Goal: Communication & Community: Answer question/provide support

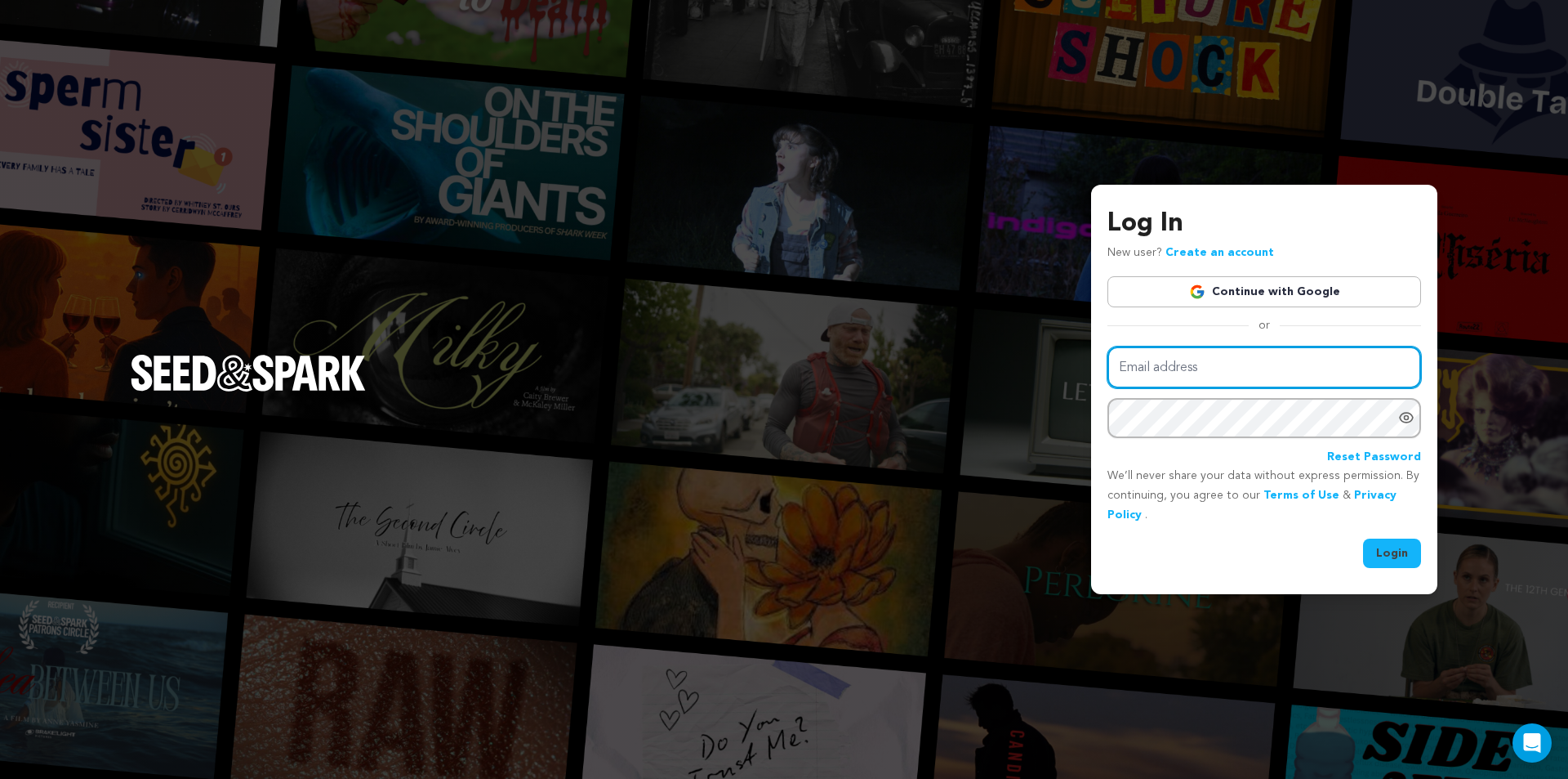
click at [1189, 365] on input "Email address" at bounding box center [1264, 366] width 313 height 41
type input "[EMAIL_ADDRESS][DOMAIN_NAME]"
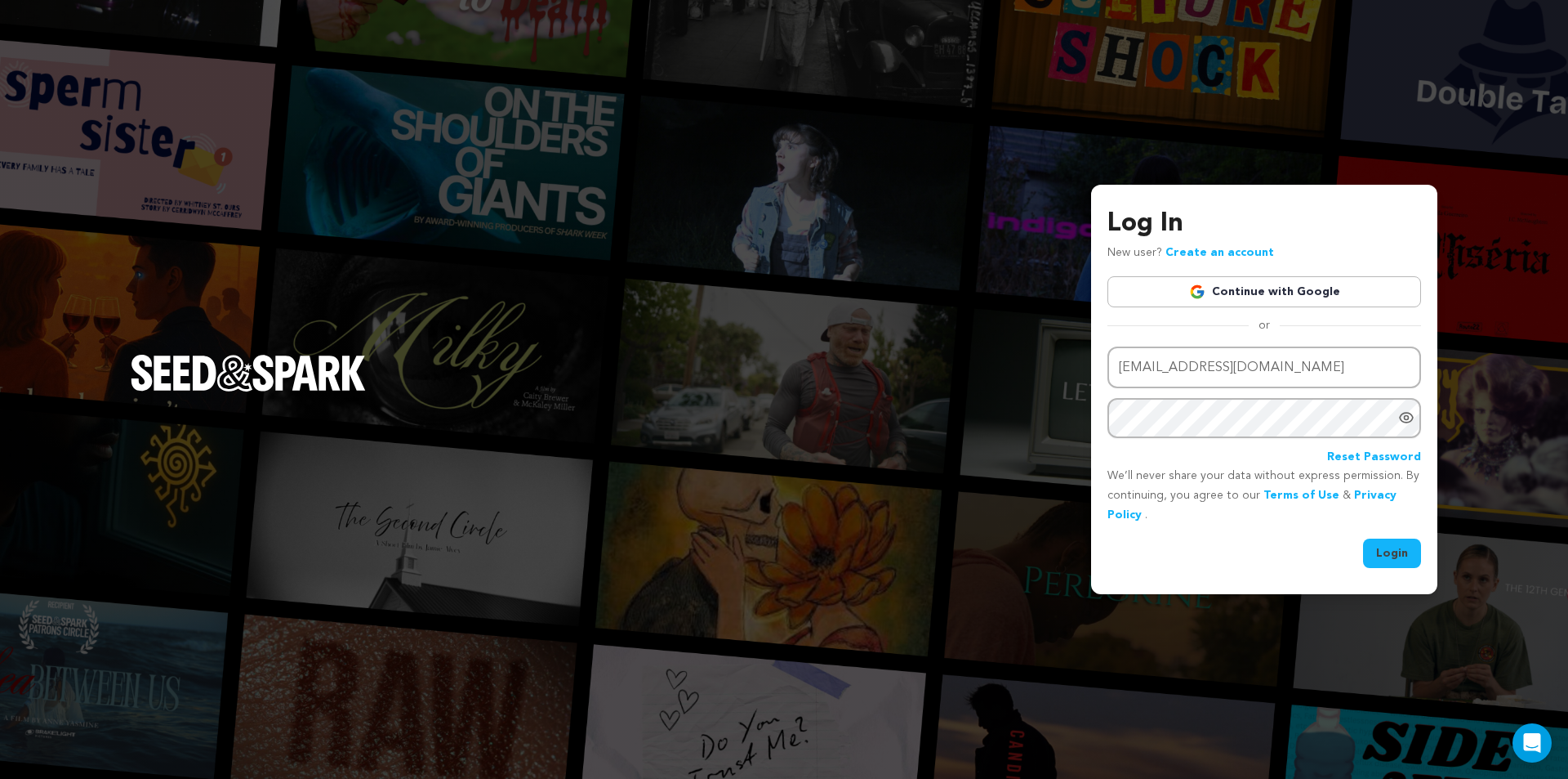
click at [1381, 555] on button "Login" at bounding box center [1392, 553] width 58 height 30
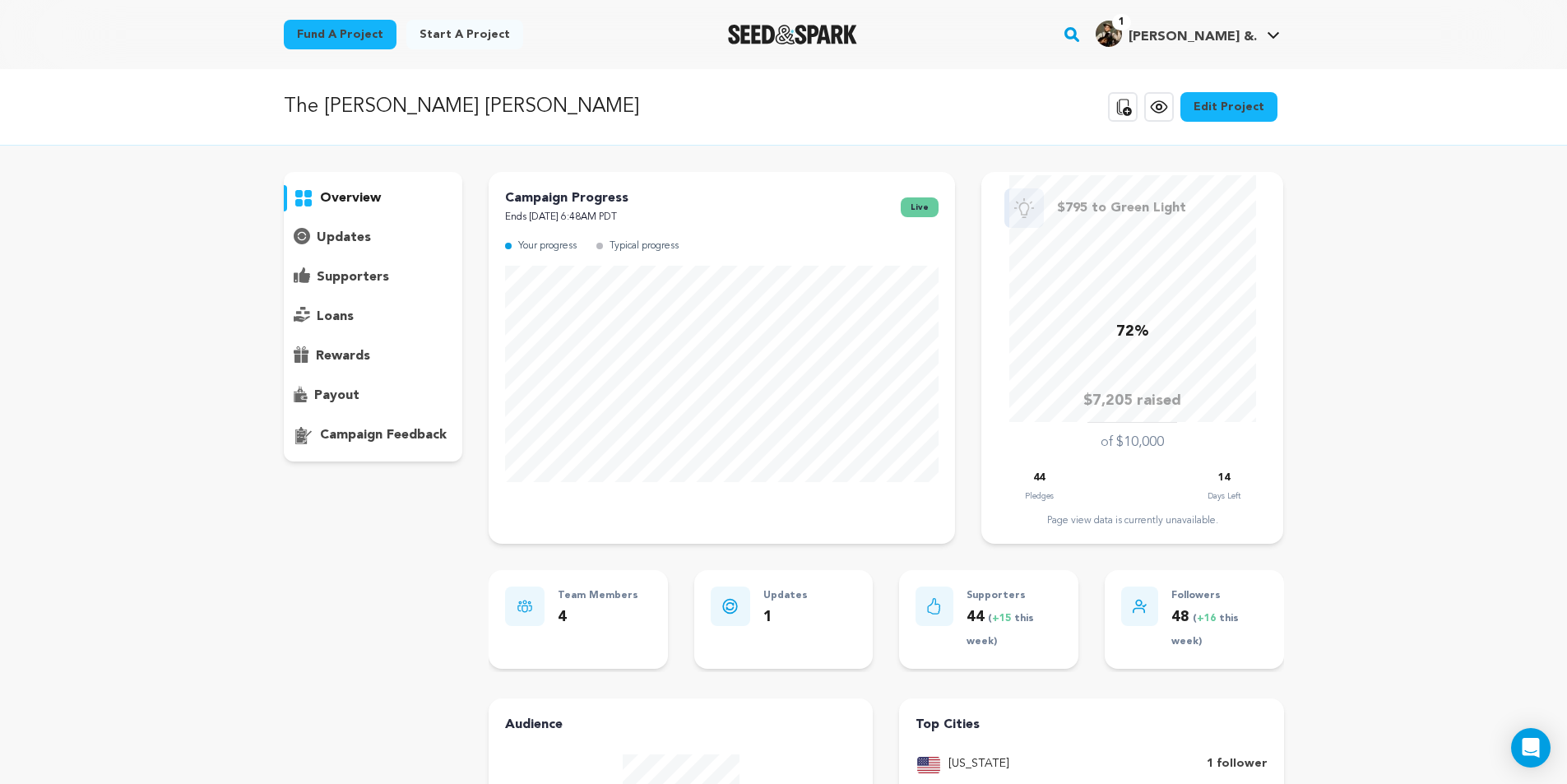
click at [327, 273] on p "supporters" at bounding box center [353, 277] width 73 height 19
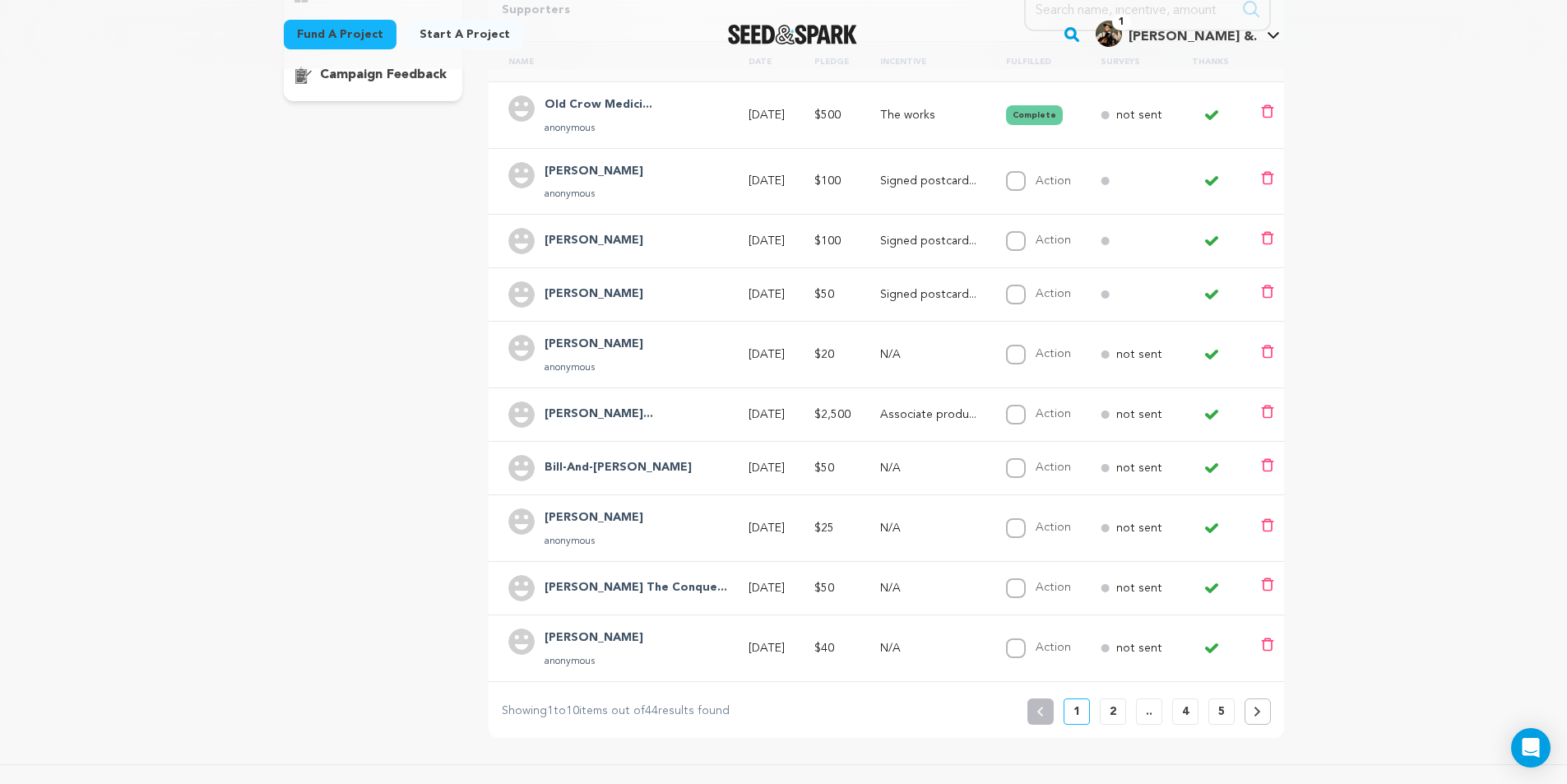
scroll to position [411, 0]
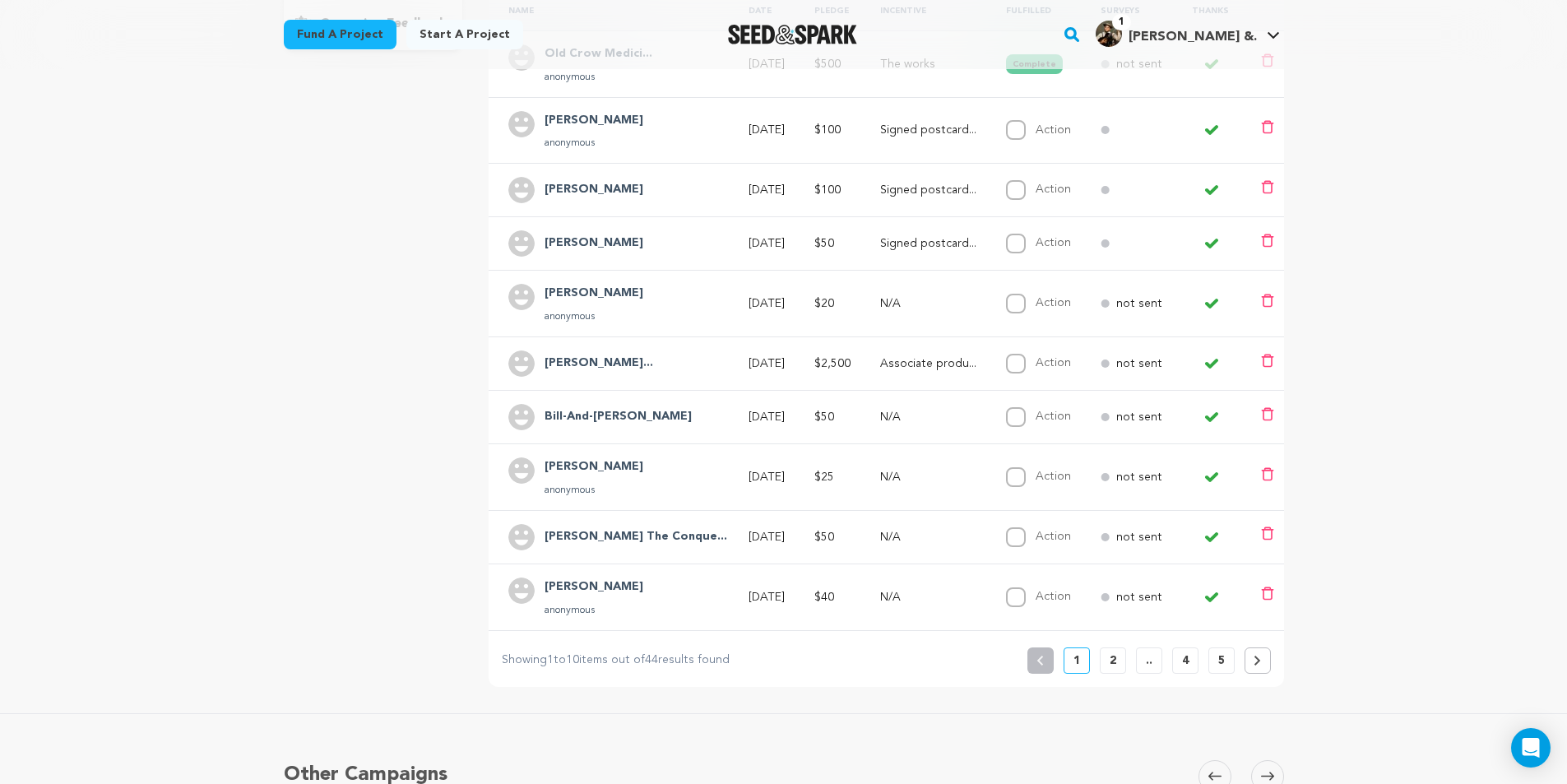
click at [1260, 648] on button at bounding box center [1257, 660] width 26 height 26
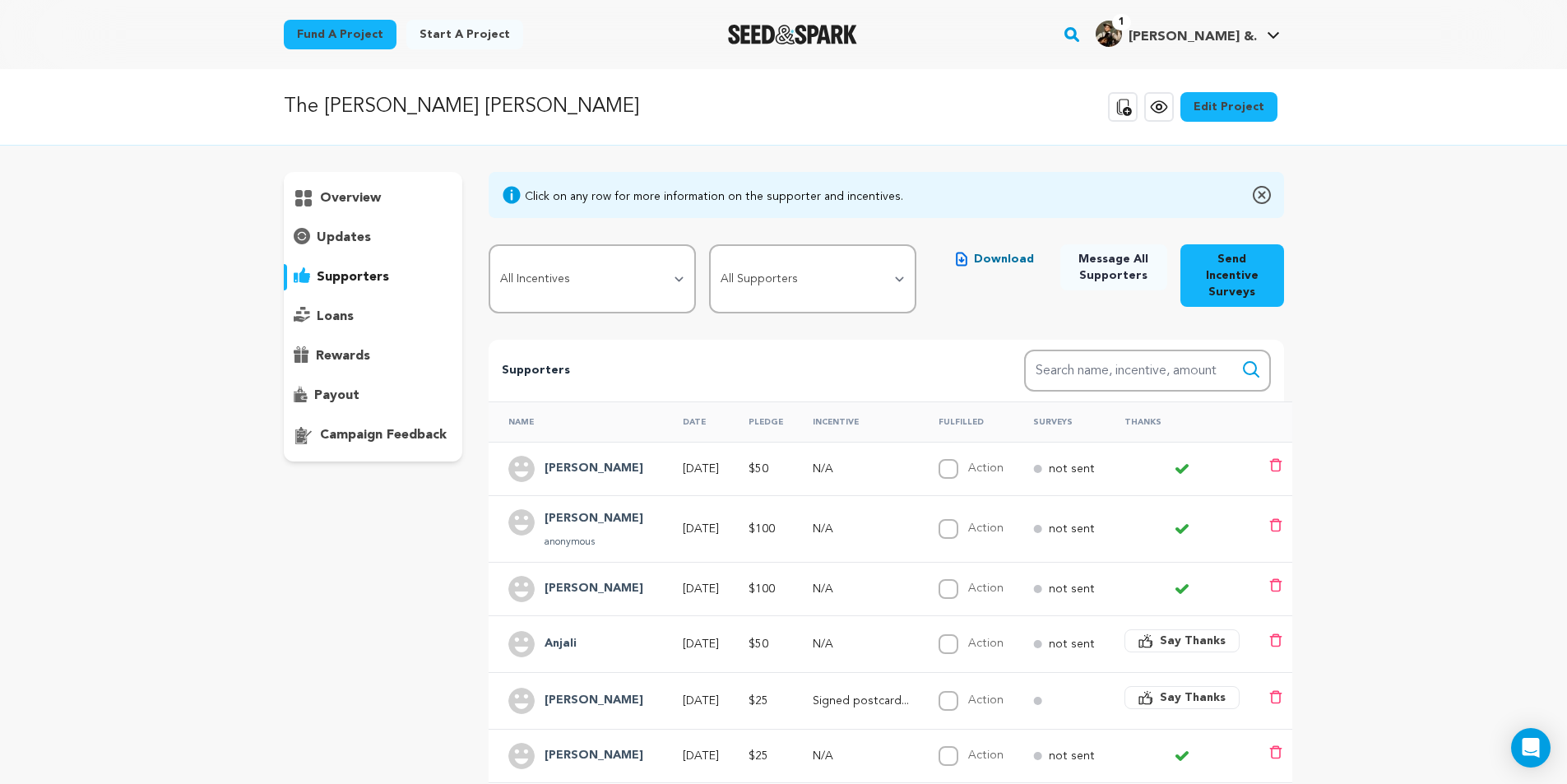
scroll to position [165, 0]
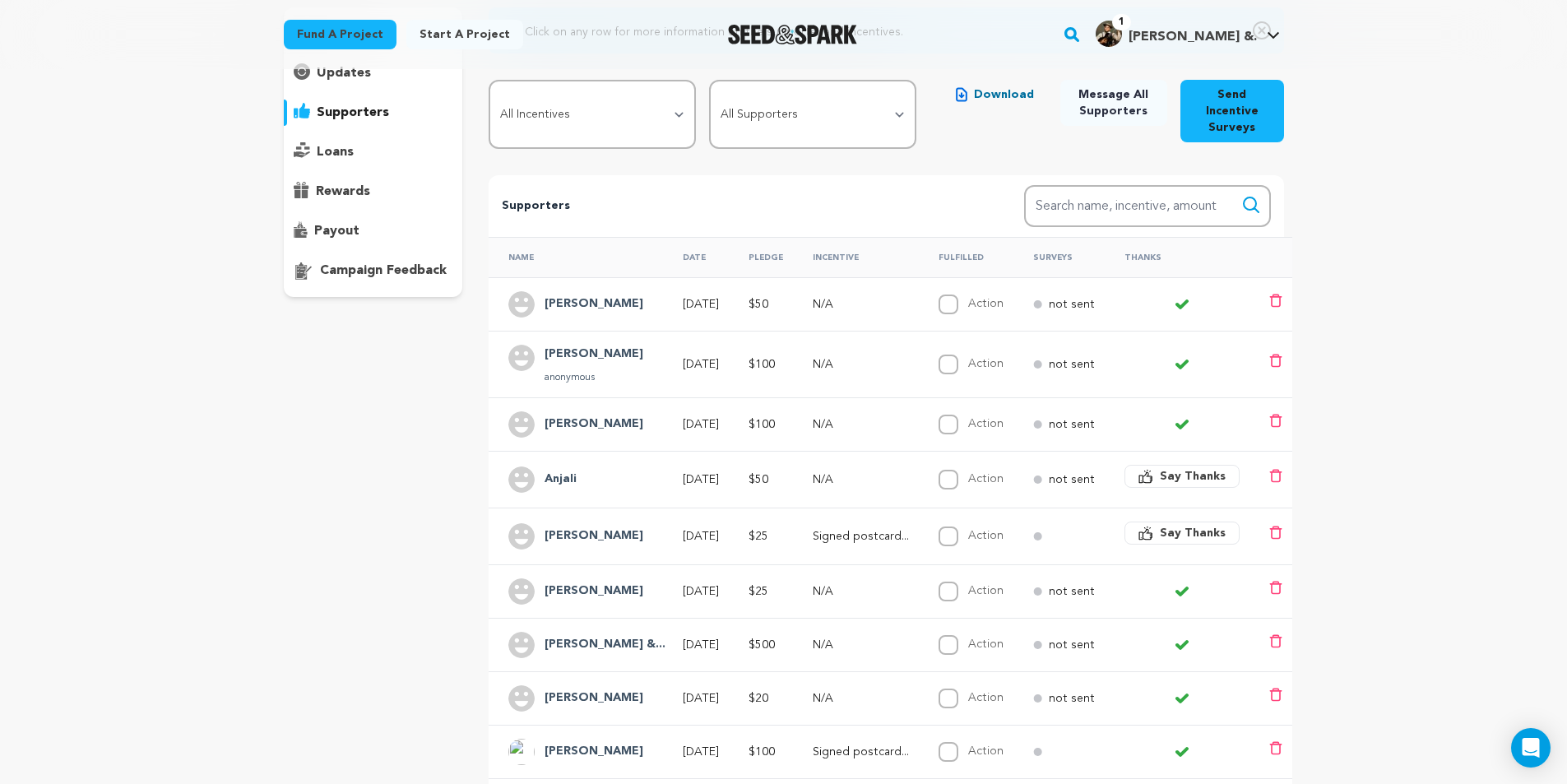
click at [1193, 467] on span "Say Thanks" at bounding box center [1193, 475] width 66 height 16
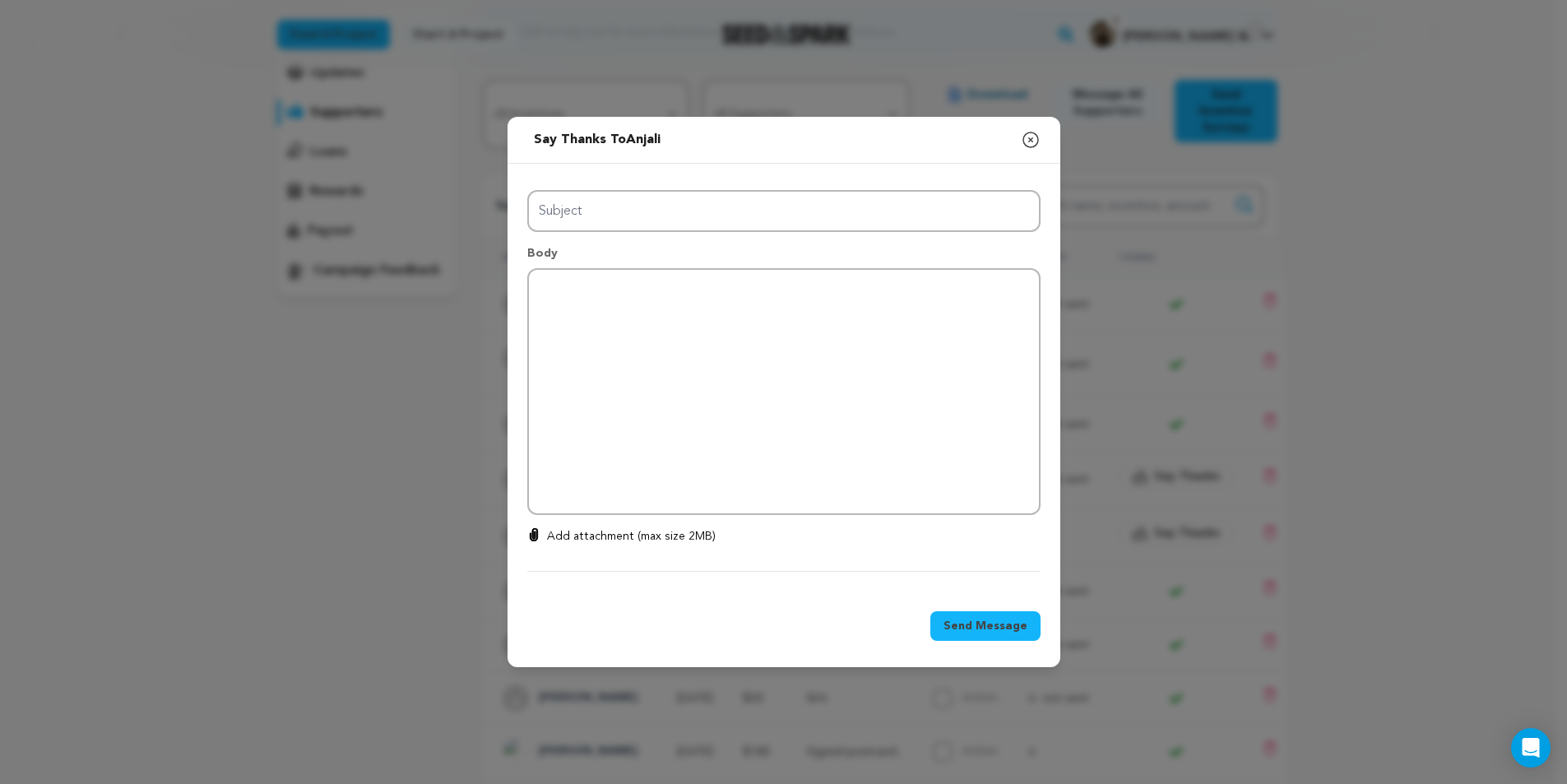
type input "Thanks for your support!"
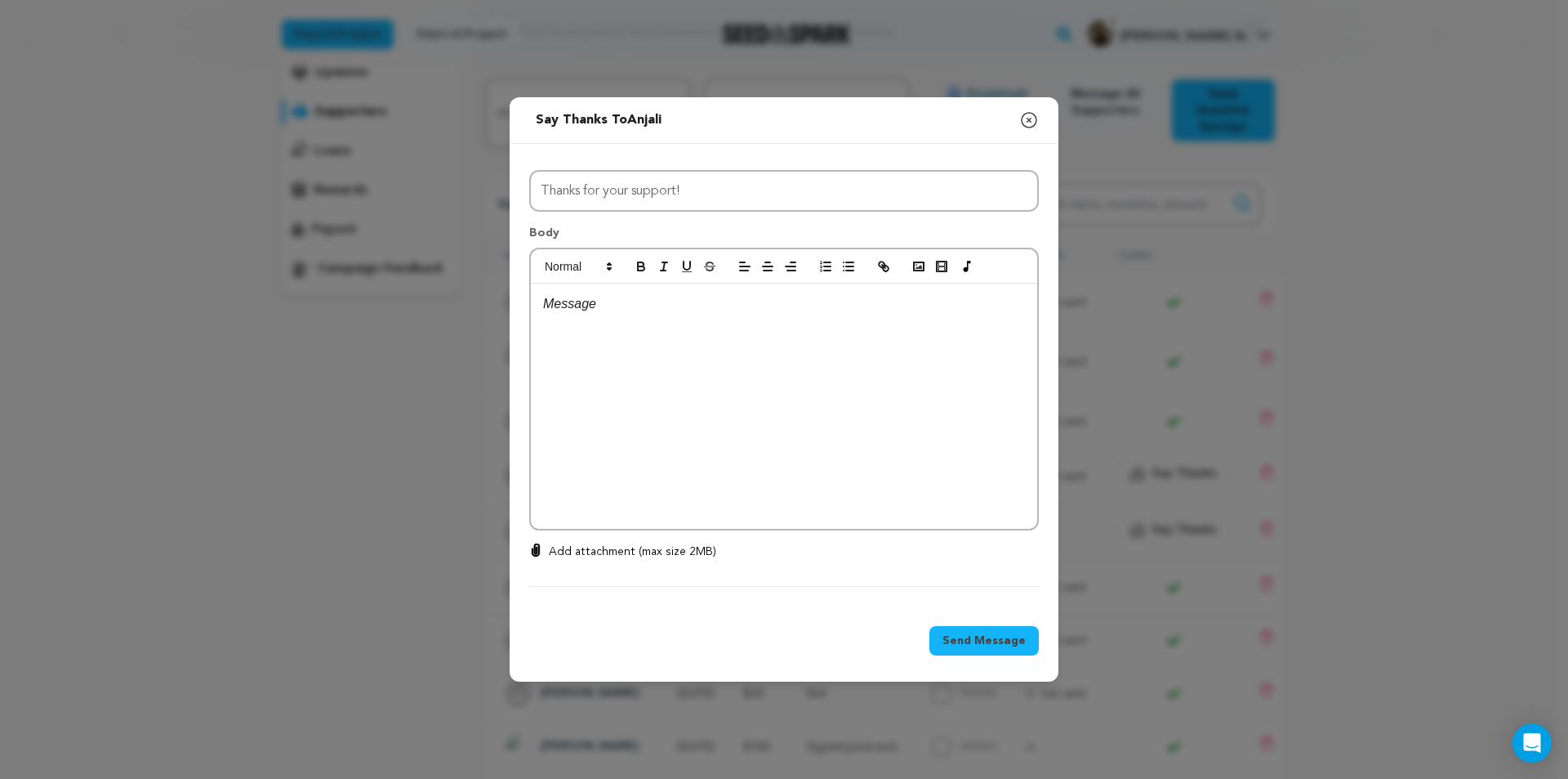
click at [1029, 120] on icon "button" at bounding box center [1029, 120] width 19 height 19
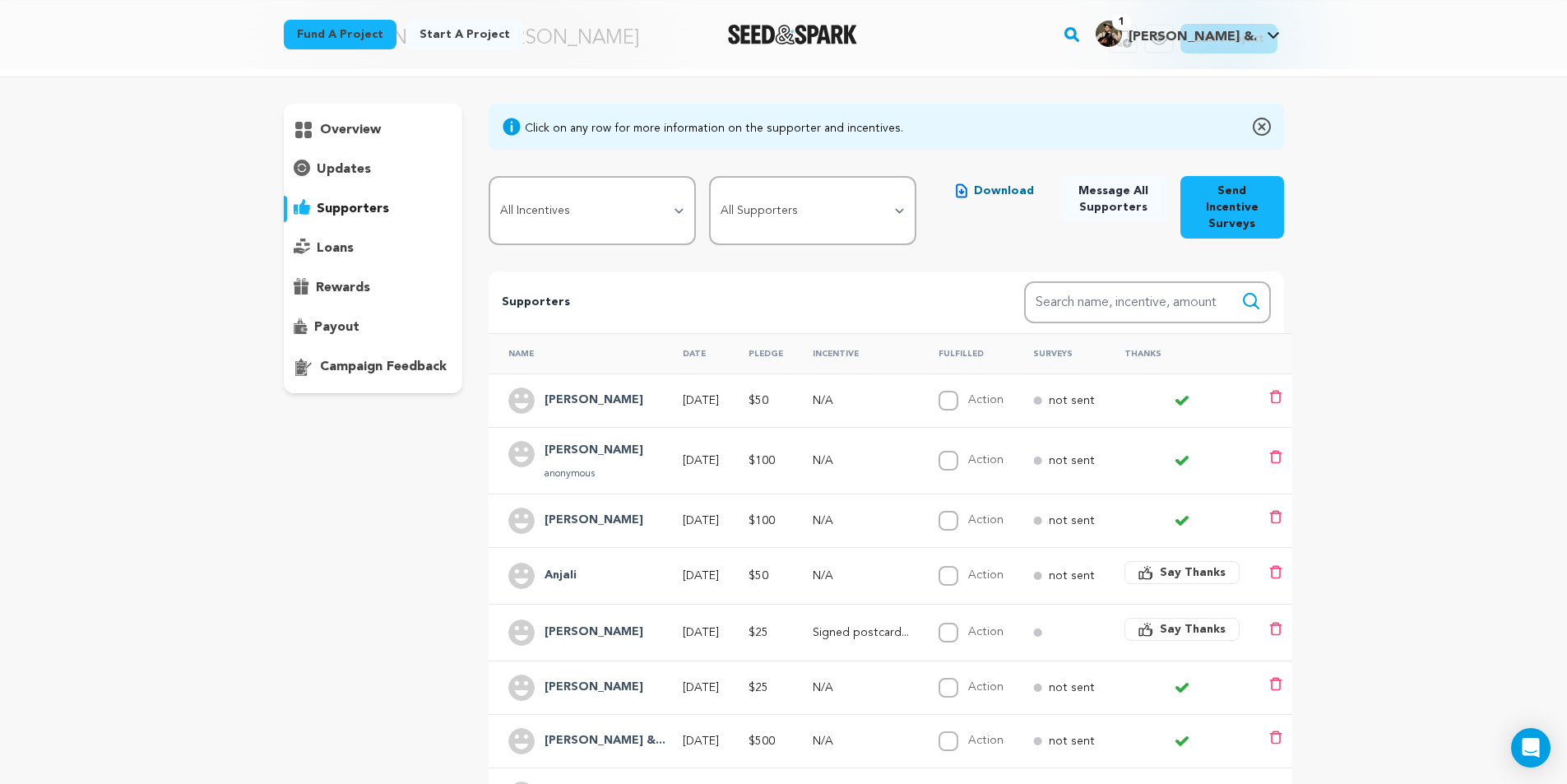
scroll to position [0, 0]
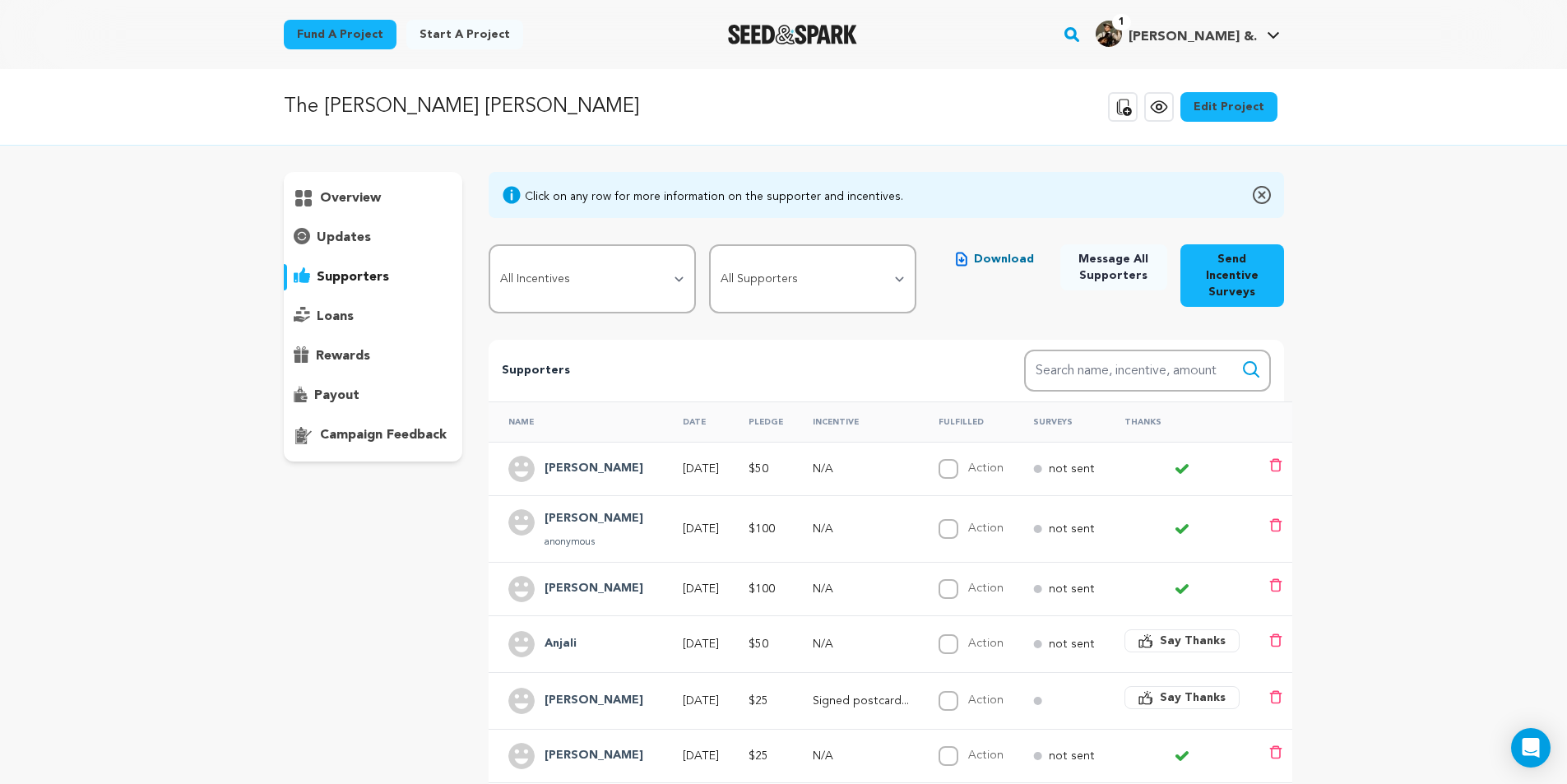
click at [331, 195] on p "overview" at bounding box center [350, 198] width 61 height 19
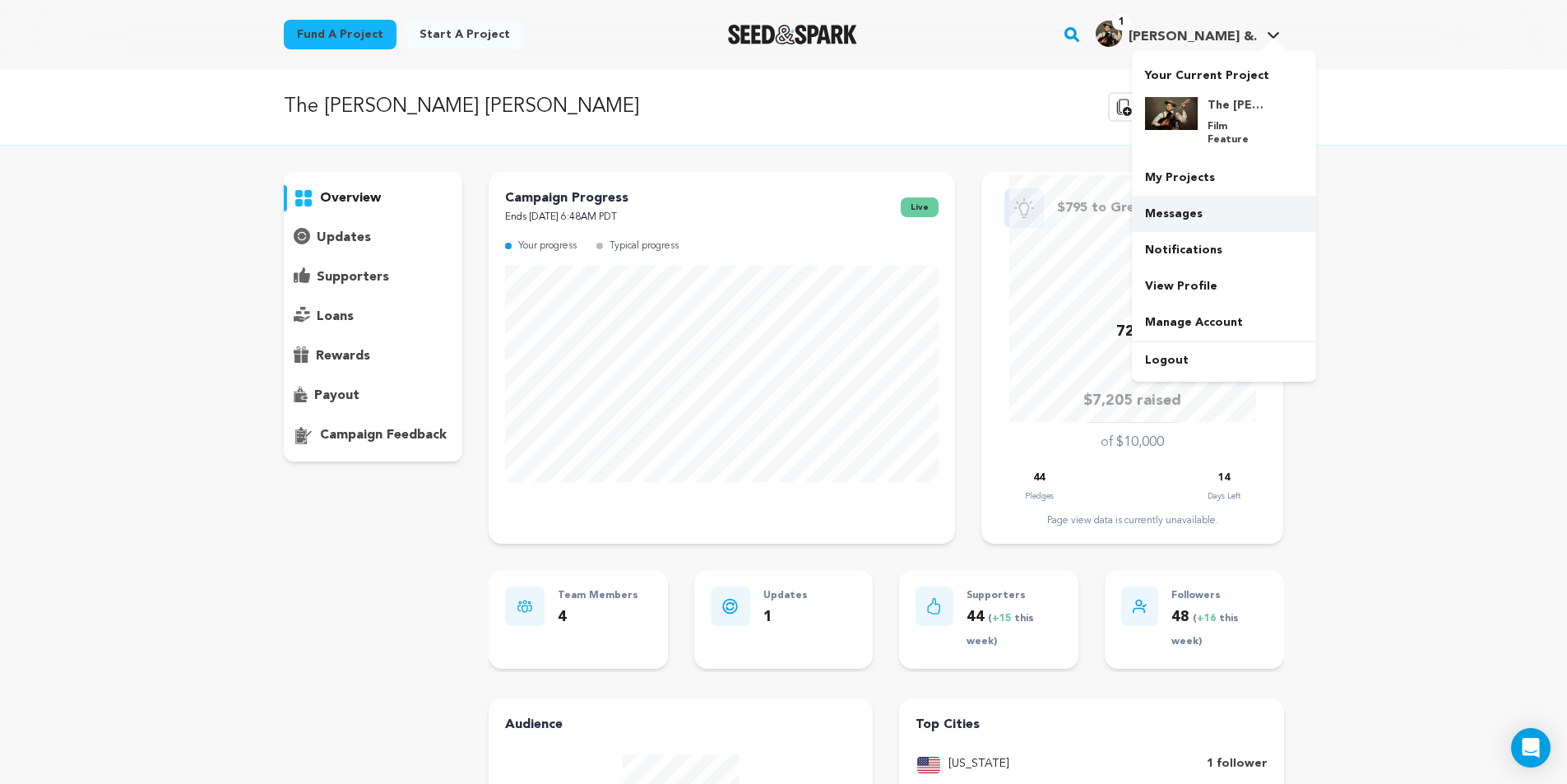
click at [1236, 196] on link "Messages" at bounding box center [1224, 213] width 184 height 36
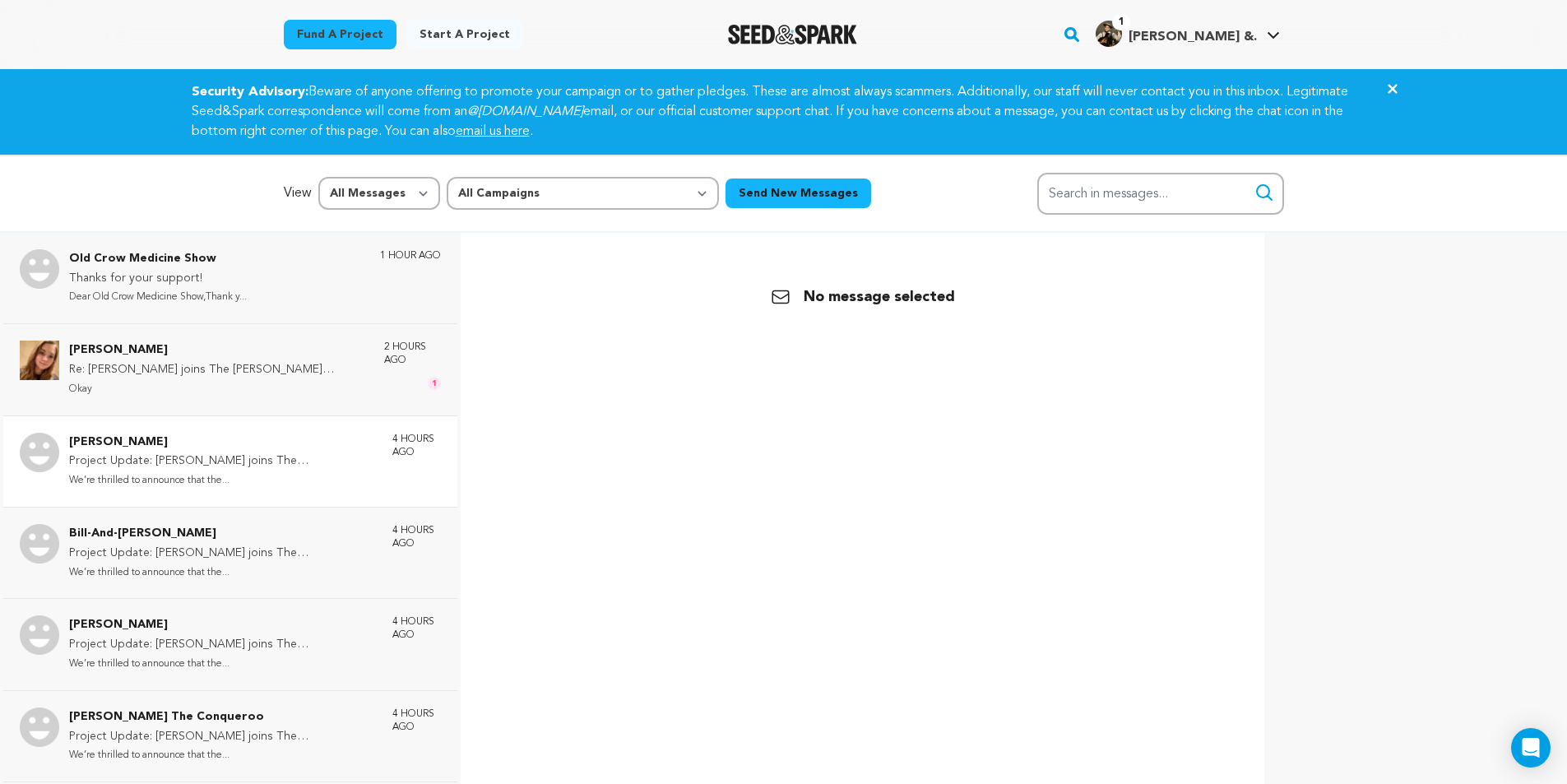
click at [242, 467] on p "Project Update: Cha Wa joins The Liza Jane Sessions!" at bounding box center [222, 461] width 307 height 19
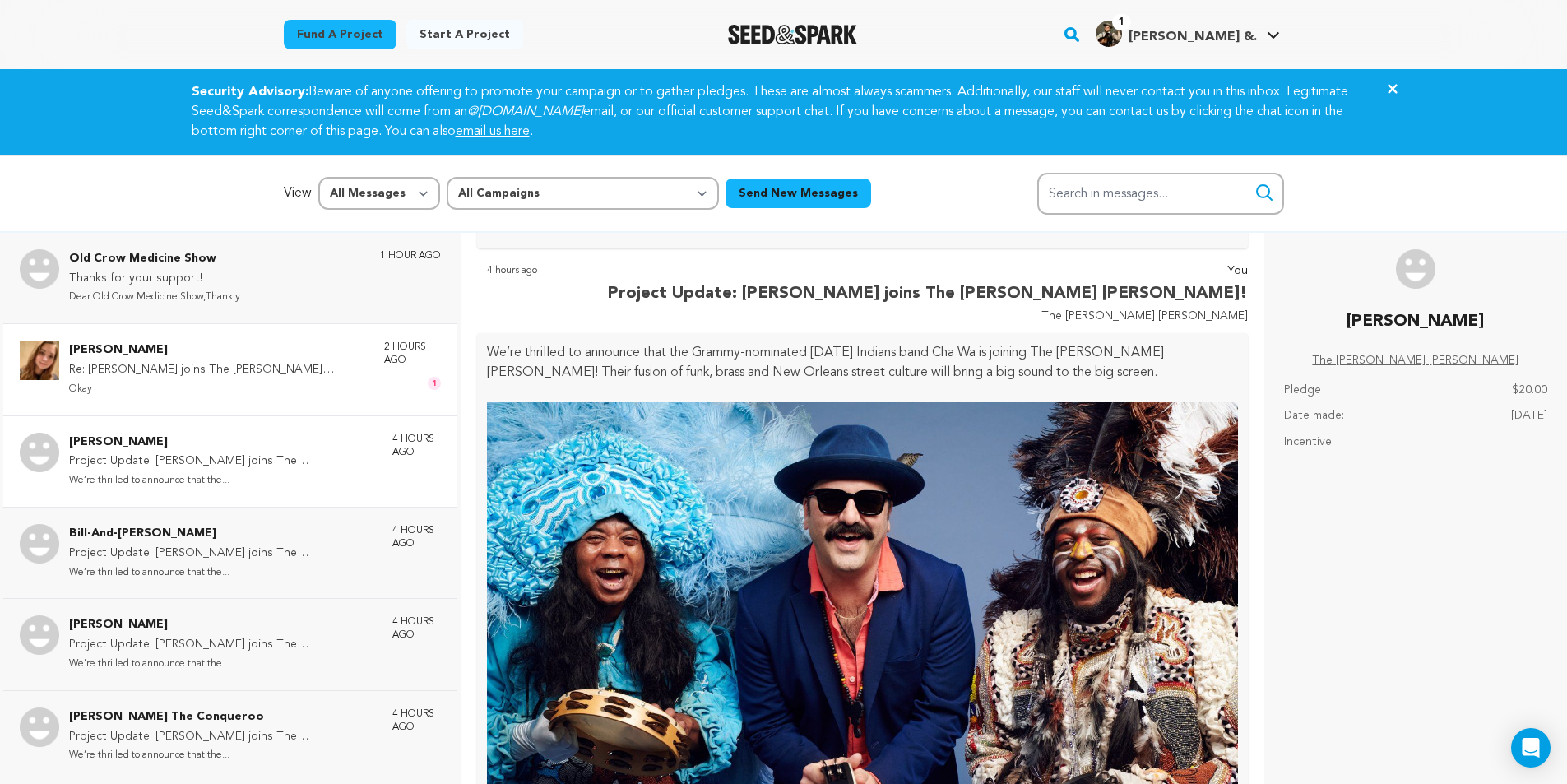
click at [215, 372] on p "Re: Cha Wa joins The Liza Jane Sessions!" at bounding box center [218, 370] width 298 height 19
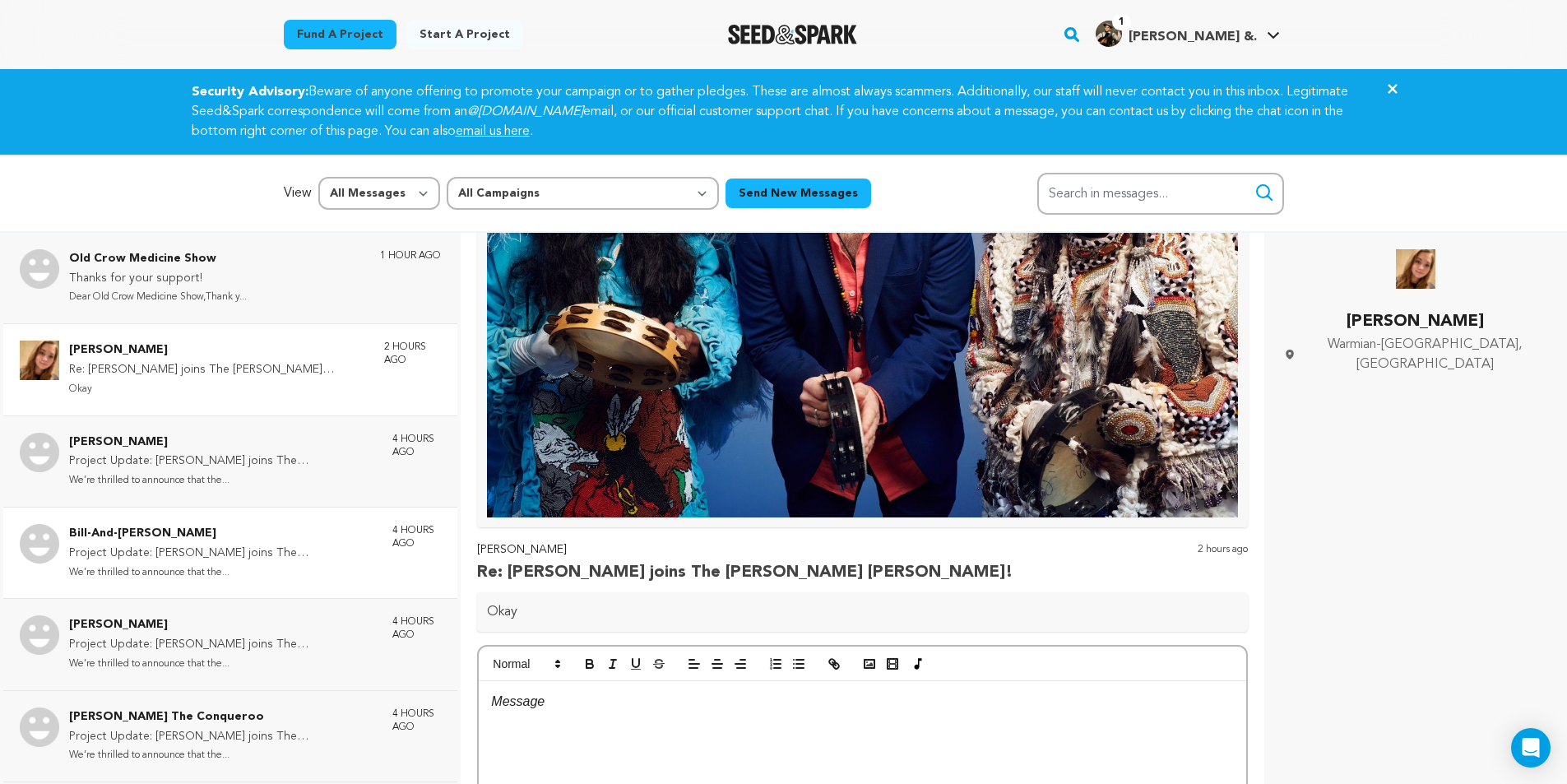
click at [258, 283] on div "Old Crow Medicine Show Thanks for your support! Dear Old Crow Medicine Show,Tha…" at bounding box center [255, 277] width 372 height 57
click at [336, 273] on div "Old Crow Medicine Show Thanks for your support! Dear Old Crow Medicine Show,Tha…" at bounding box center [255, 277] width 372 height 57
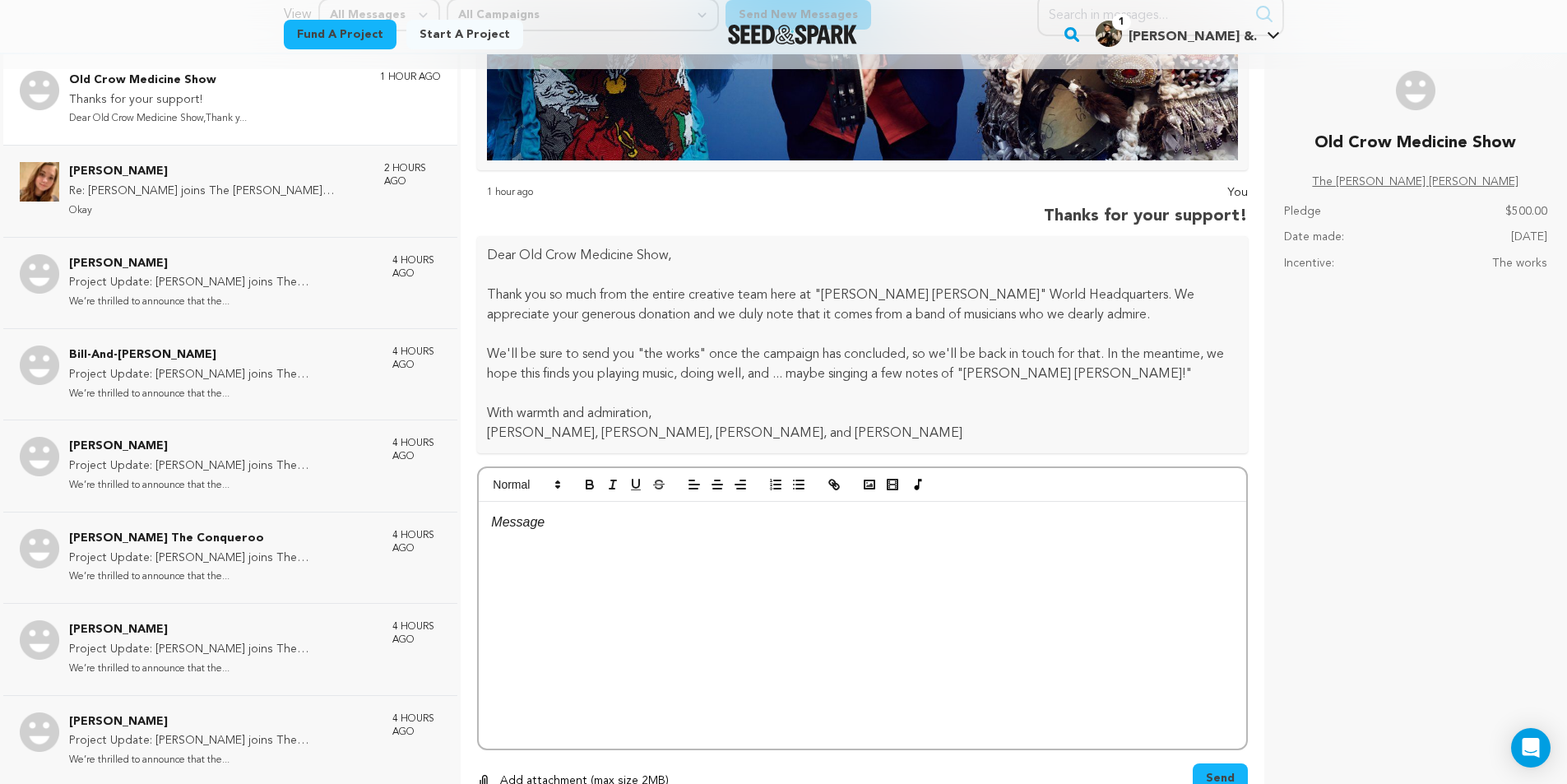
scroll to position [246, 0]
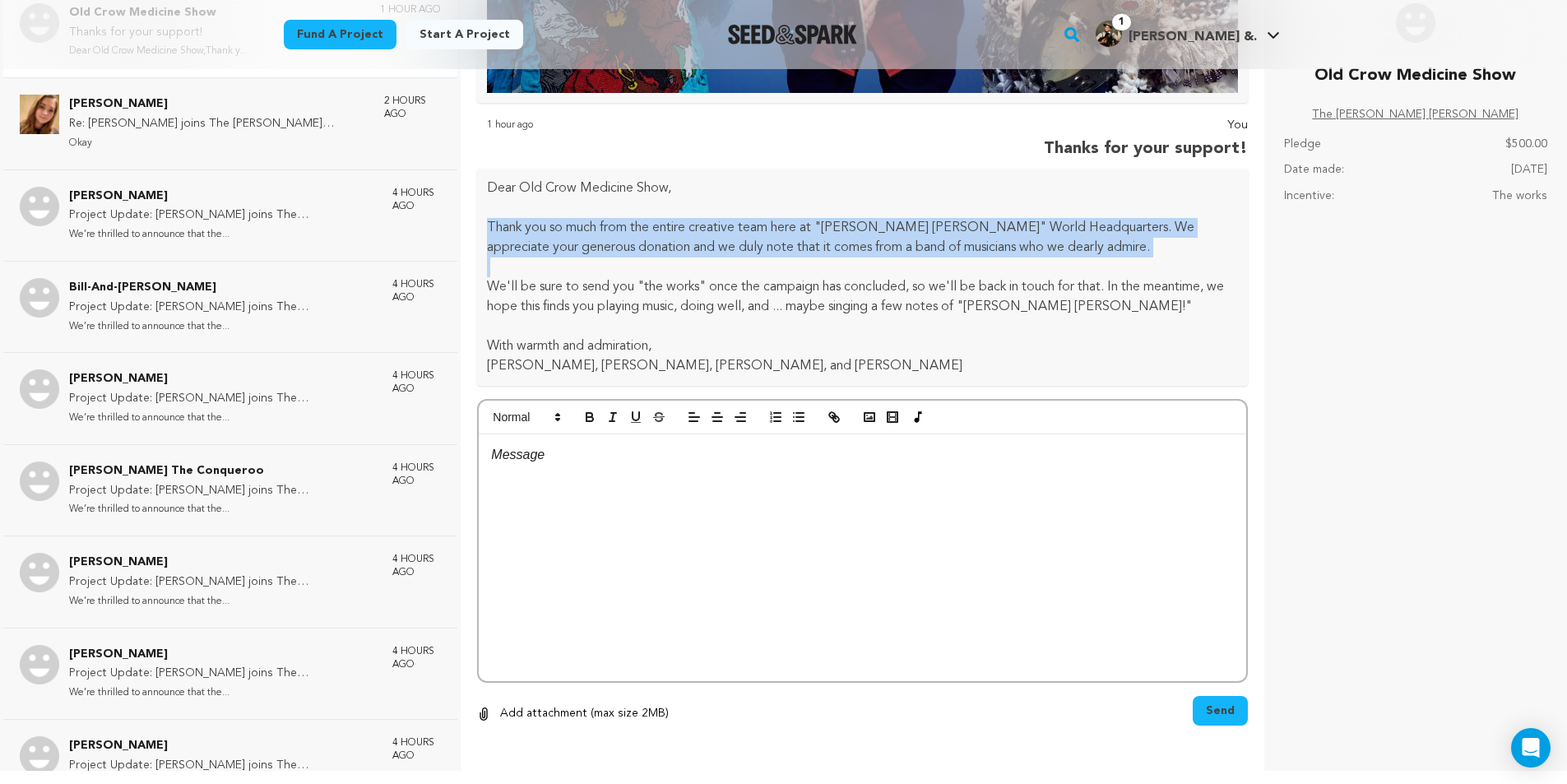
drag, startPoint x: 485, startPoint y: 217, endPoint x: 633, endPoint y: 251, distance: 151.9
click at [633, 251] on div "Dear Old Crow Medicine Show, Thank you so much from the entire creative team he…" at bounding box center [863, 277] width 771 height 217
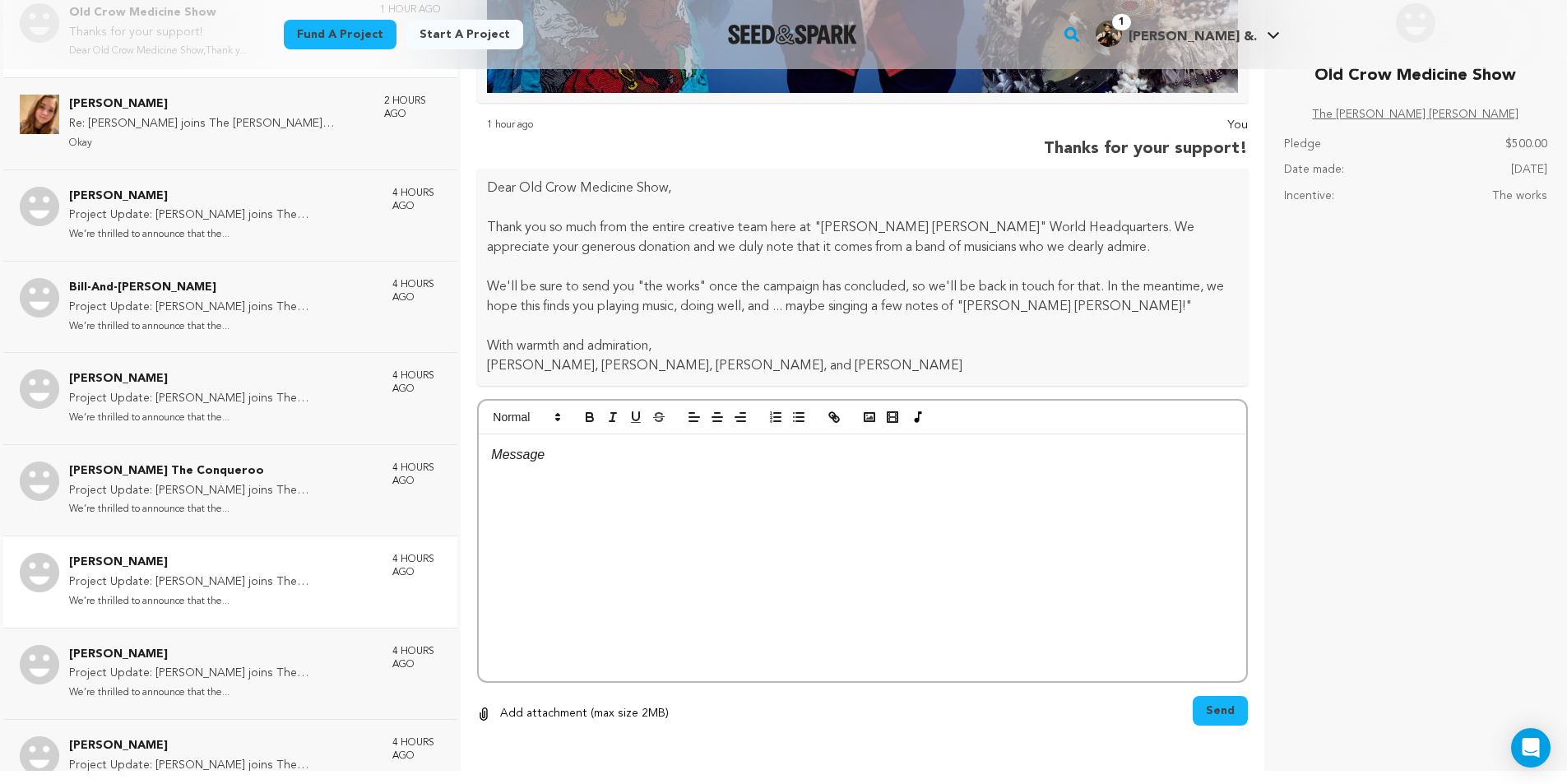
click at [198, 560] on p "[PERSON_NAME]" at bounding box center [222, 562] width 307 height 19
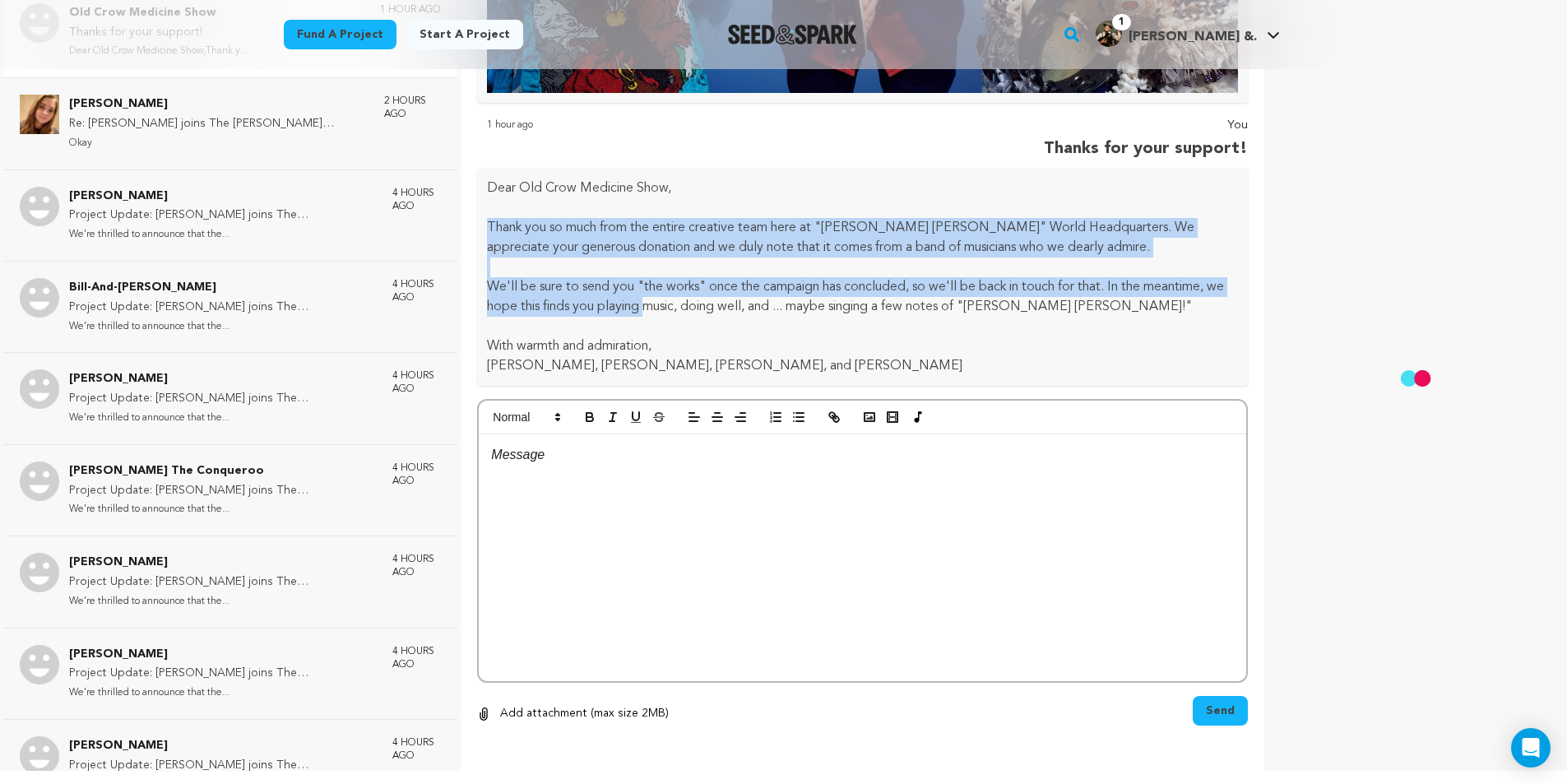
drag, startPoint x: 490, startPoint y: 220, endPoint x: 671, endPoint y: 299, distance: 197.5
click at [671, 299] on div "Dear Old Crow Medicine Show, Thank you so much from the entire creative team he…" at bounding box center [863, 277] width 771 height 217
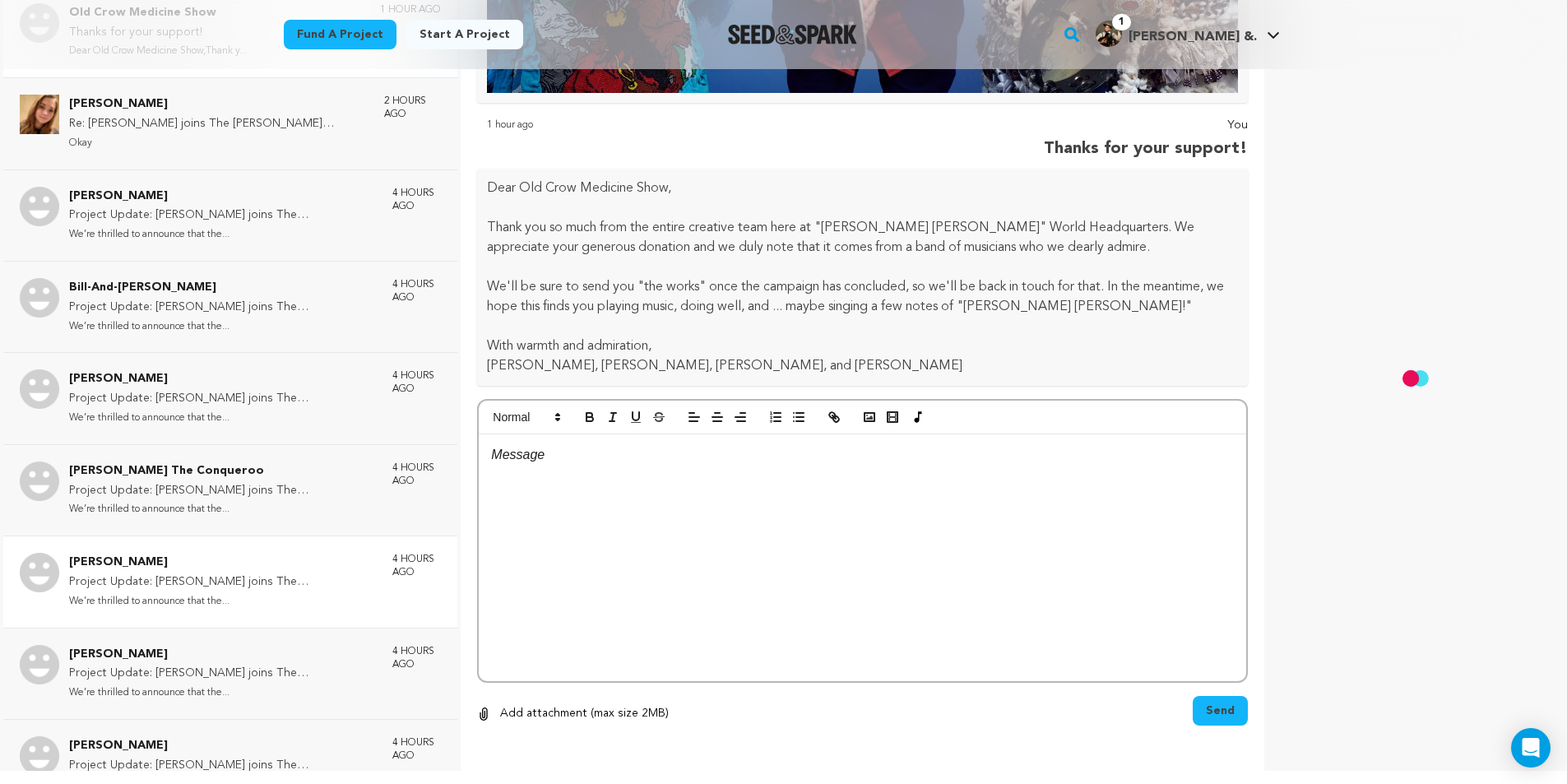
click at [122, 567] on p "[PERSON_NAME]" at bounding box center [222, 562] width 307 height 19
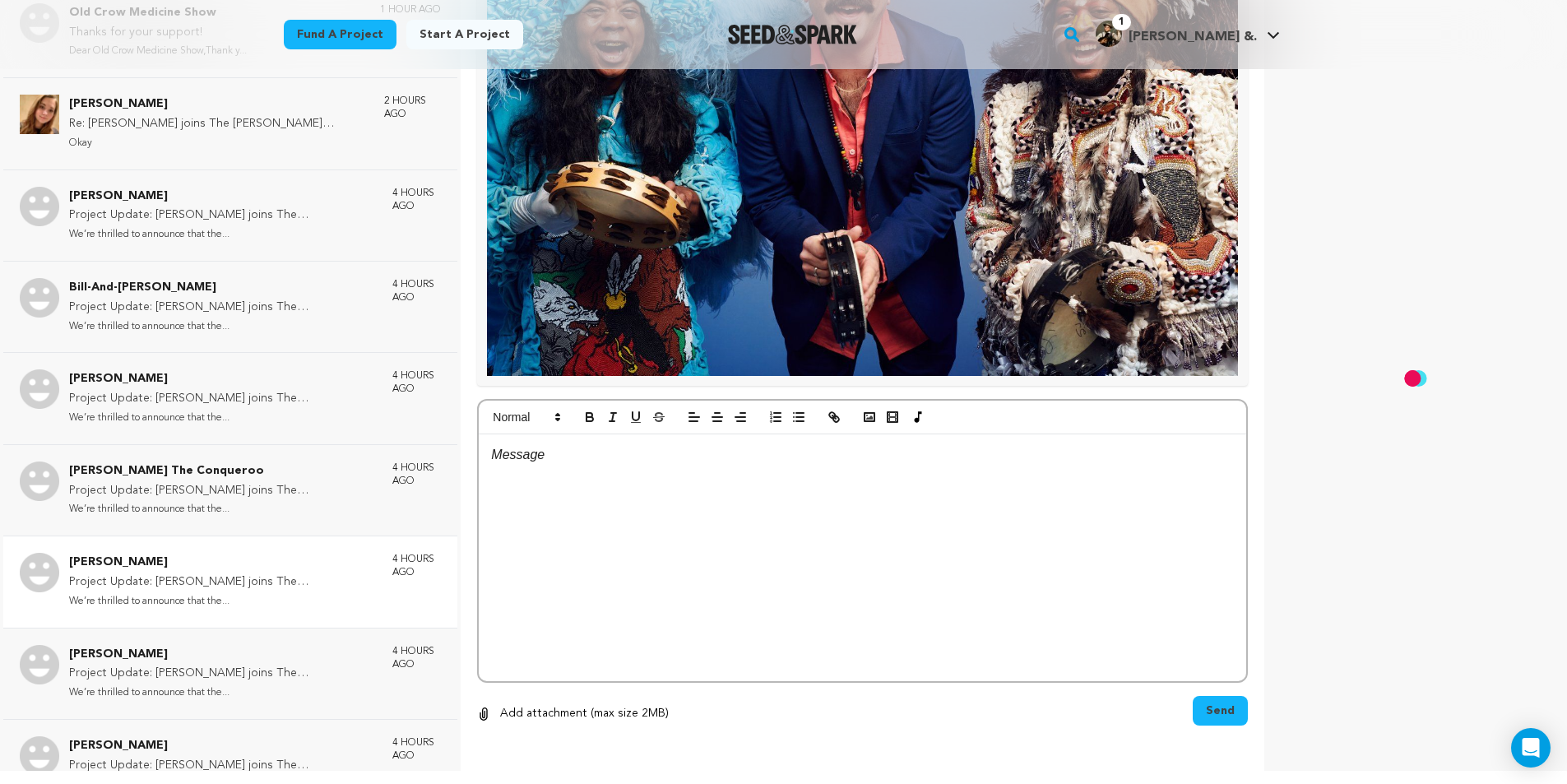
click at [157, 557] on p "[PERSON_NAME]" at bounding box center [222, 562] width 307 height 19
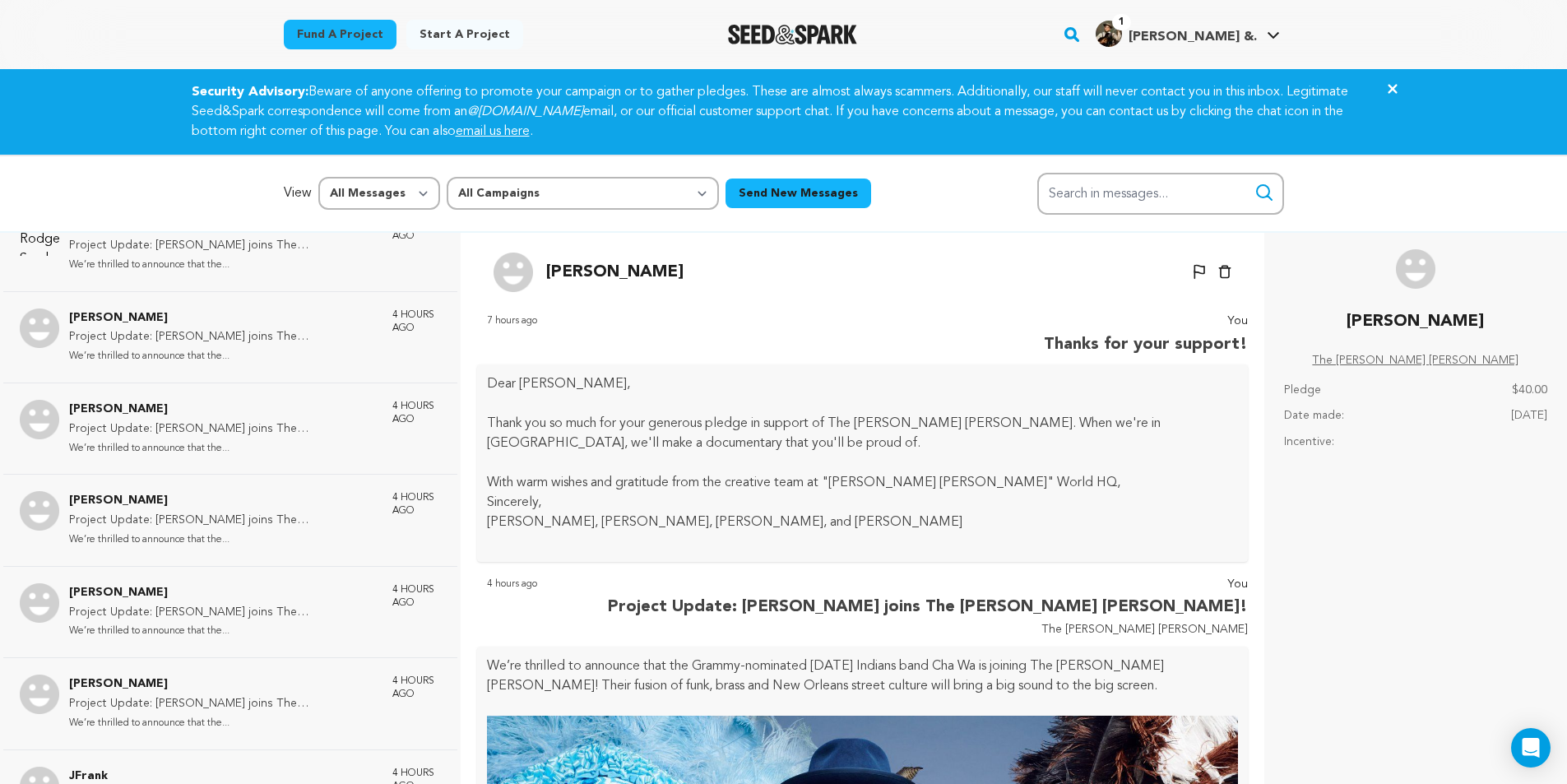
scroll to position [936, 0]
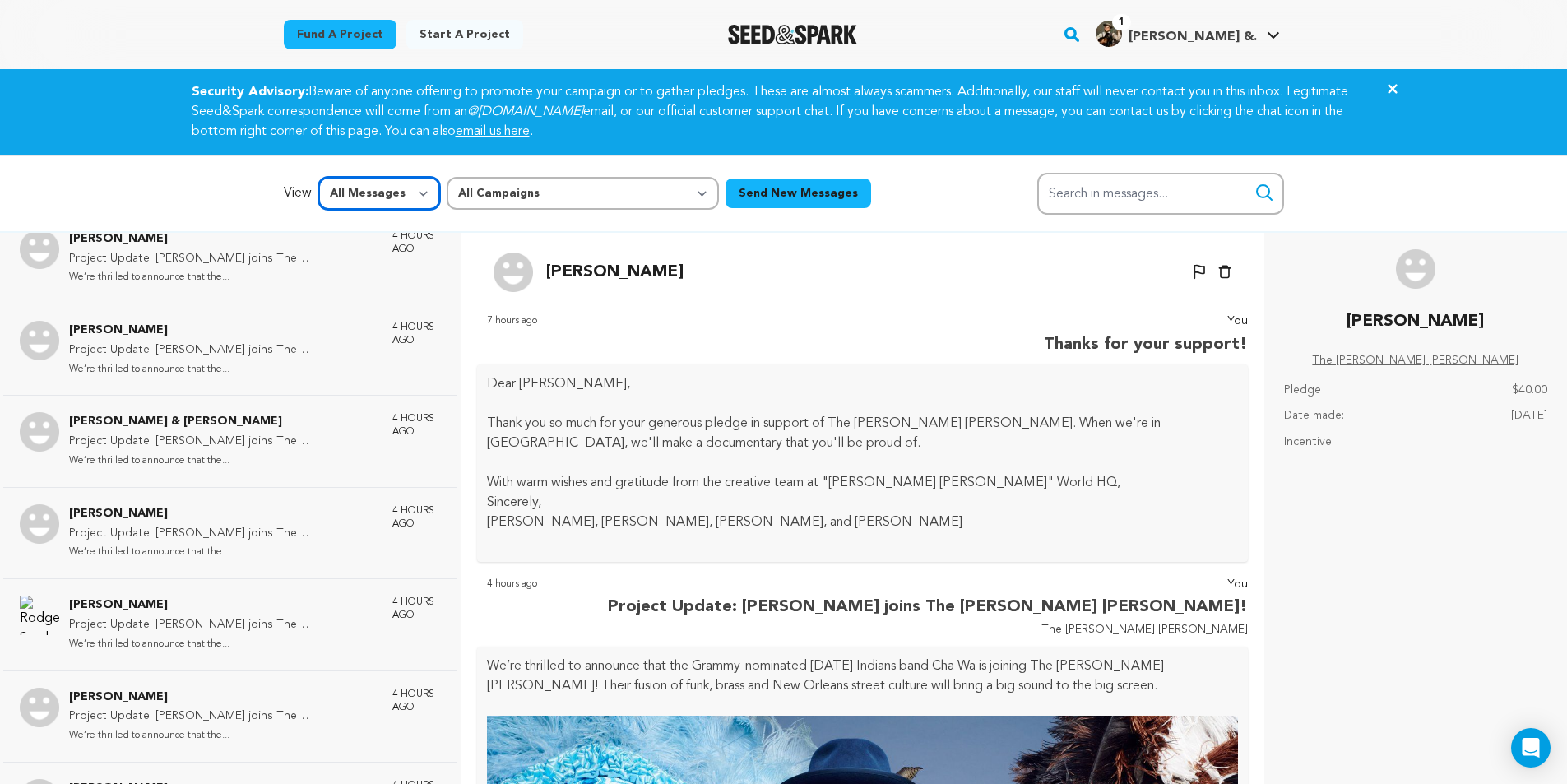
click at [417, 183] on select "All Messages Starred Unread" at bounding box center [380, 194] width 122 height 33
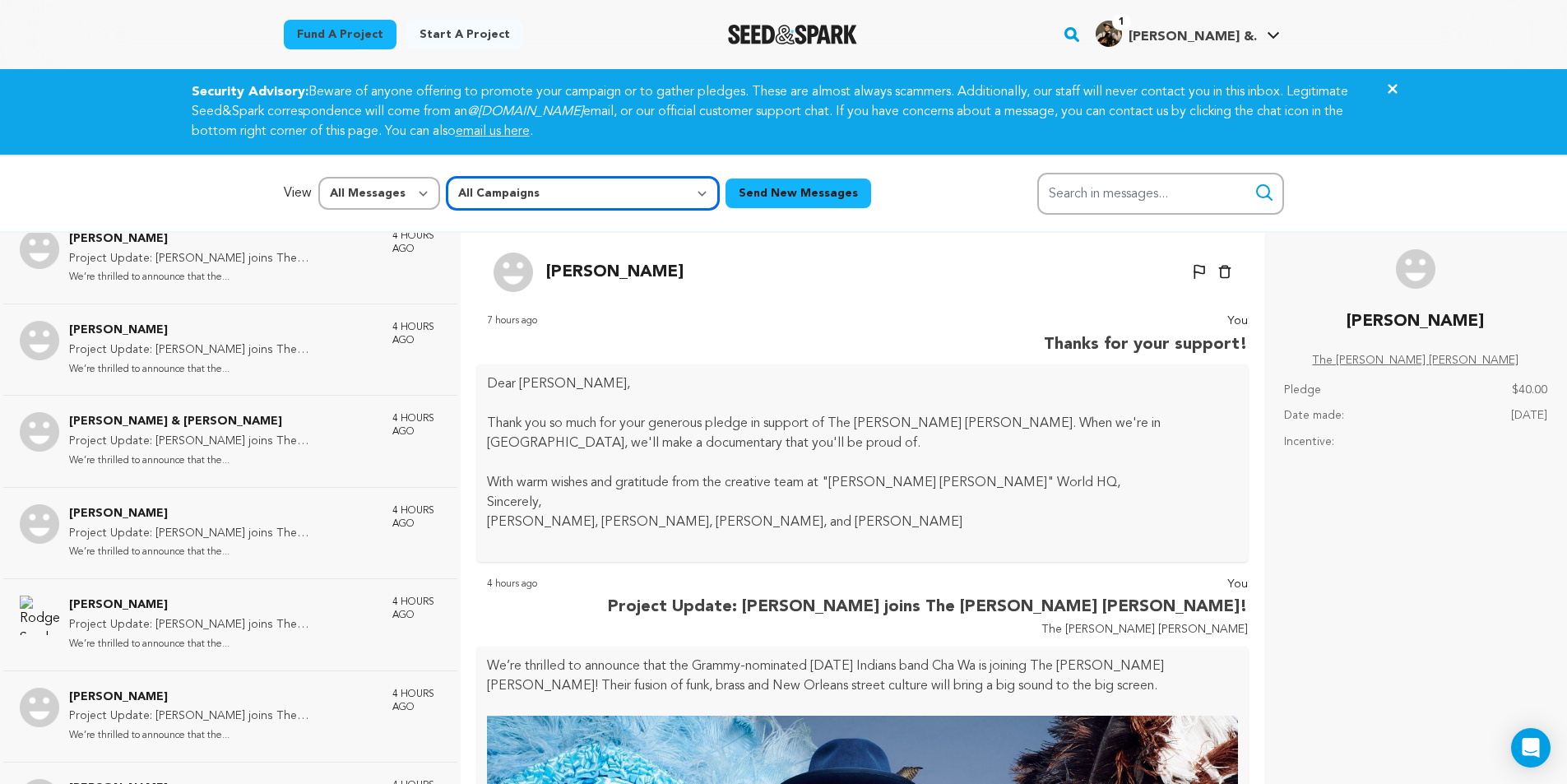
click at [500, 189] on select "All Campaigns The Liza Jane Sessions" at bounding box center [582, 194] width 272 height 33
select select "17410"
click at [446, 177] on select "All Campaigns The Liza Jane Sessions" at bounding box center [582, 194] width 272 height 33
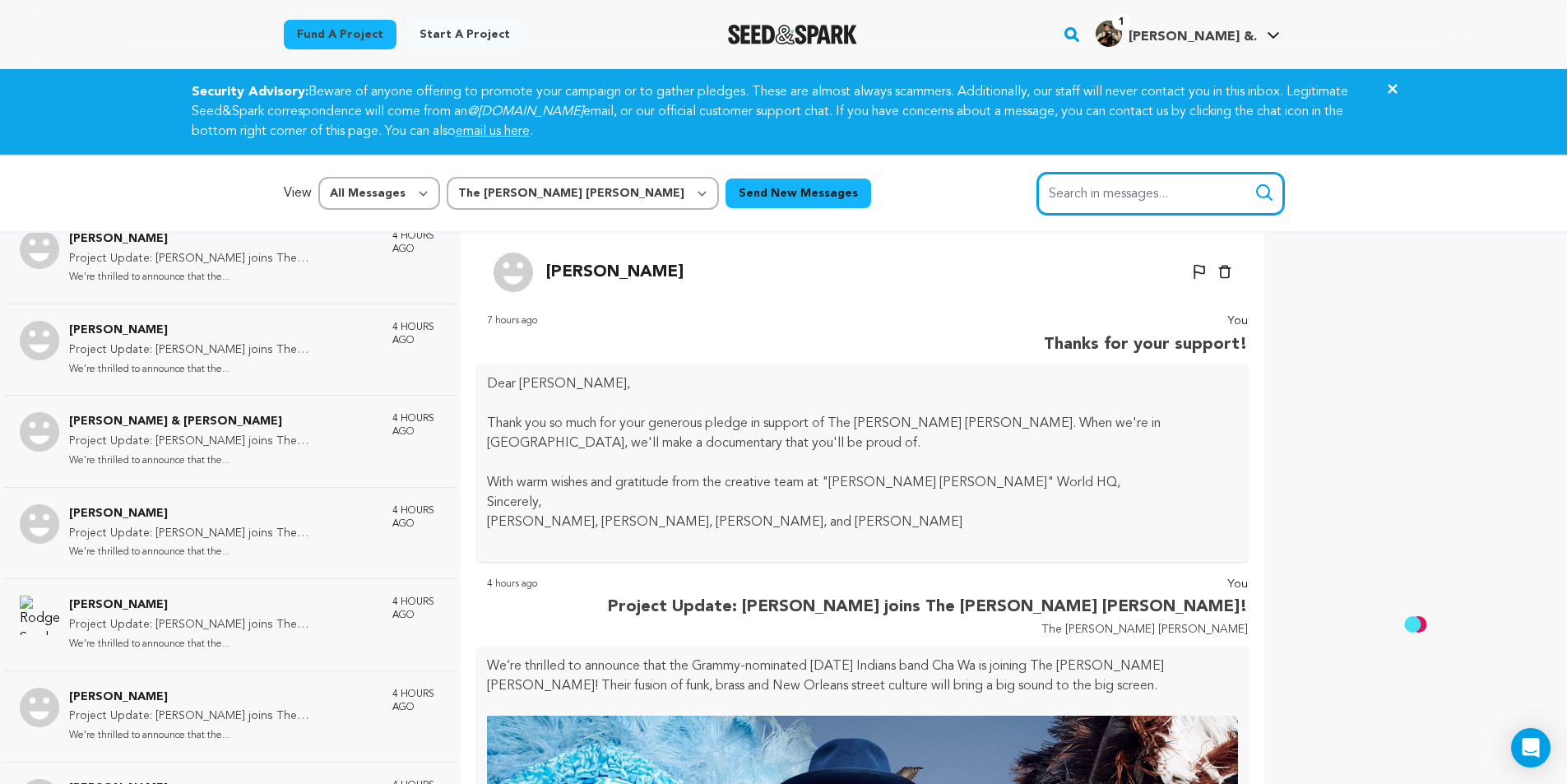
click at [1130, 193] on input "Search in messages..." at bounding box center [1160, 193] width 247 height 42
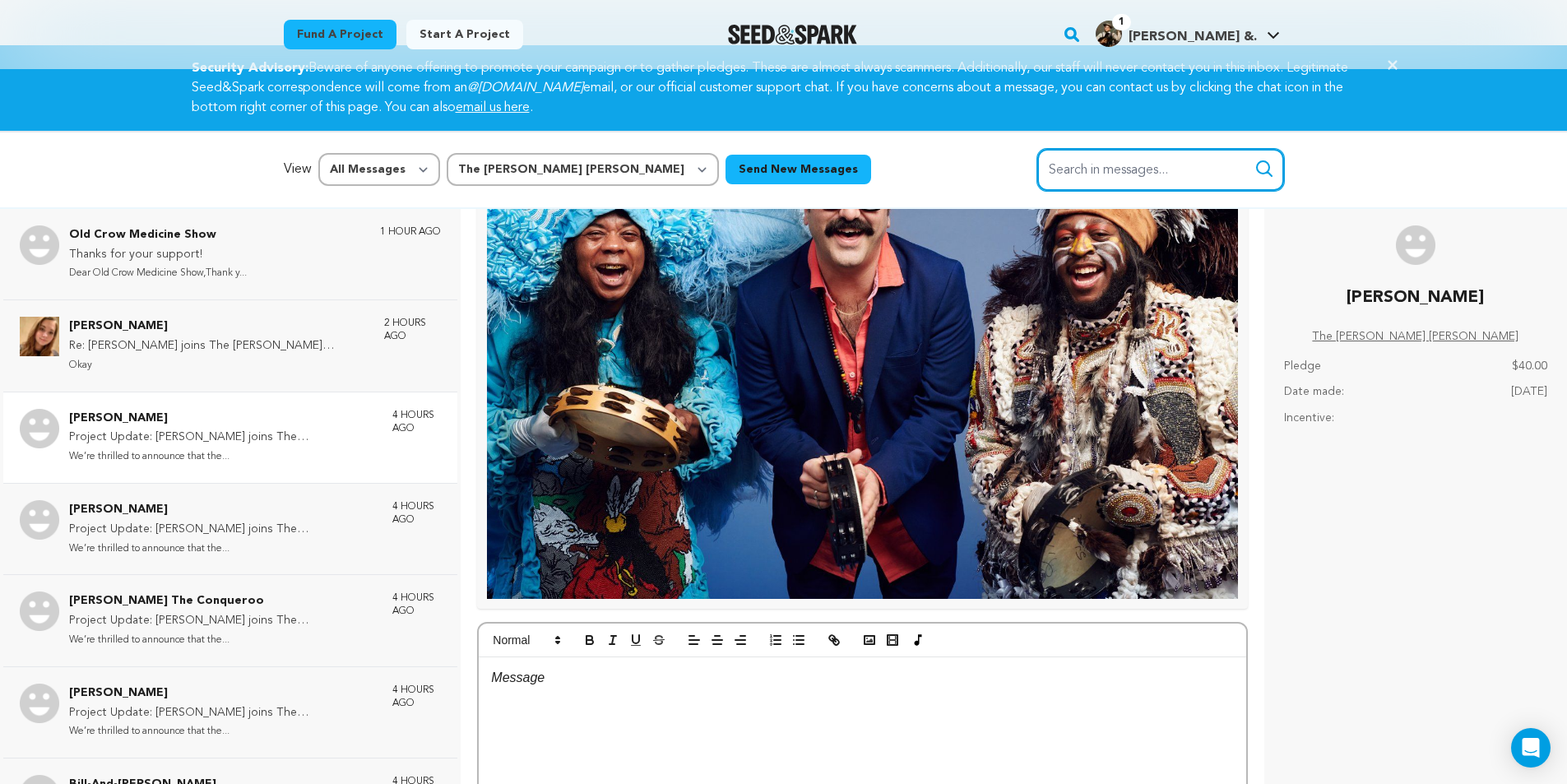
scroll to position [0, 0]
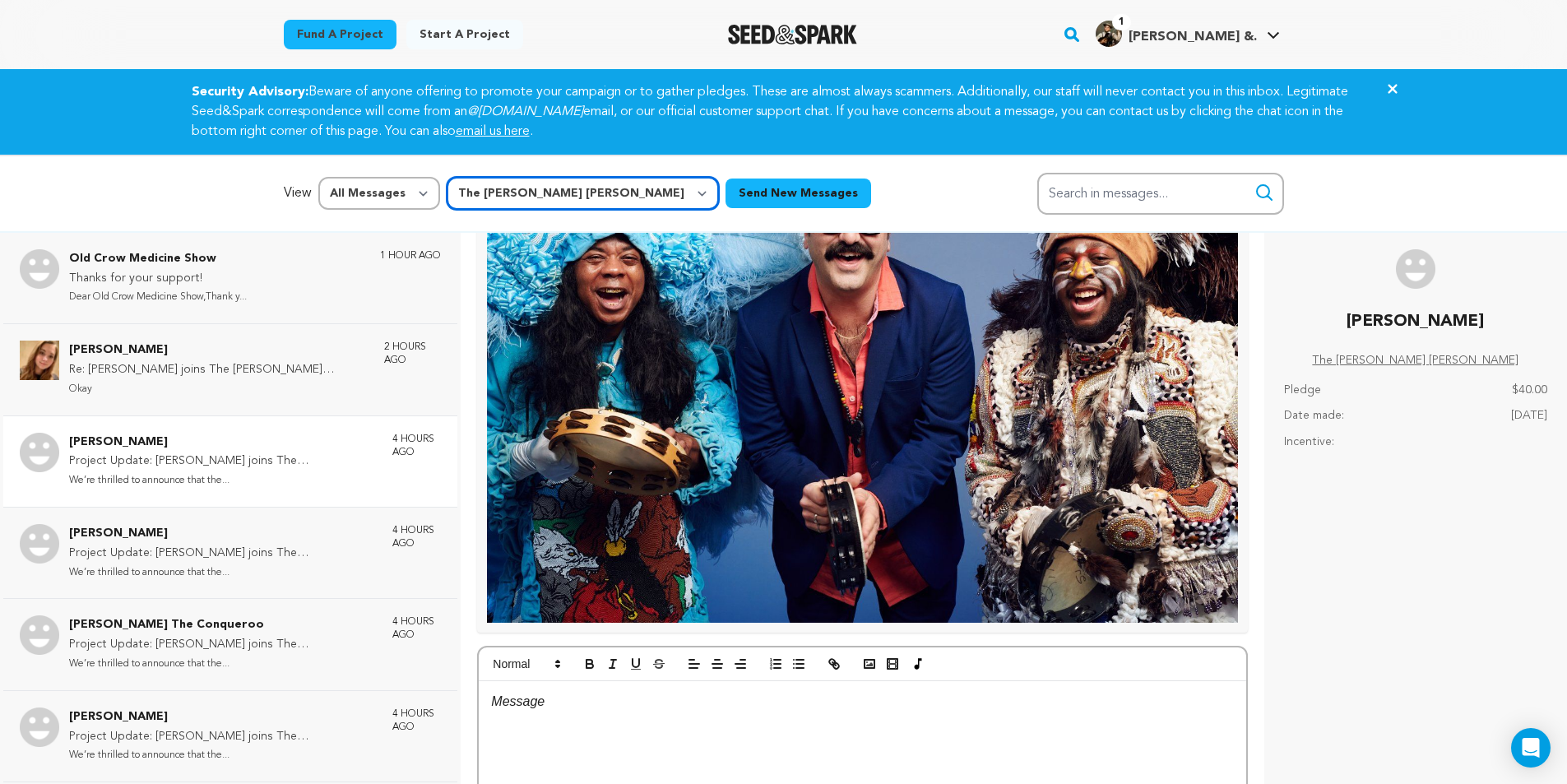
click at [554, 194] on select "All Campaigns The [PERSON_NAME] [PERSON_NAME]" at bounding box center [582, 194] width 272 height 33
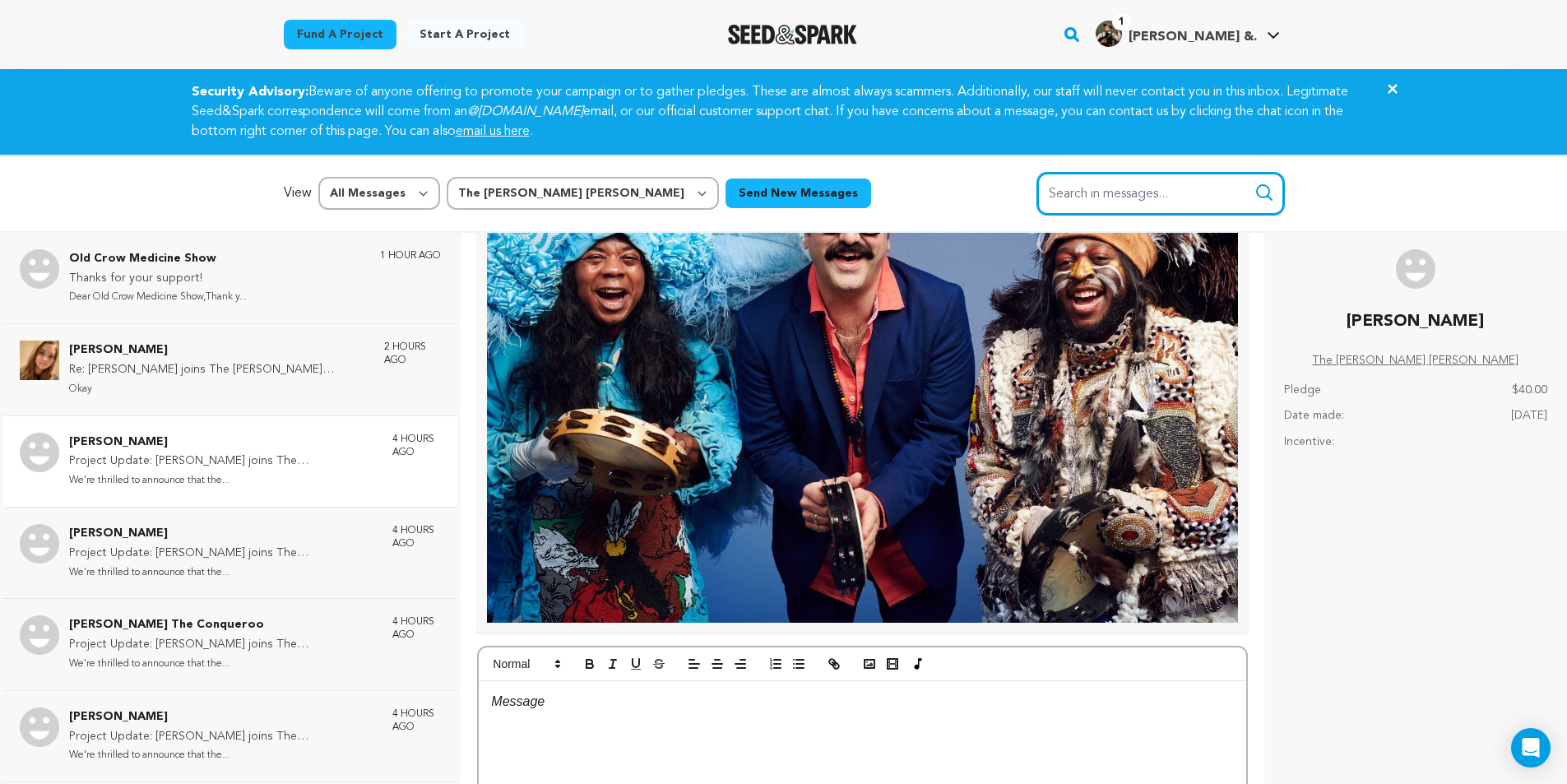
click at [1074, 195] on input "Search in messages..." at bounding box center [1160, 193] width 247 height 42
click at [114, 270] on p "Thanks for your support!" at bounding box center [157, 279] width 177 height 19
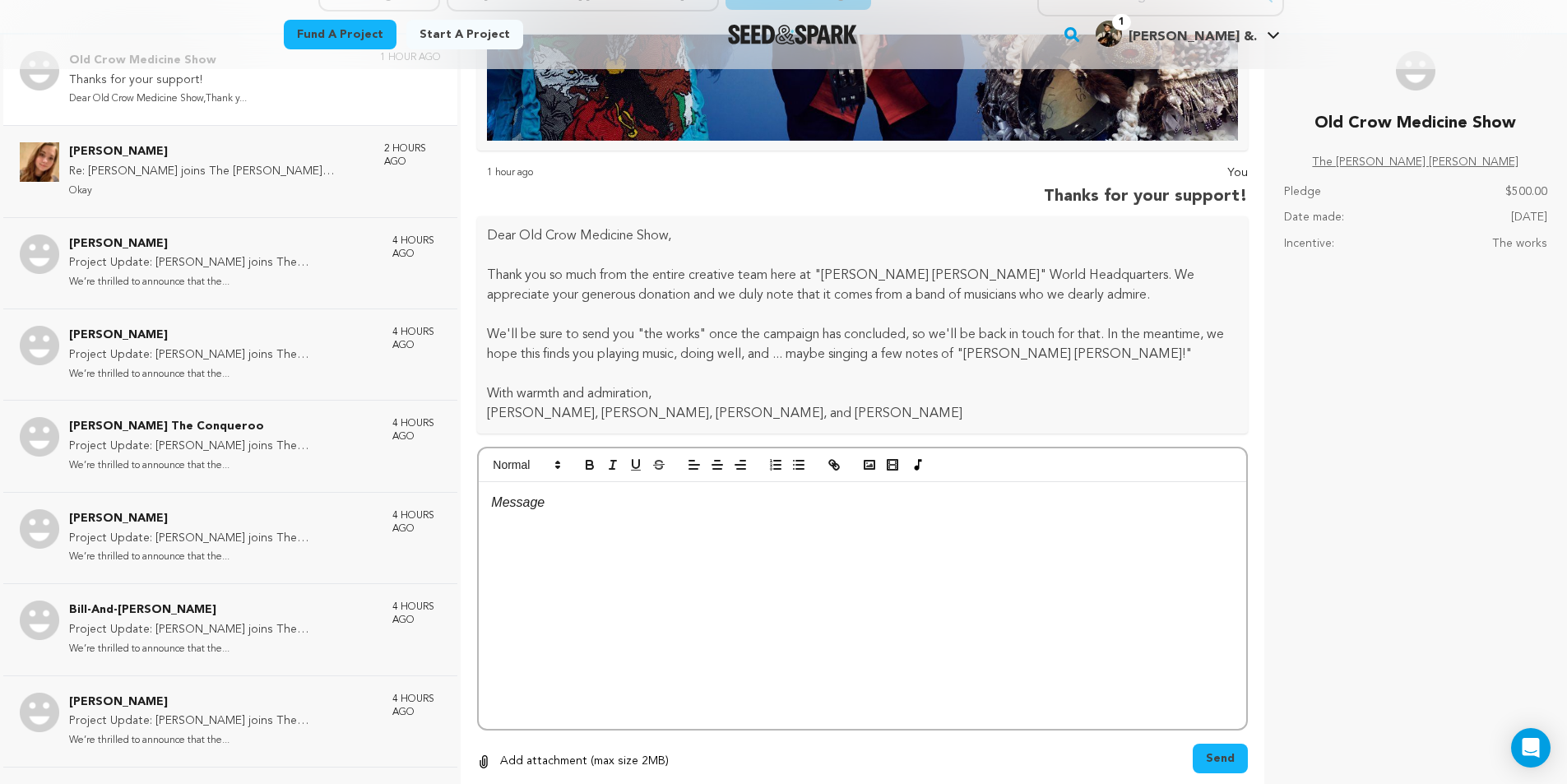
scroll to position [246, 0]
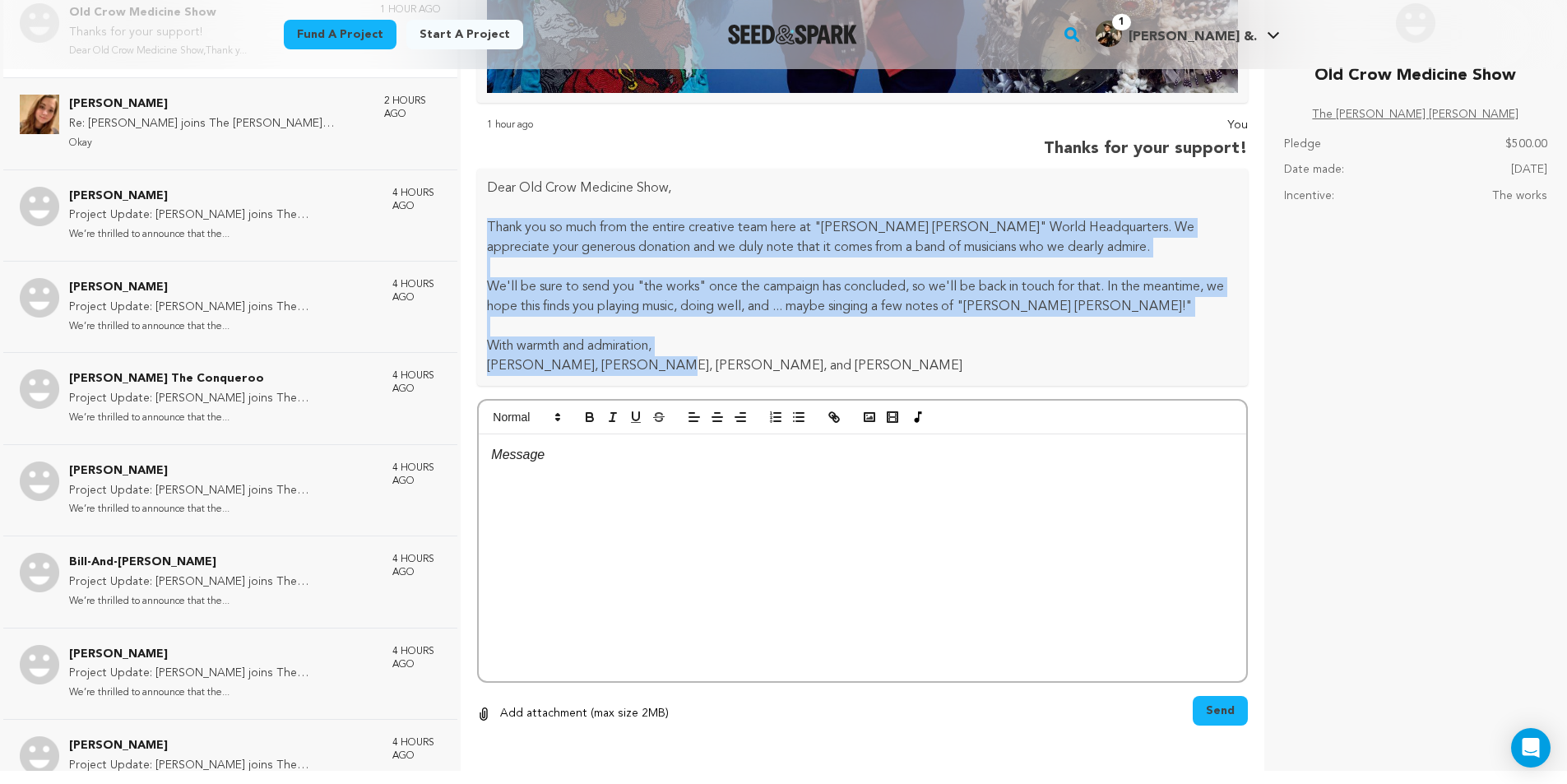
drag, startPoint x: 486, startPoint y: 217, endPoint x: 808, endPoint y: 359, distance: 351.9
click at [808, 359] on div "Dear Old Crow Medicine Show, Thank you so much from the entire creative team he…" at bounding box center [863, 277] width 771 height 217
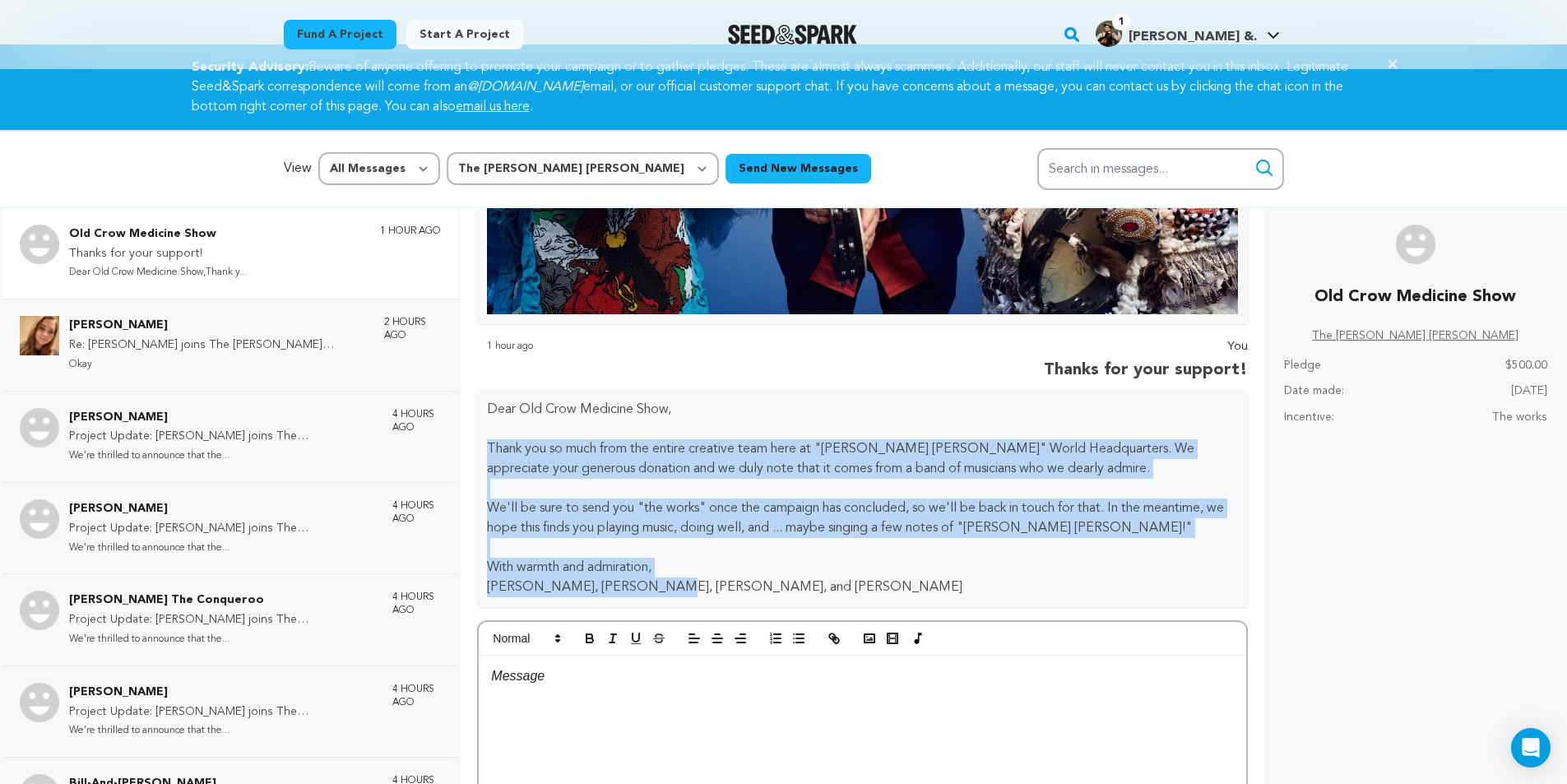
scroll to position [0, 0]
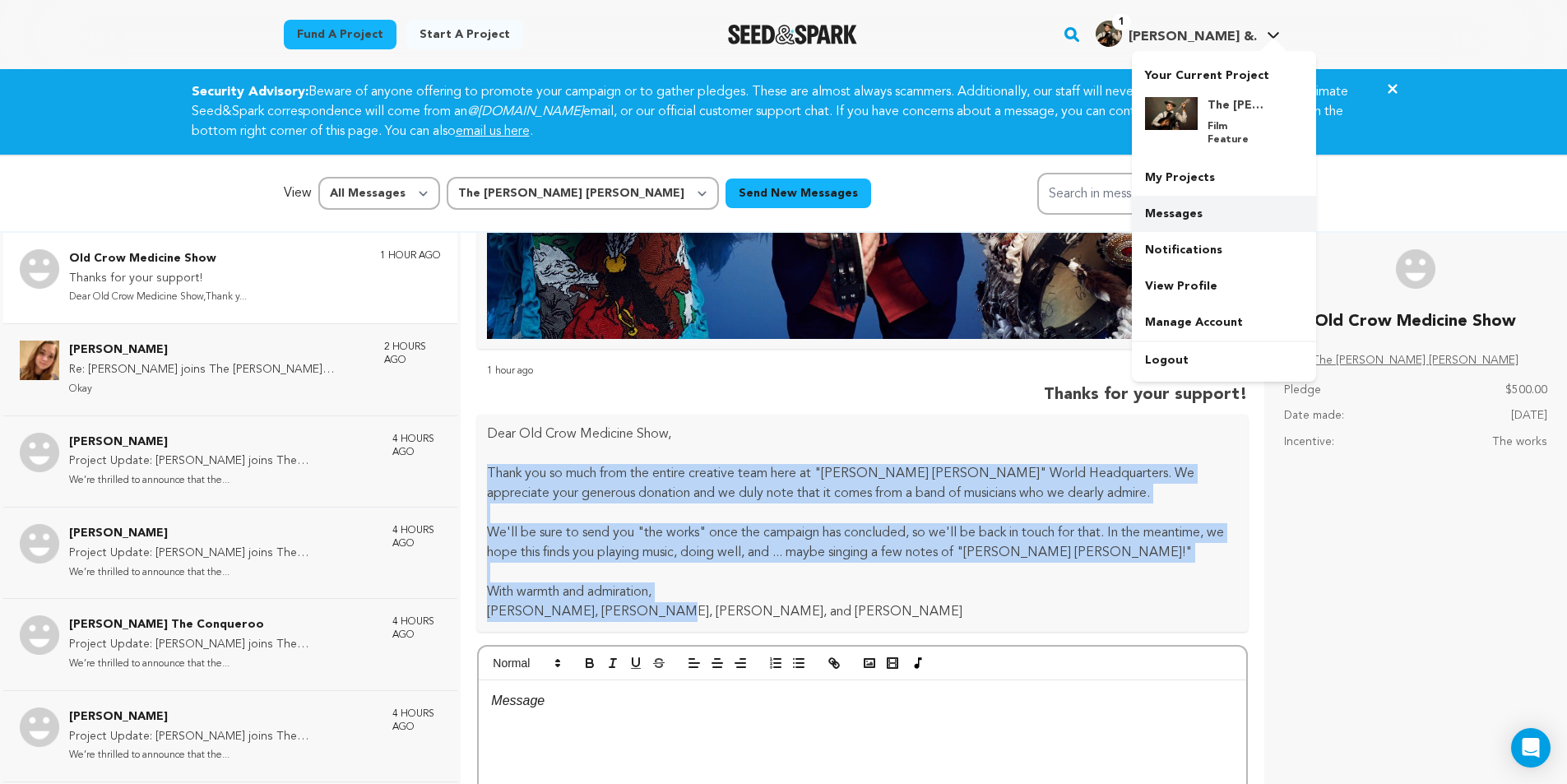
click at [1161, 197] on link "Messages" at bounding box center [1224, 213] width 184 height 36
click at [1202, 309] on link "Manage Account" at bounding box center [1224, 321] width 184 height 36
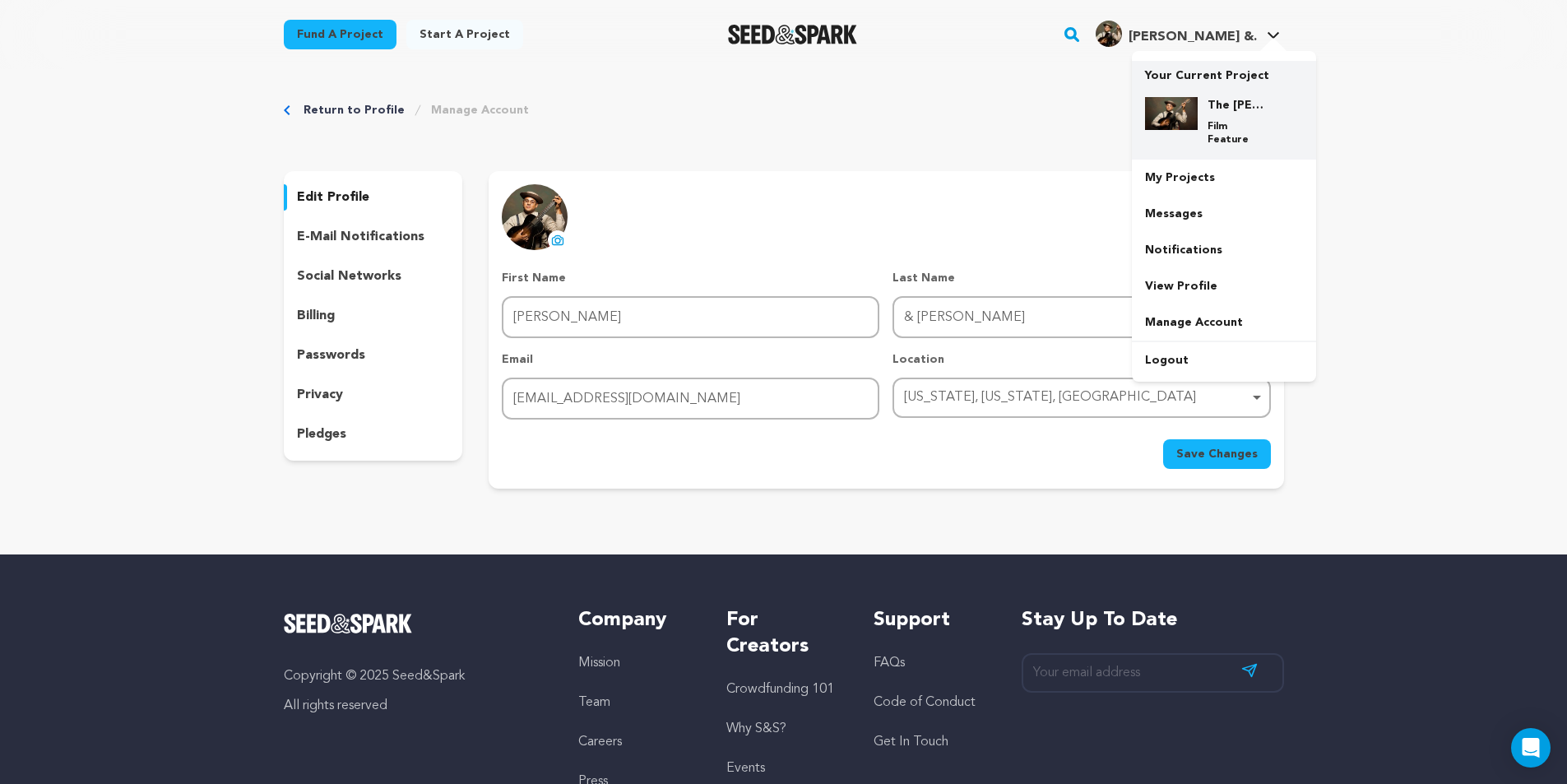
click at [1243, 111] on h4 "The [PERSON_NAME] [PERSON_NAME]" at bounding box center [1237, 105] width 59 height 16
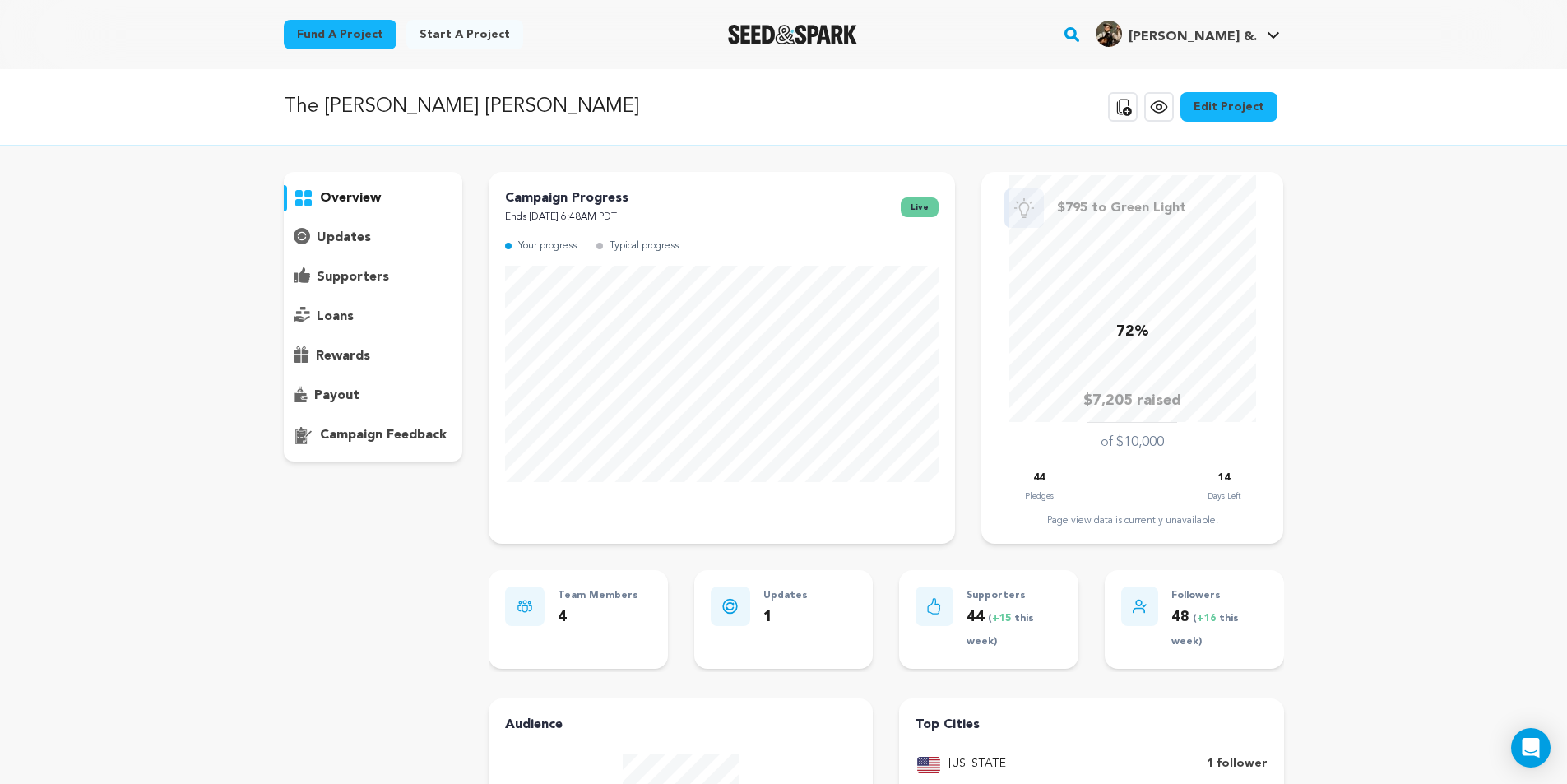
click at [351, 276] on p "supporters" at bounding box center [353, 277] width 73 height 19
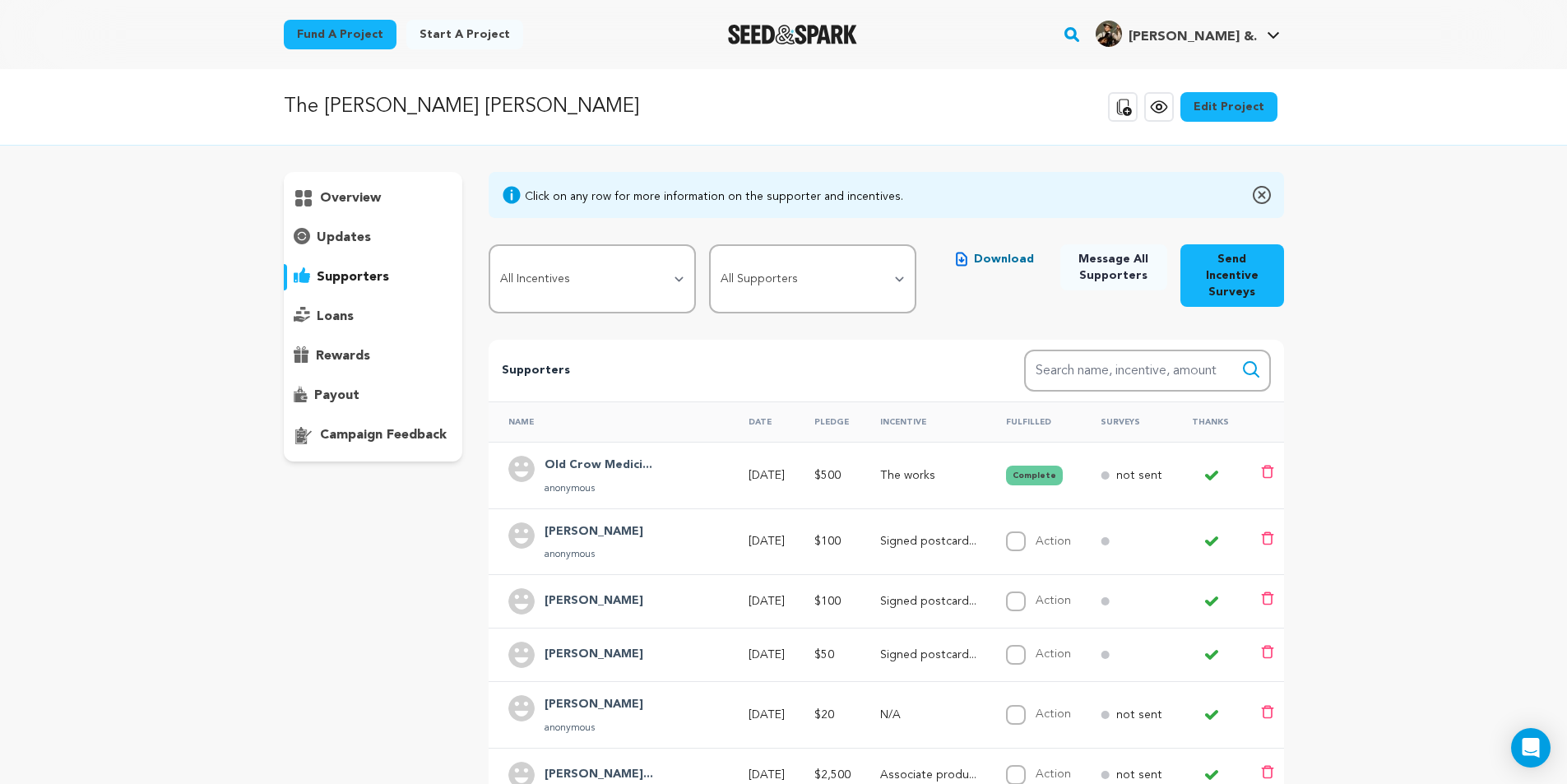
click at [1208, 534] on icon at bounding box center [1212, 541] width 14 height 14
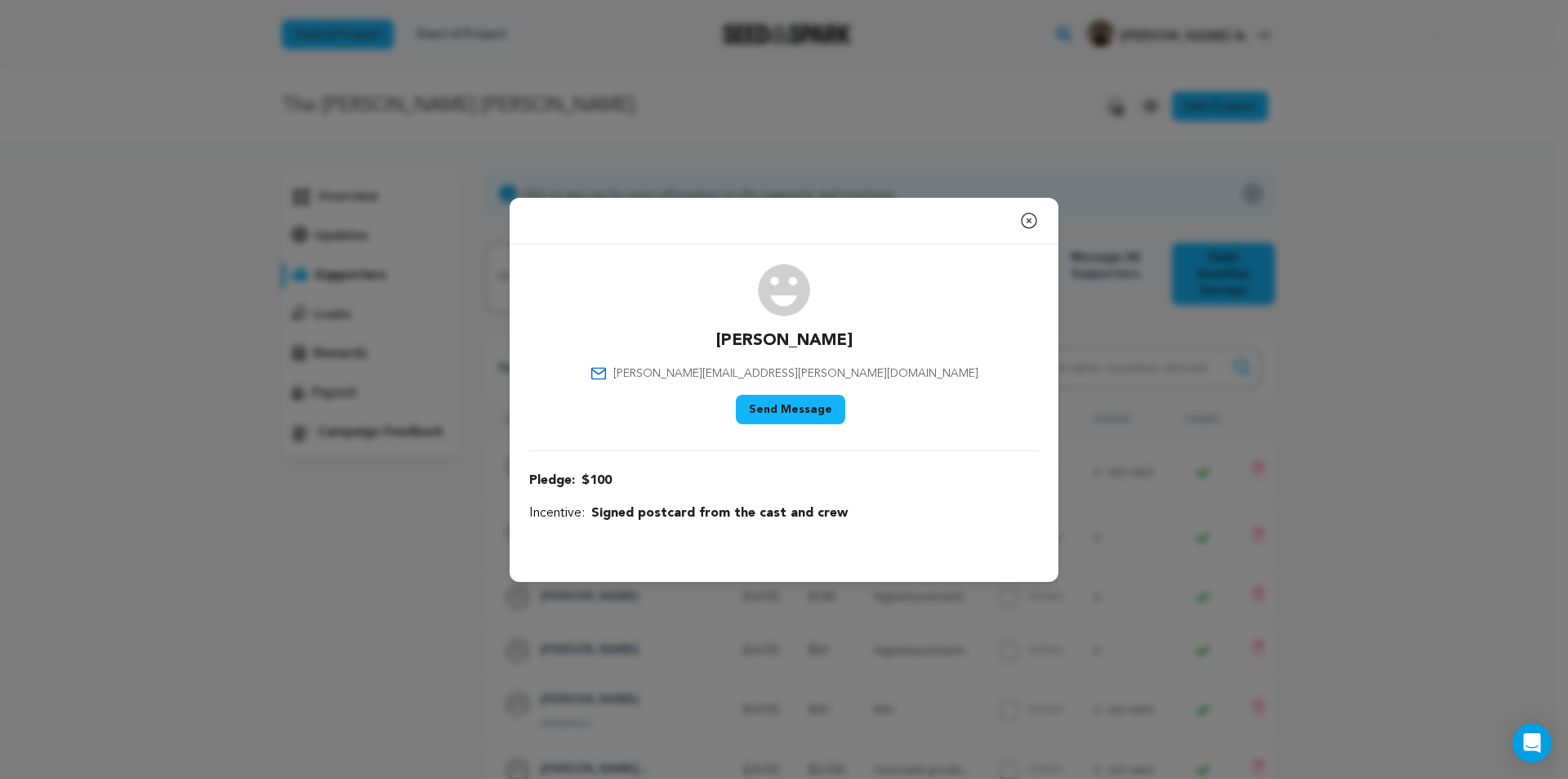
click at [1028, 215] on icon "button" at bounding box center [1029, 220] width 19 height 19
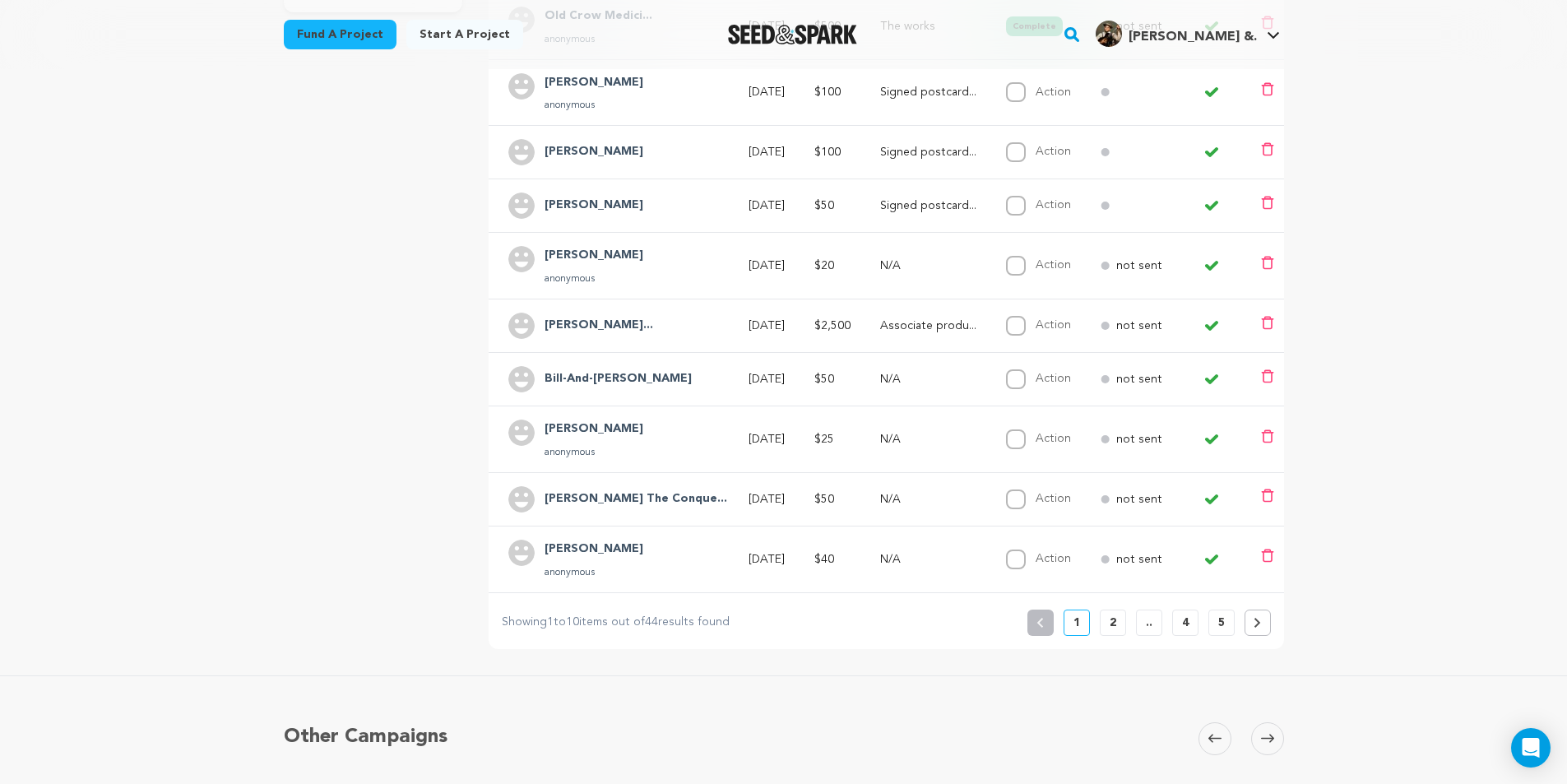
scroll to position [494, 0]
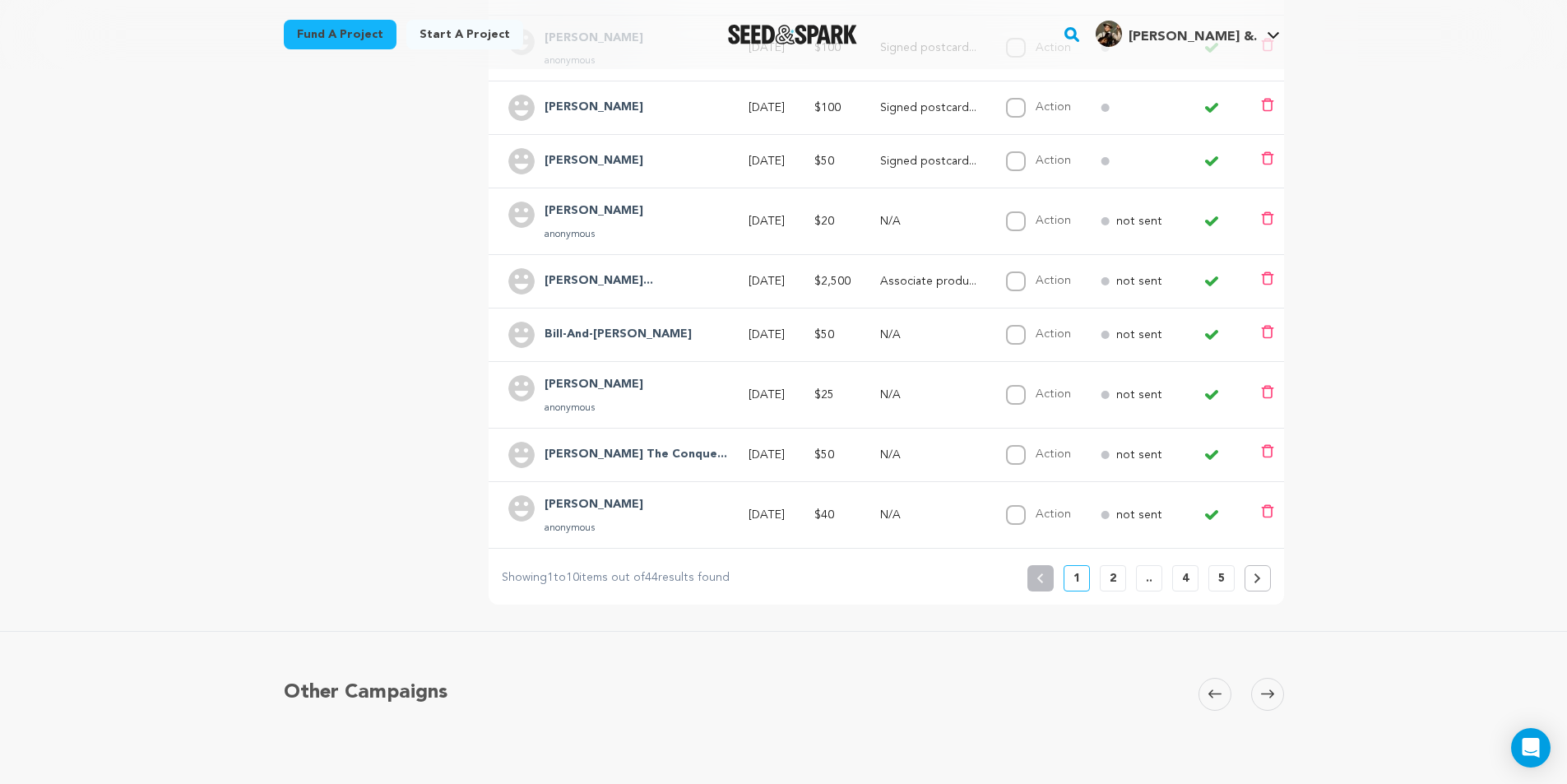
click at [1113, 570] on p "2" at bounding box center [1113, 578] width 7 height 16
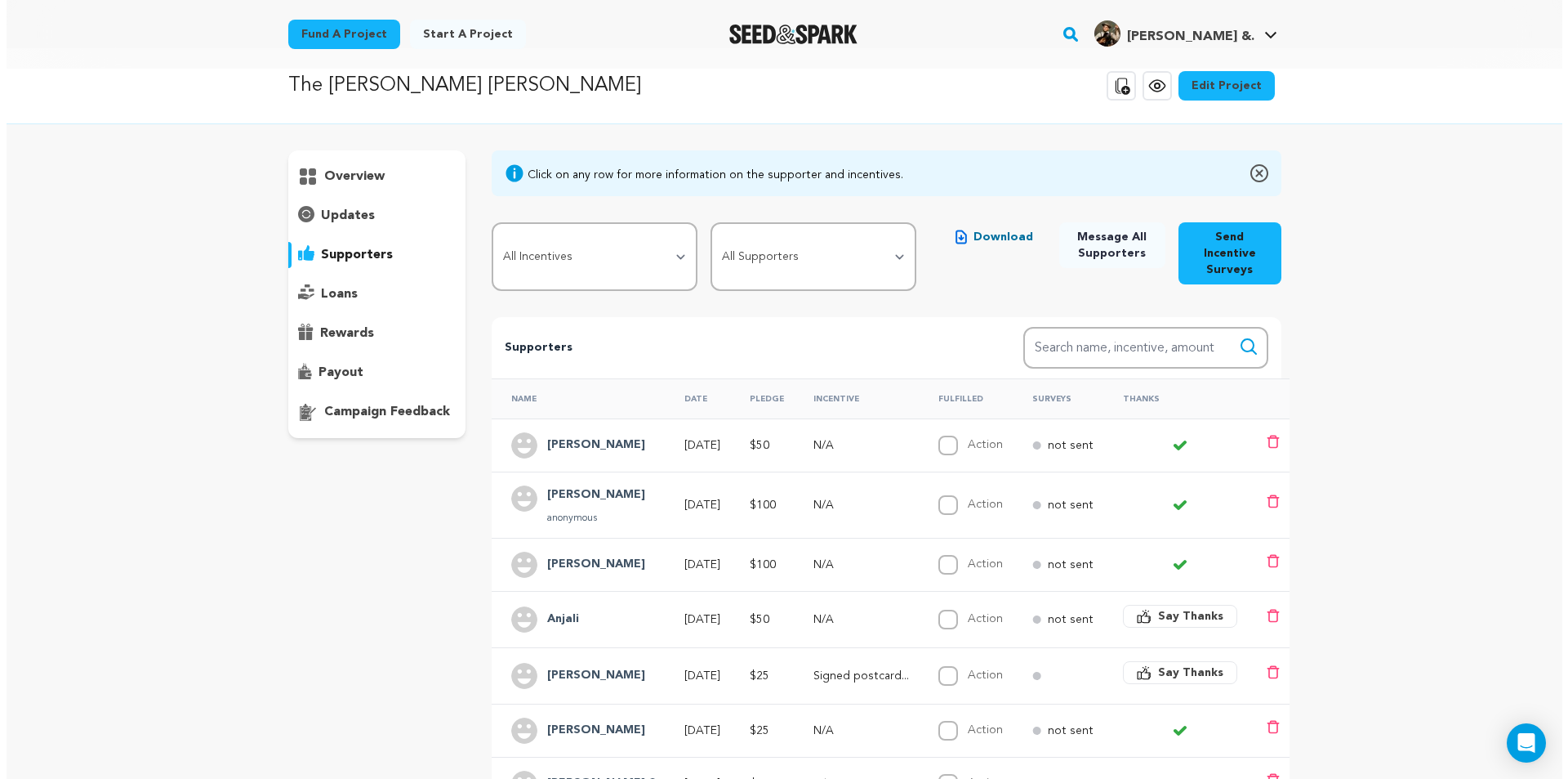
scroll to position [0, 0]
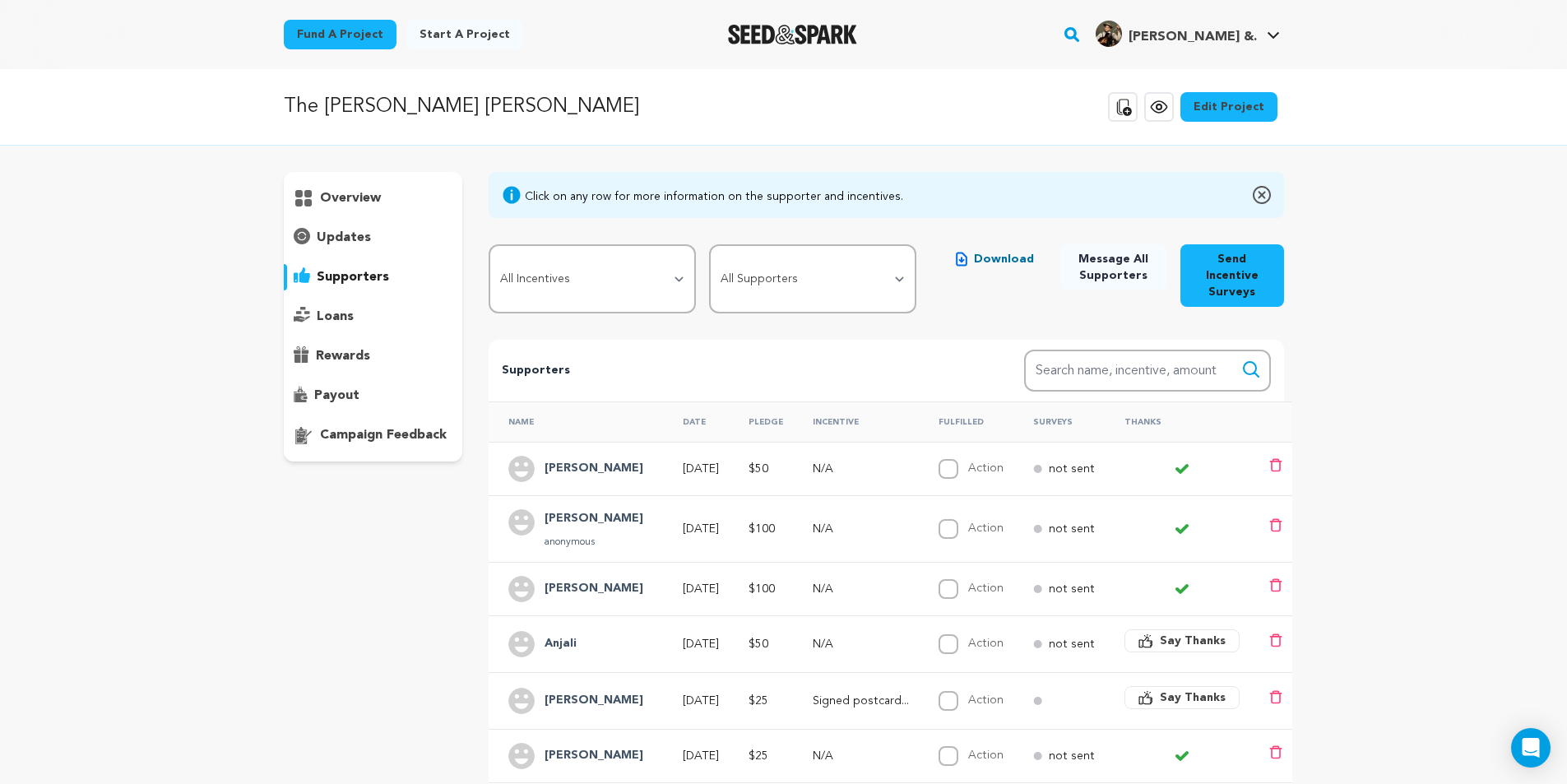
click at [1213, 689] on span "Say Thanks" at bounding box center [1193, 697] width 66 height 16
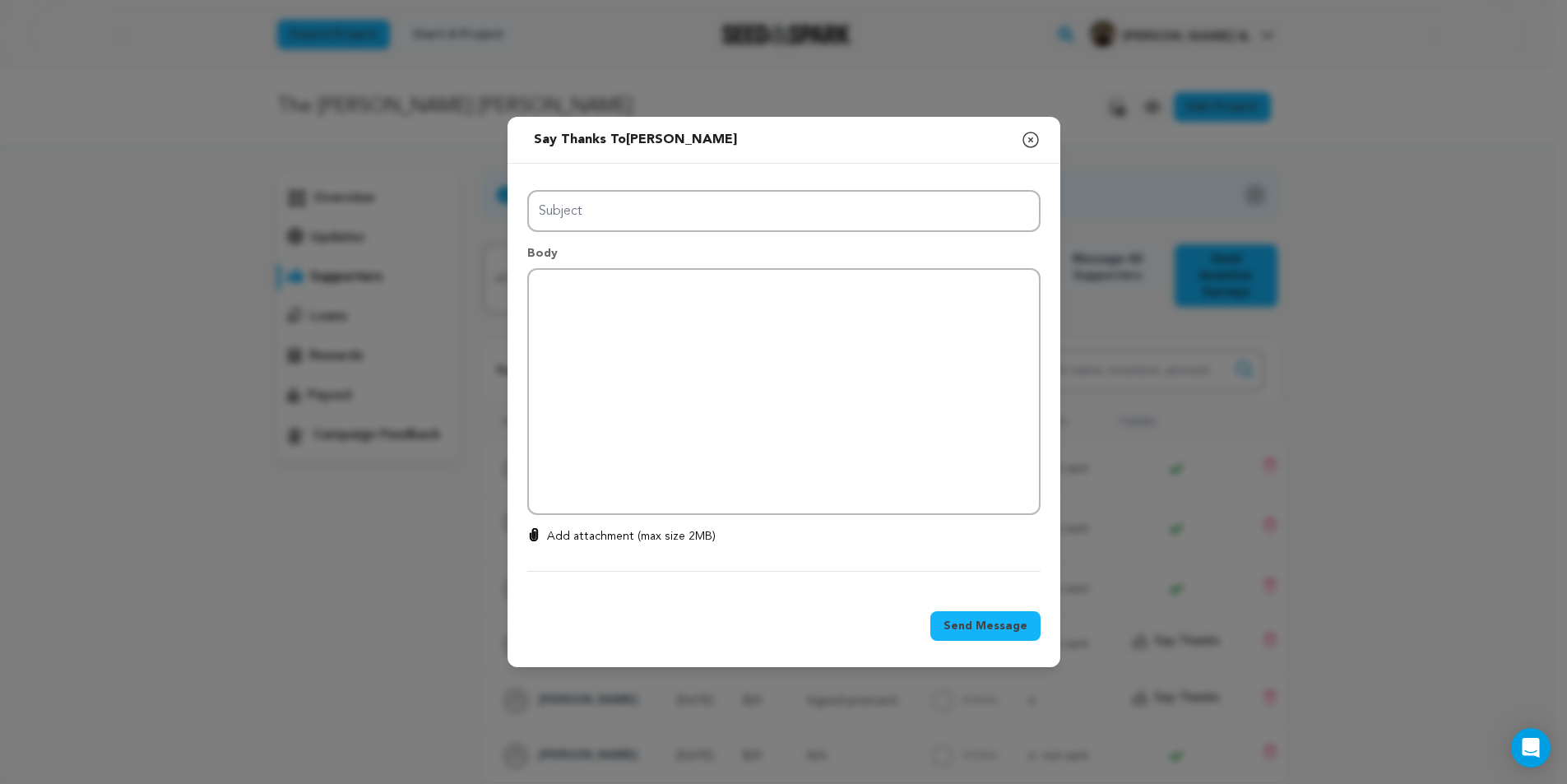
type input "Thanks for your support!"
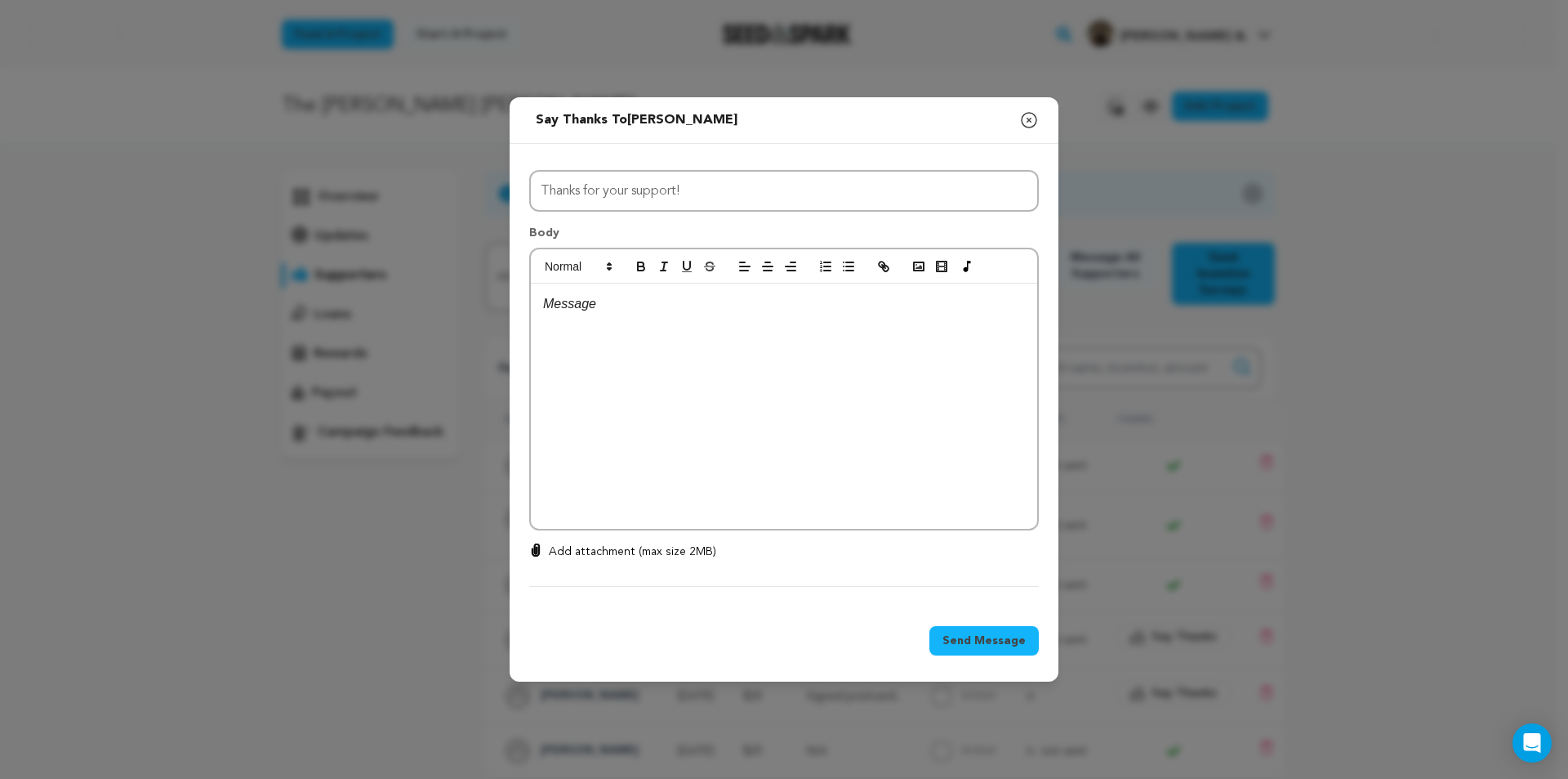
click at [693, 311] on p at bounding box center [784, 304] width 482 height 21
click at [1024, 121] on icon "button" at bounding box center [1029, 120] width 19 height 19
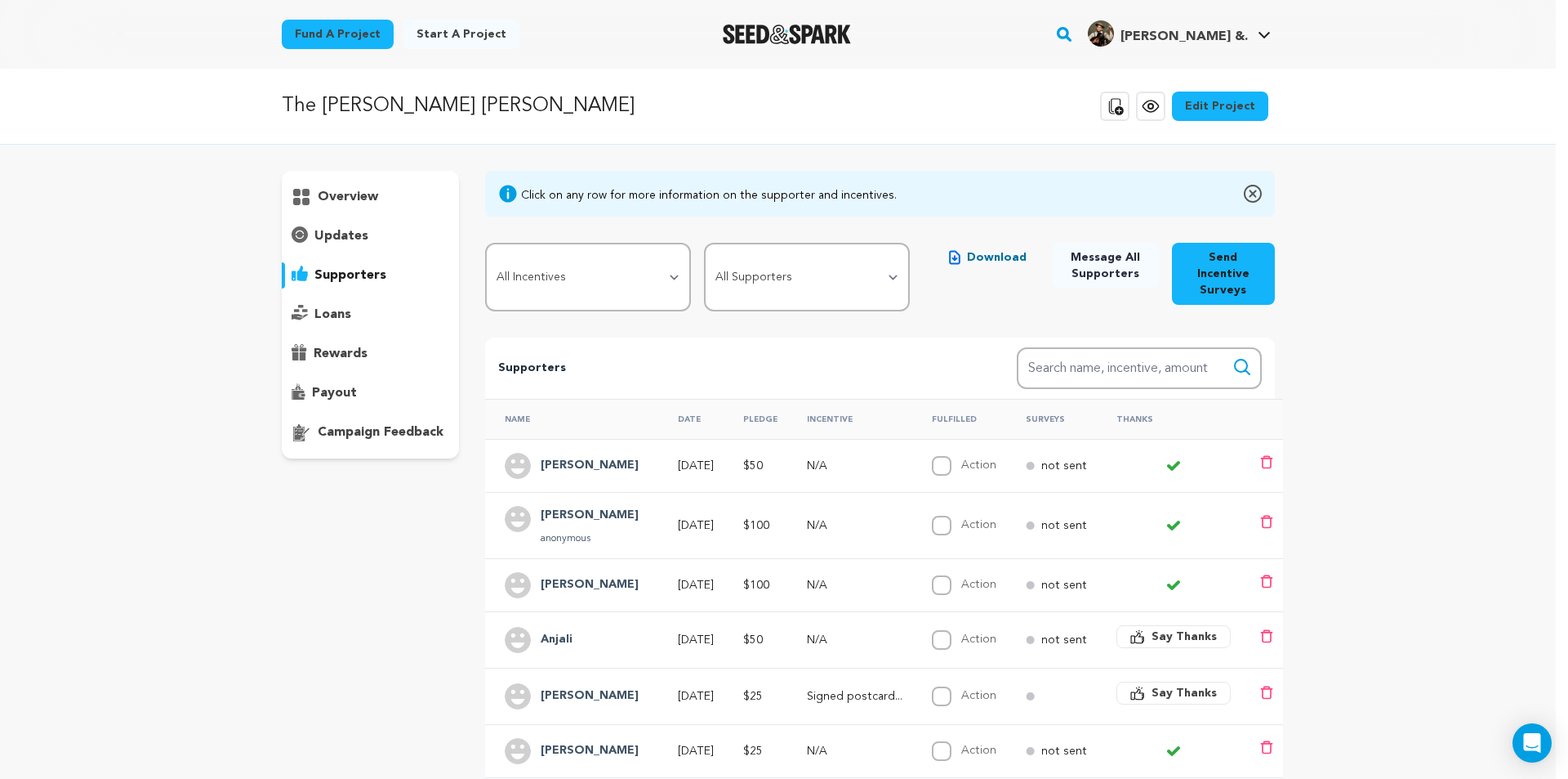
click at [1204, 685] on span "Say Thanks" at bounding box center [1184, 692] width 65 height 16
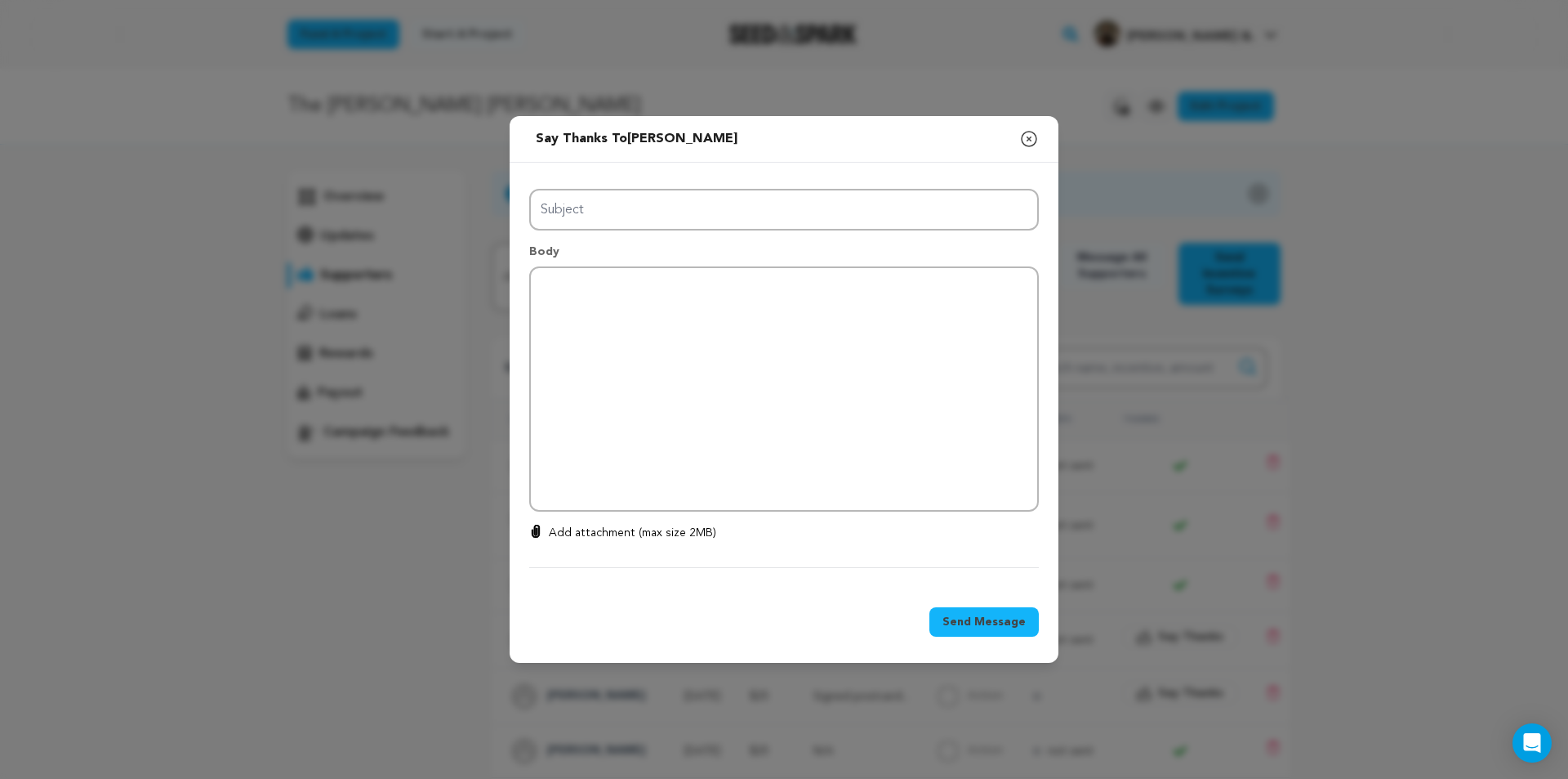
type input "Thanks for your support!"
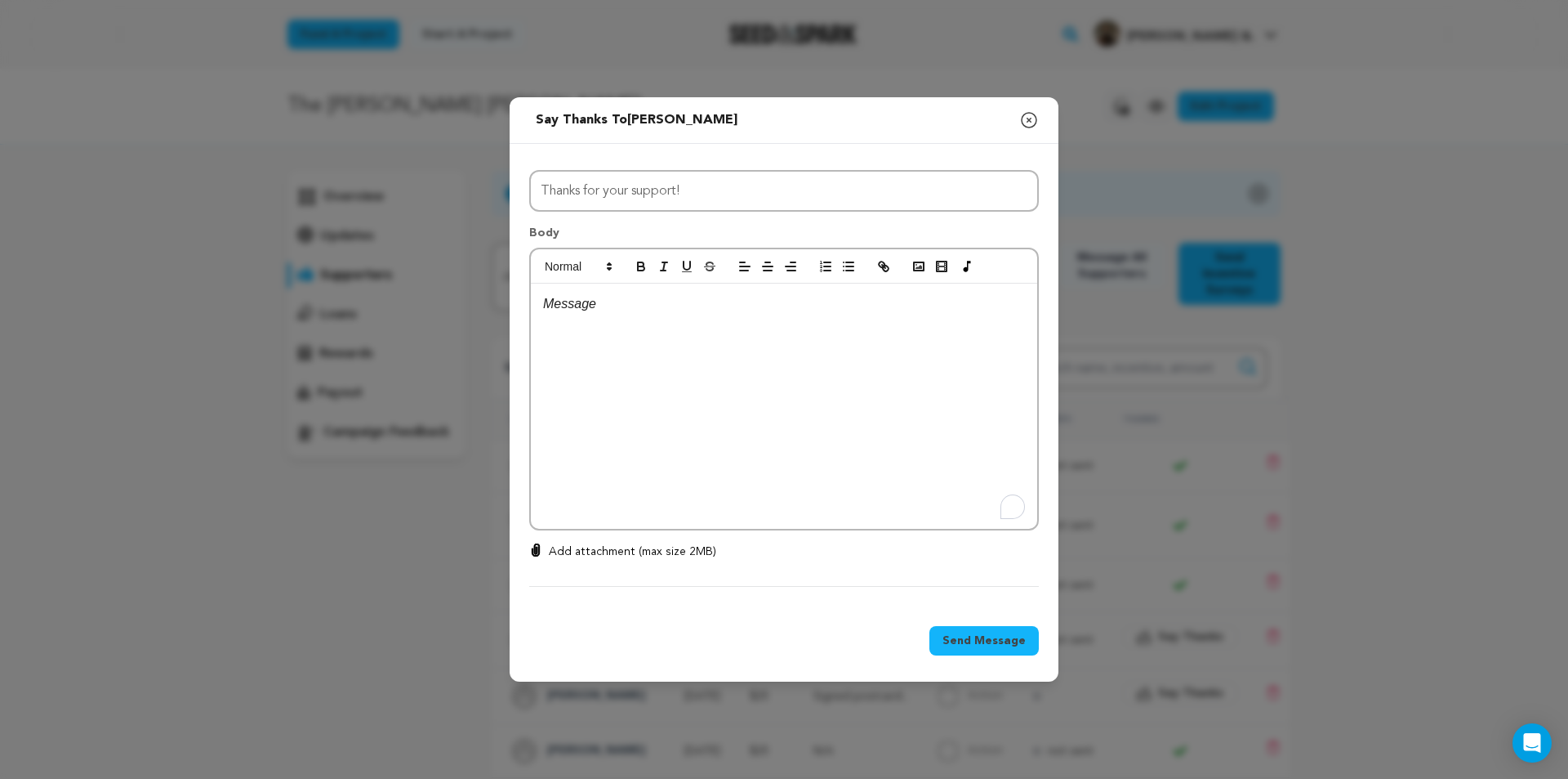
click at [687, 334] on div "To enrich screen reader interactions, please activate Accessibility in Grammarl…" at bounding box center [784, 406] width 507 height 245
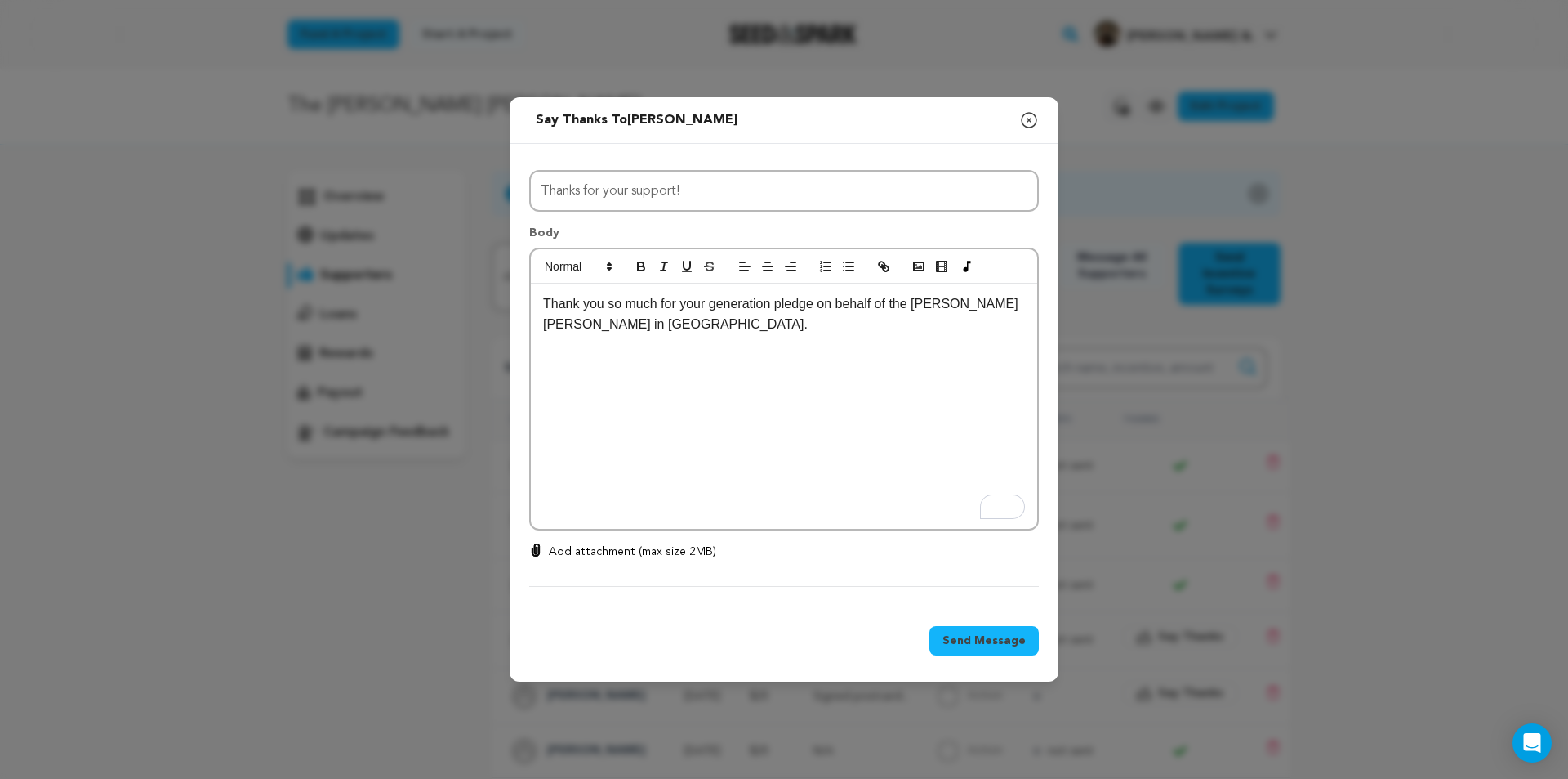
click at [545, 304] on p "Thank you so much for your generation pledge on behalf of the [PERSON_NAME] [PE…" at bounding box center [784, 314] width 482 height 41
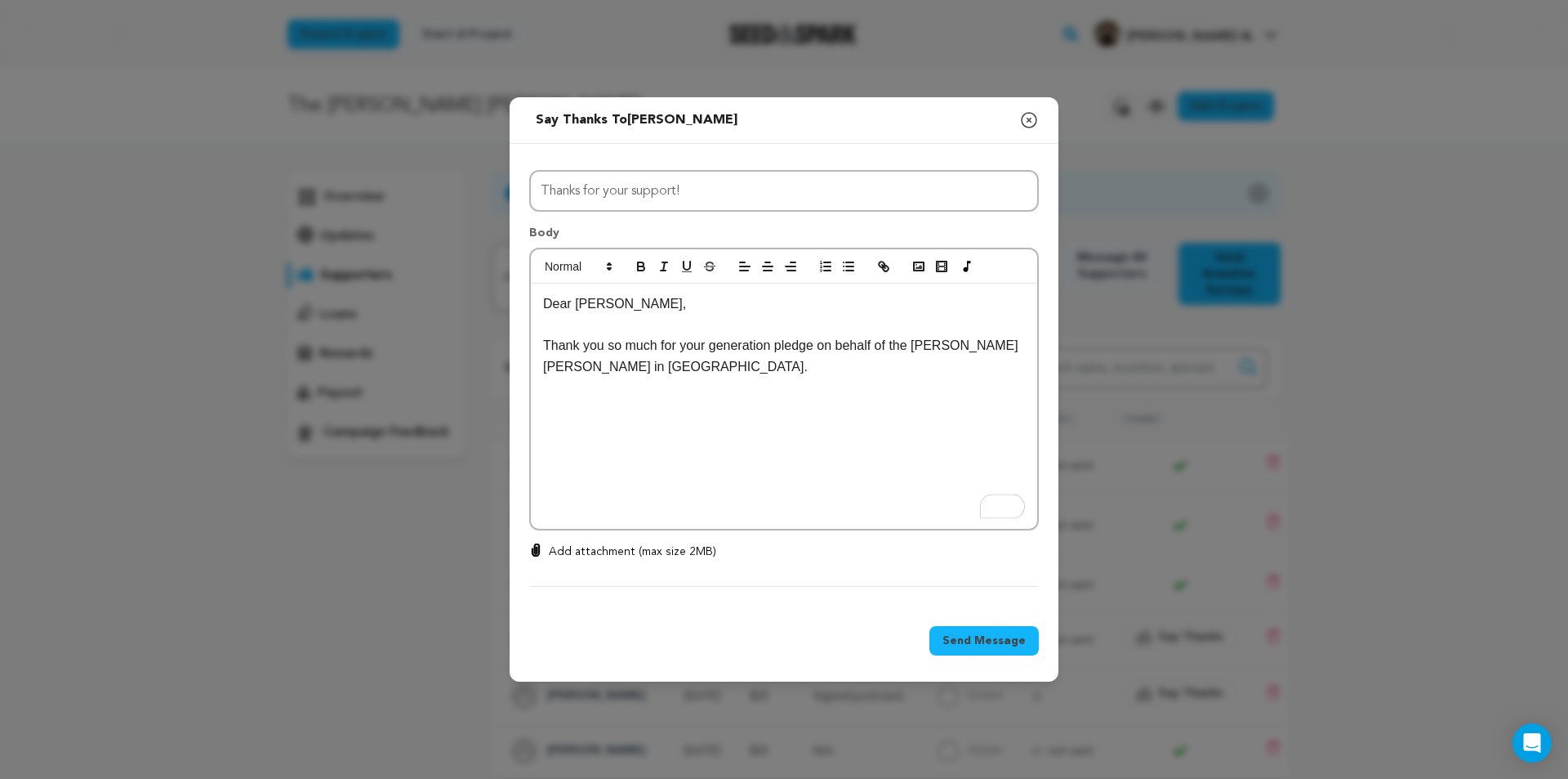
click at [701, 366] on p "Thank you so much for your generation pledge on behalf of the [PERSON_NAME] [PE…" at bounding box center [784, 355] width 482 height 41
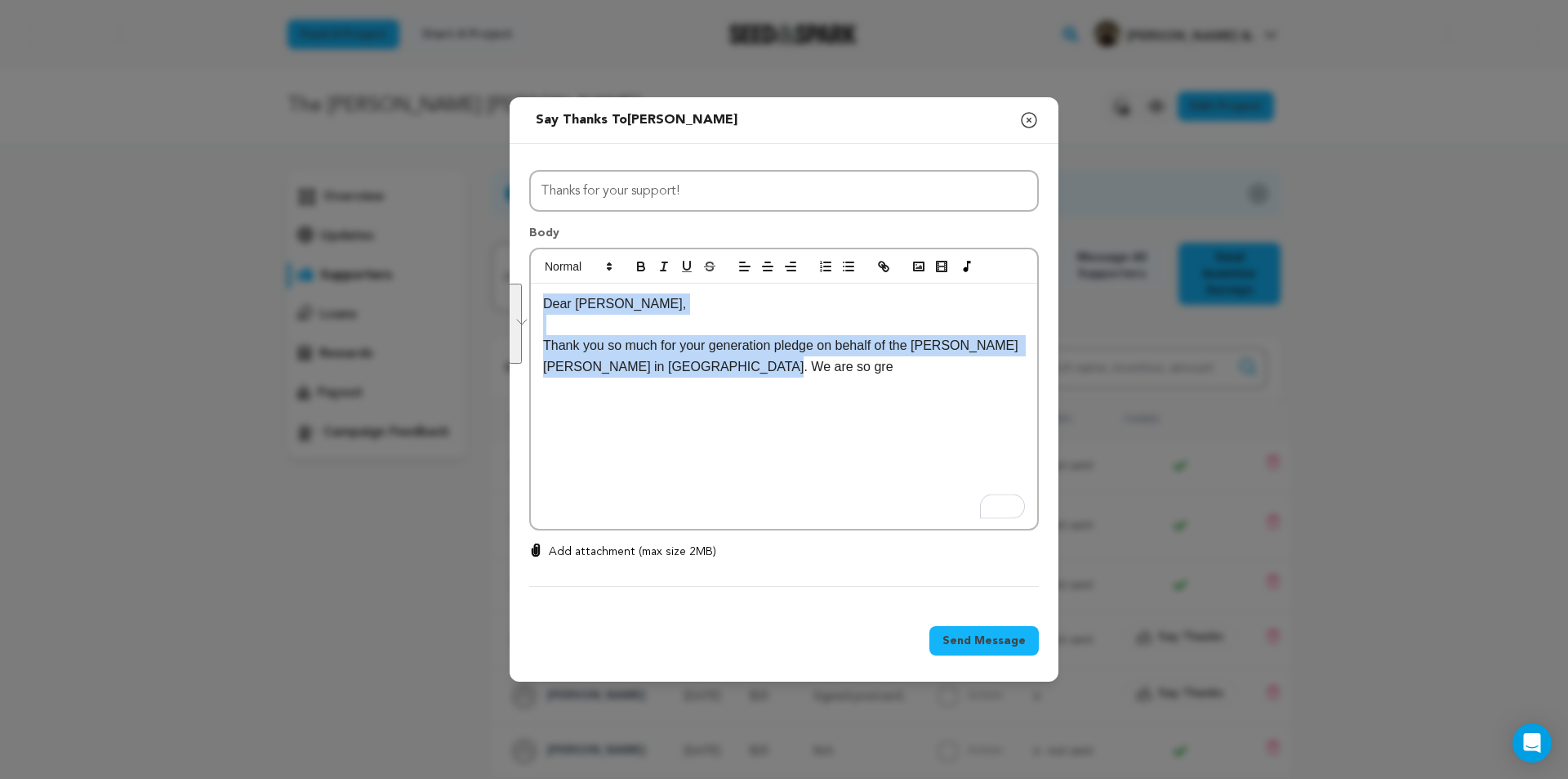
drag, startPoint x: 821, startPoint y: 379, endPoint x: 495, endPoint y: 285, distance: 339.3
click at [495, 285] on div "Send message to Meg Daly Say thanks to Meg Daly Compose New Message Close modal…" at bounding box center [784, 390] width 1568 height 779
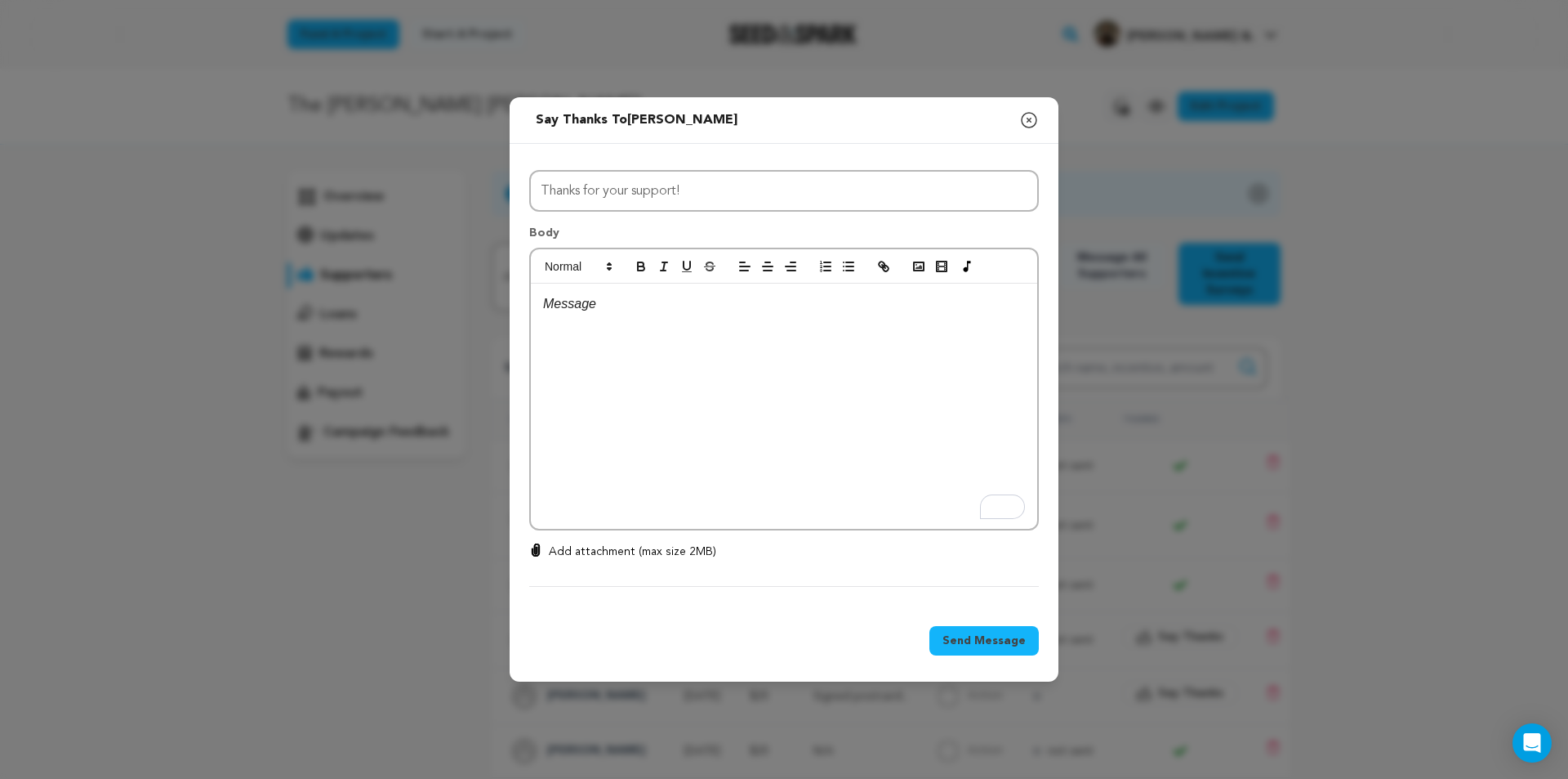
click at [1021, 112] on icon "button" at bounding box center [1029, 120] width 19 height 19
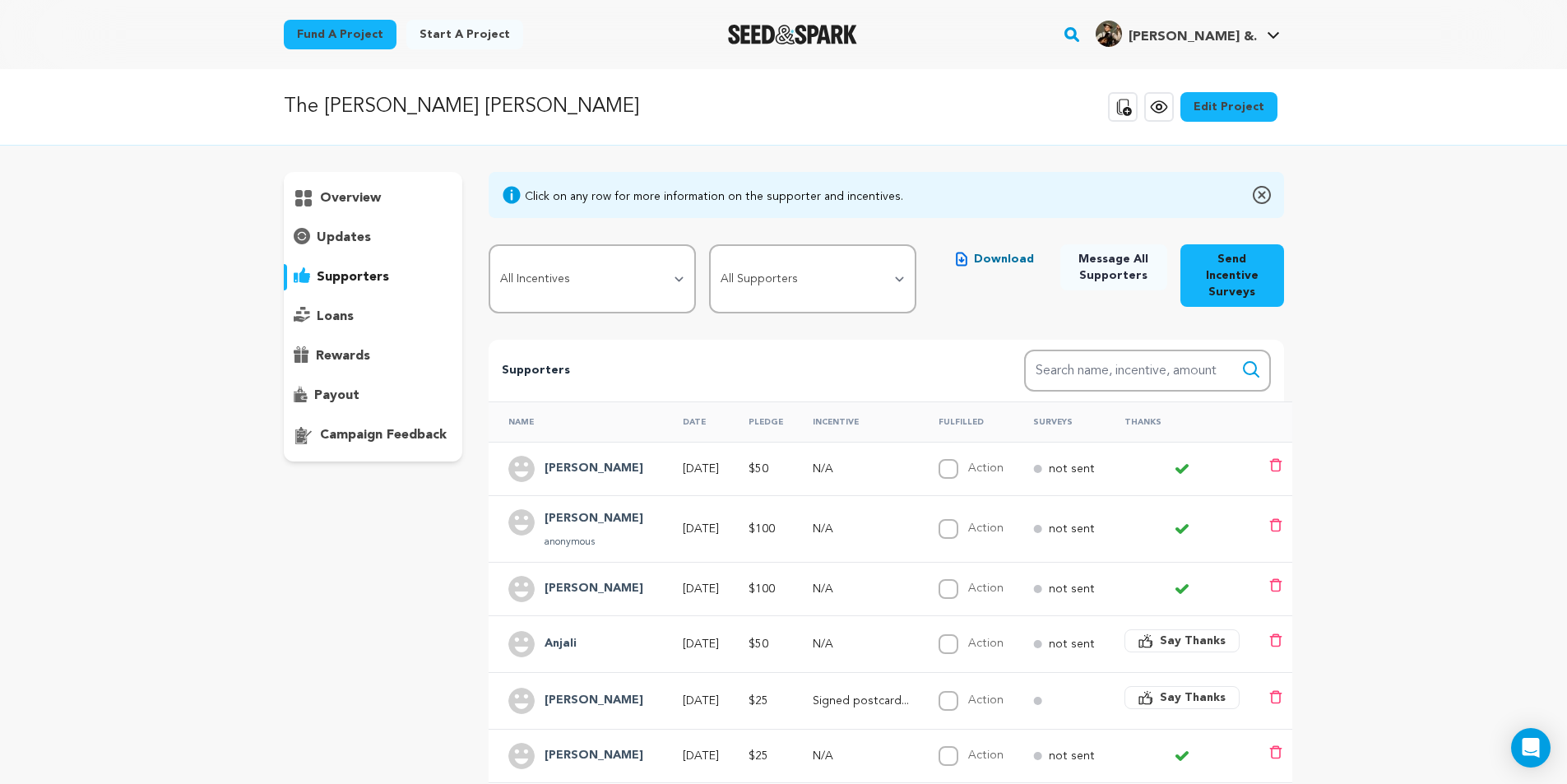
click at [1199, 689] on span "Say Thanks" at bounding box center [1193, 697] width 66 height 16
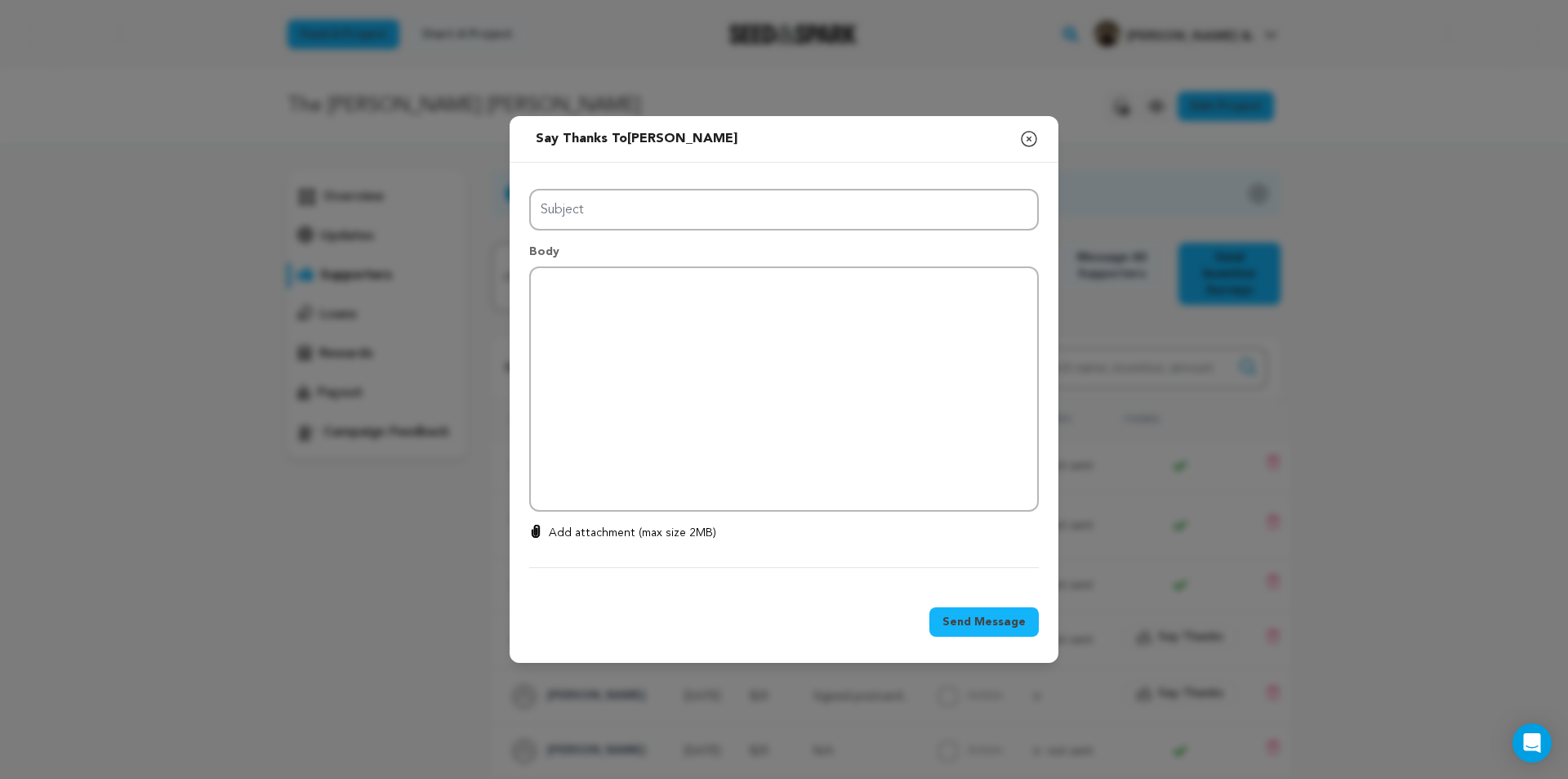
type input "Thanks for your support!"
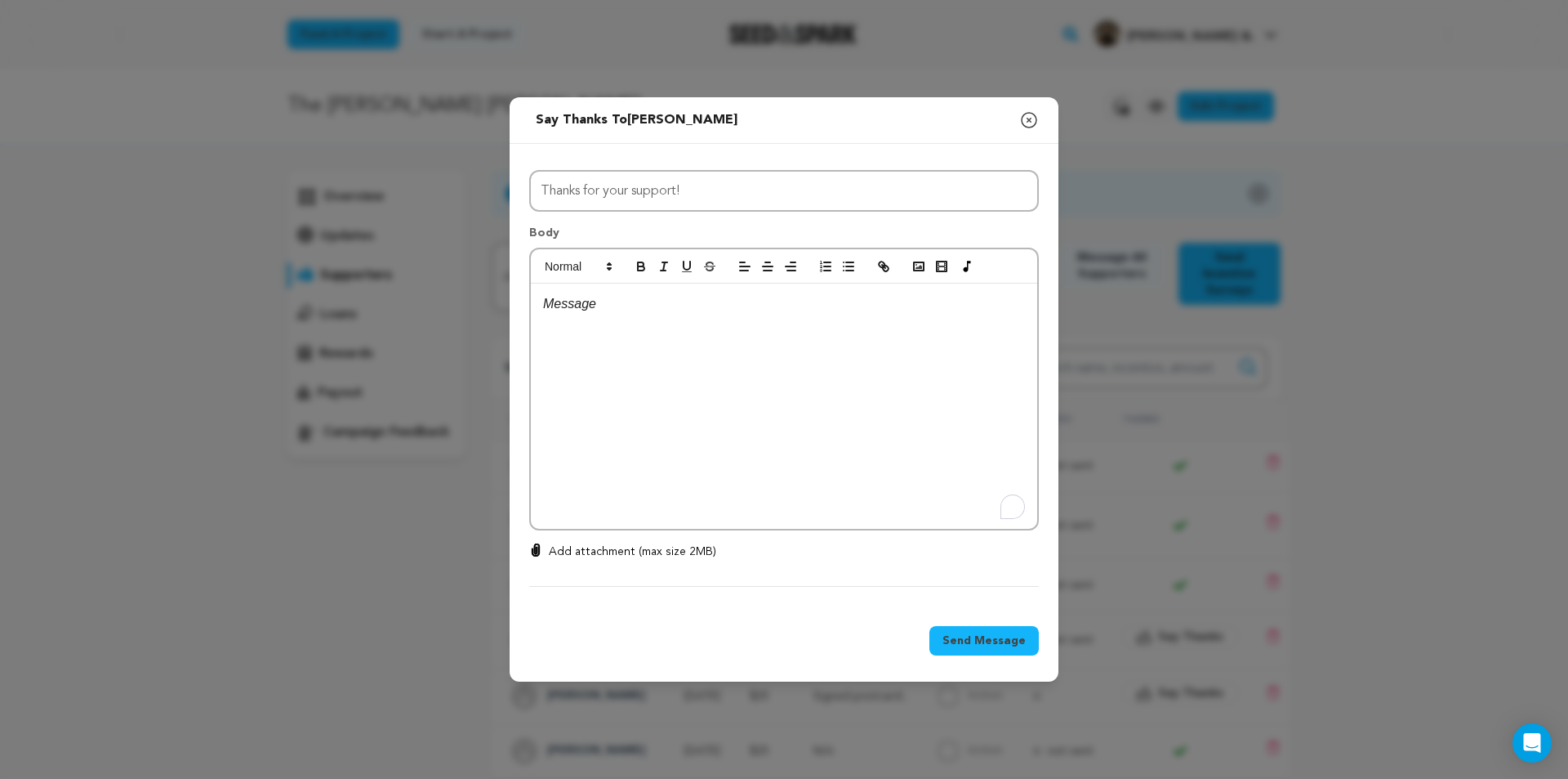
click at [584, 298] on p "To enrich screen reader interactions, please activate Accessibility in Grammarl…" at bounding box center [784, 304] width 482 height 21
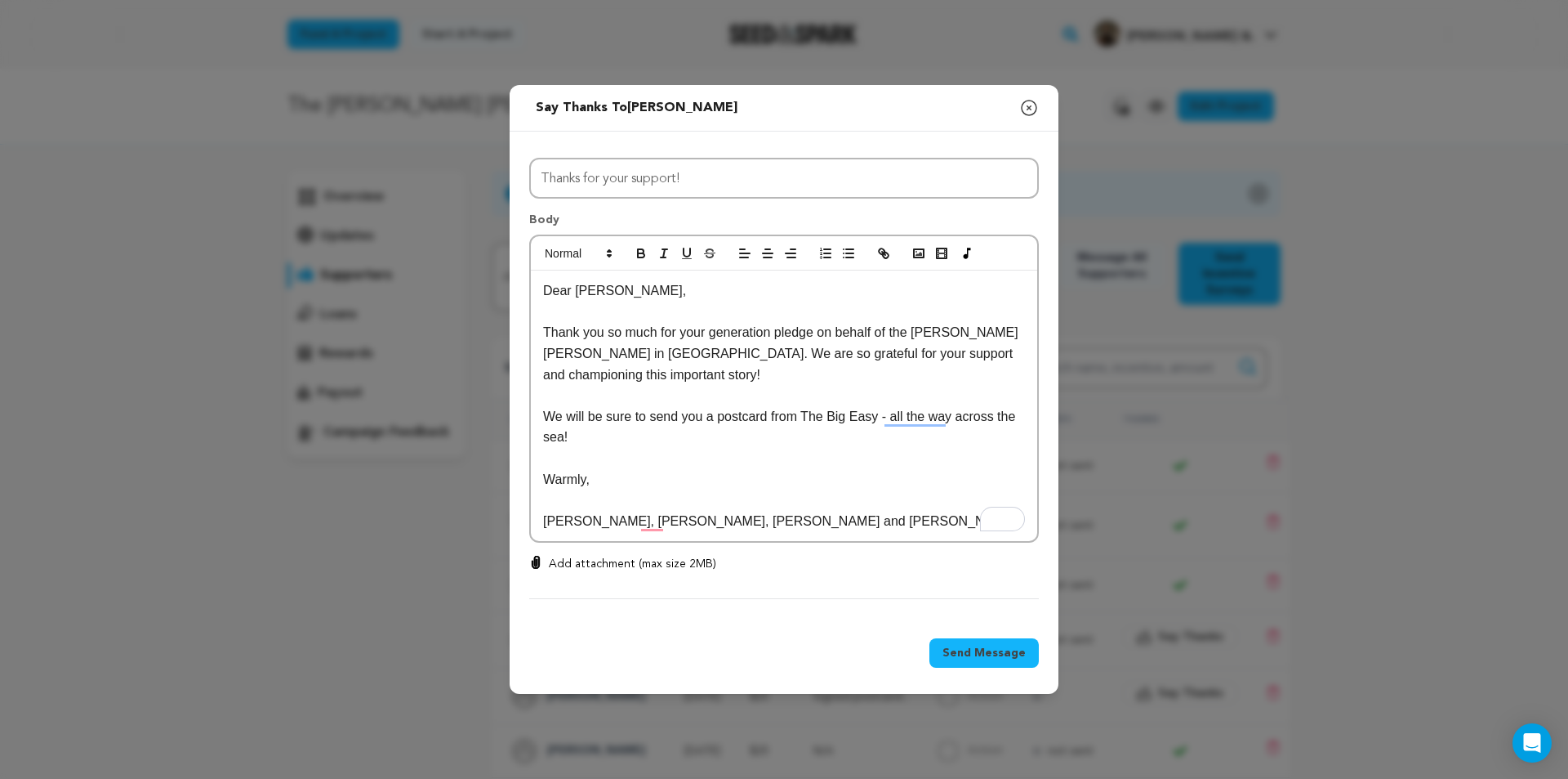
click at [870, 353] on p "Thank you so much for your generation pledge on behalf of the Liza Jane Session…" at bounding box center [784, 353] width 482 height 63
click at [947, 354] on p "Thank you so much for your generation pledge on behalf of the Liza Jane Session…" at bounding box center [784, 353] width 482 height 63
click at [787, 335] on p "Thank you so much for your generation pledge on behalf of the Liza Jane Session…" at bounding box center [784, 353] width 482 height 63
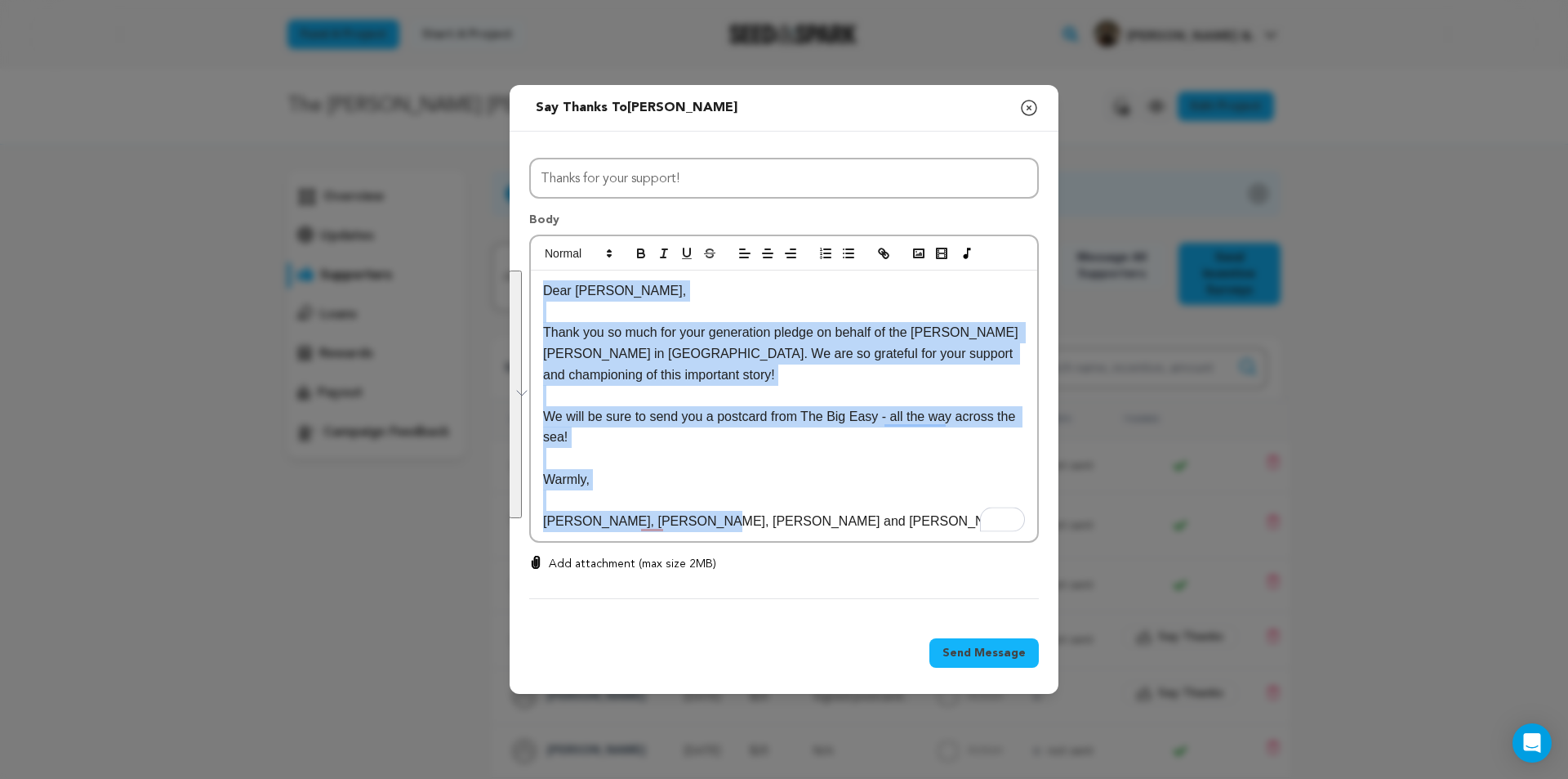
drag, startPoint x: 737, startPoint y: 524, endPoint x: 504, endPoint y: 274, distance: 341.7
click at [504, 274] on div "Send message to Meg Daly Say thanks to Meg Daly Compose New Message Close modal…" at bounding box center [784, 390] width 1568 height 779
copy div "Dear Meg, Thank you so much for your generation pledge on behalf of the Liza Ja…"
drag, startPoint x: 957, startPoint y: 656, endPoint x: 759, endPoint y: 431, distance: 299.7
click at [758, 430] on div "Send message to Meg Daly Say thanks to Meg Daly Compose New Message Close modal…" at bounding box center [784, 390] width 549 height 610
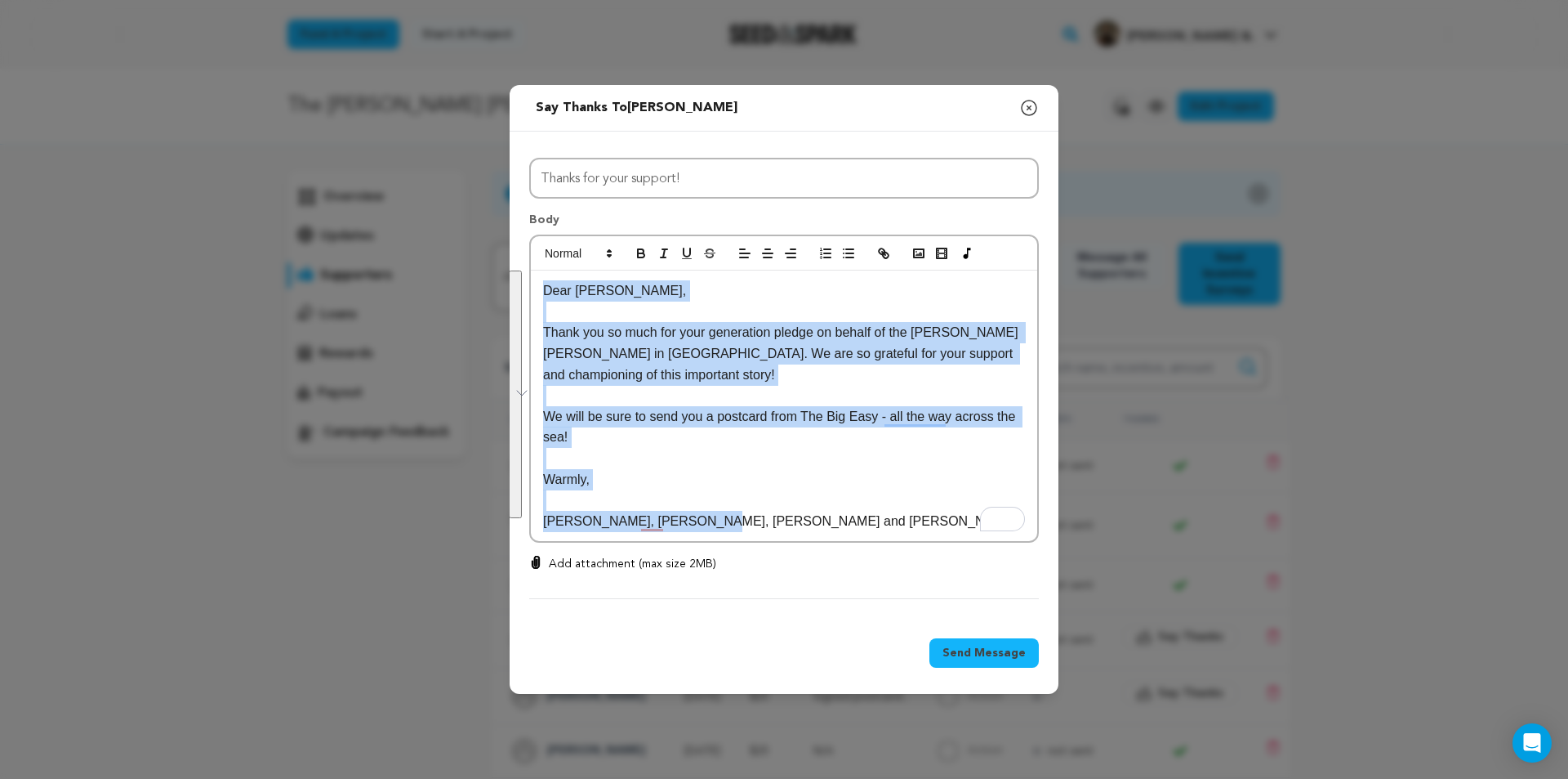
click at [740, 465] on p "To enrich screen reader interactions, please activate Accessibility in Grammarl…" at bounding box center [784, 459] width 482 height 21
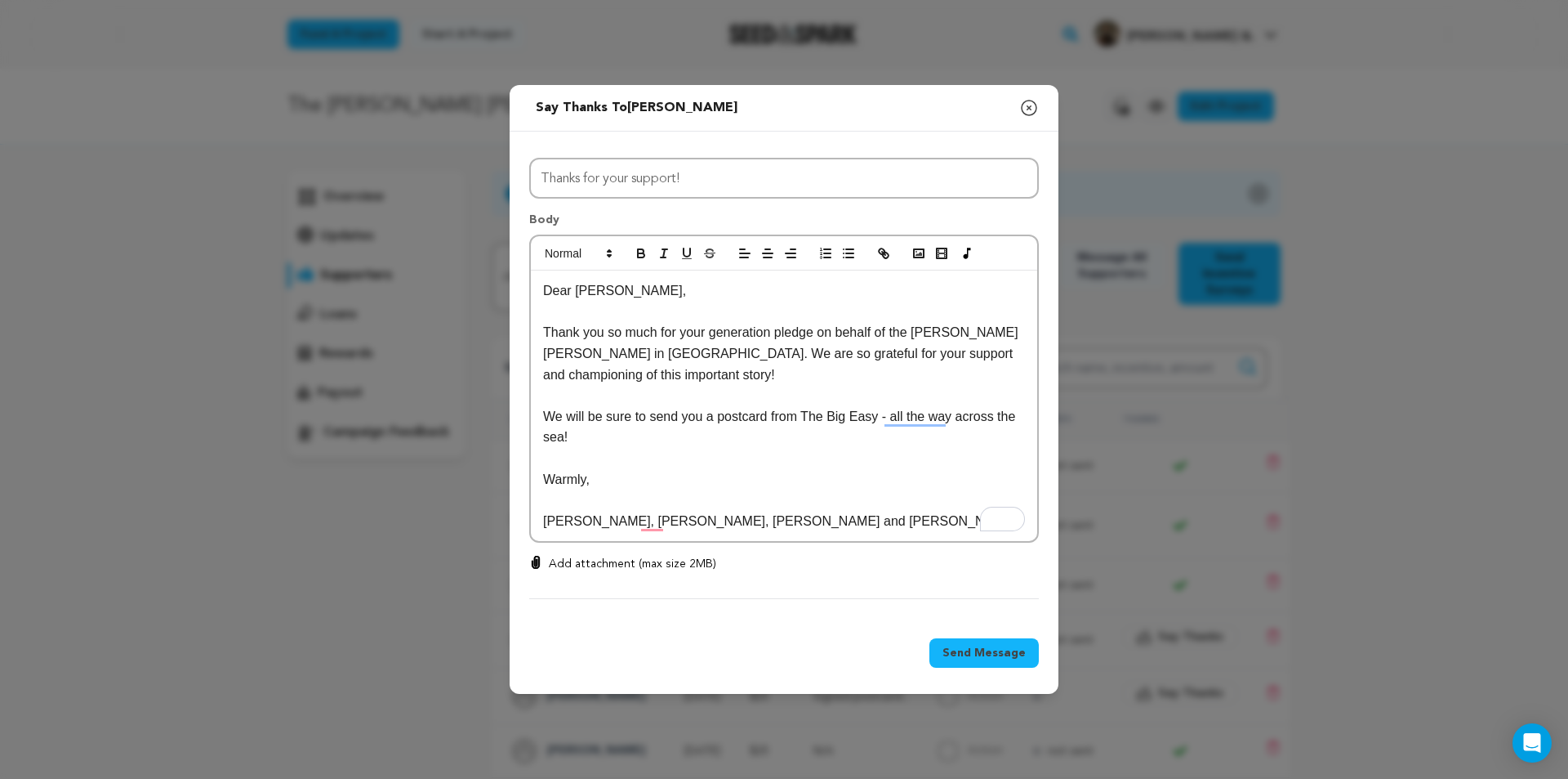
drag, startPoint x: 594, startPoint y: 483, endPoint x: 526, endPoint y: 483, distance: 68.0
click at [526, 483] on div "All Incentives Signed postcard from the cast and crew Poor Gal: The Cultural Hi…" at bounding box center [784, 375] width 549 height 488
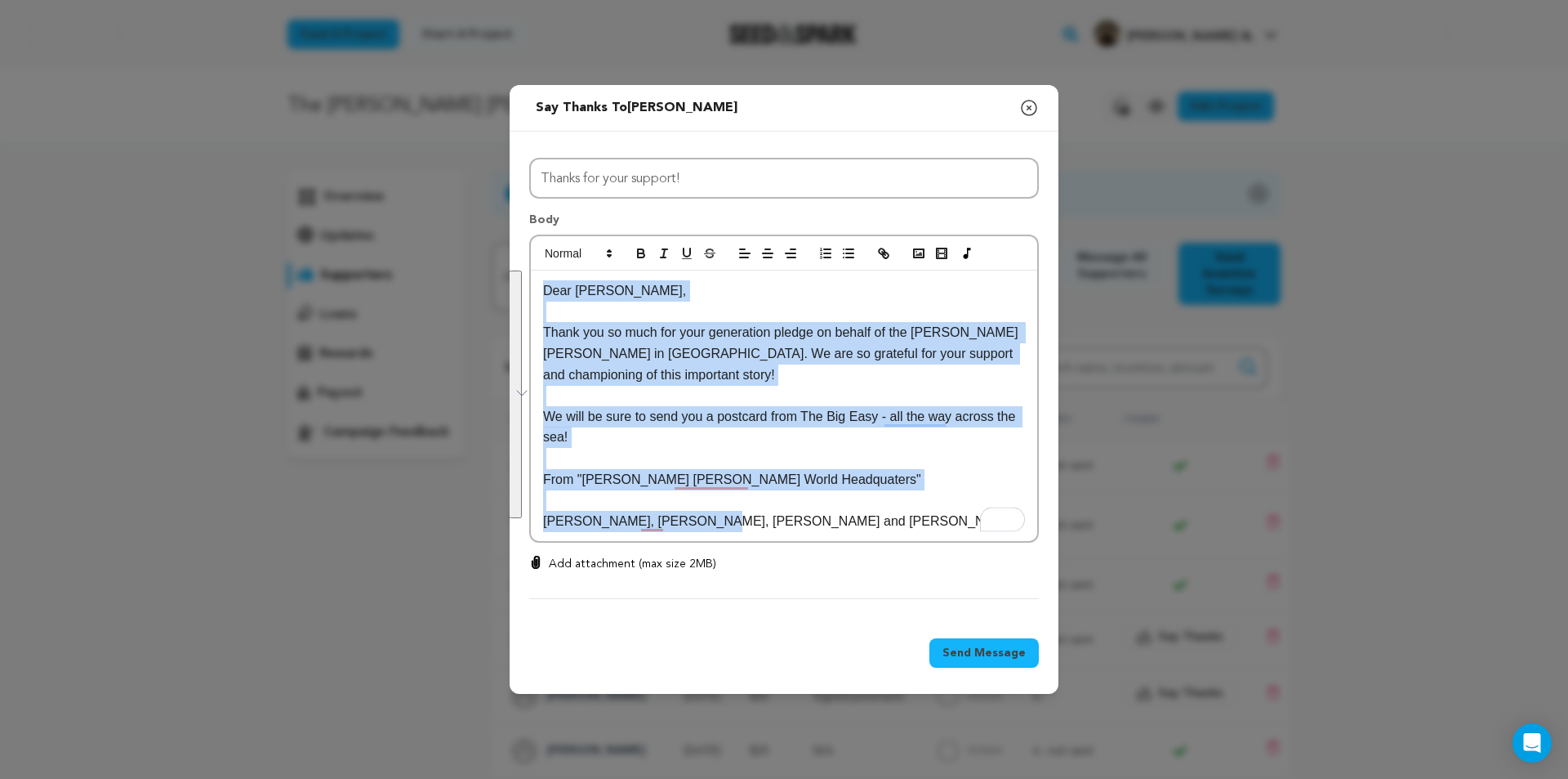
drag, startPoint x: 724, startPoint y: 524, endPoint x: 515, endPoint y: 251, distance: 343.8
click at [515, 251] on div "All Incentives Signed postcard from the cast and crew Poor Gal: The Cultural Hi…" at bounding box center [784, 375] width 549 height 488
click at [723, 366] on p "Thank you so much for your generation pledge on behalf of the Liza Jane Session…" at bounding box center [784, 353] width 482 height 63
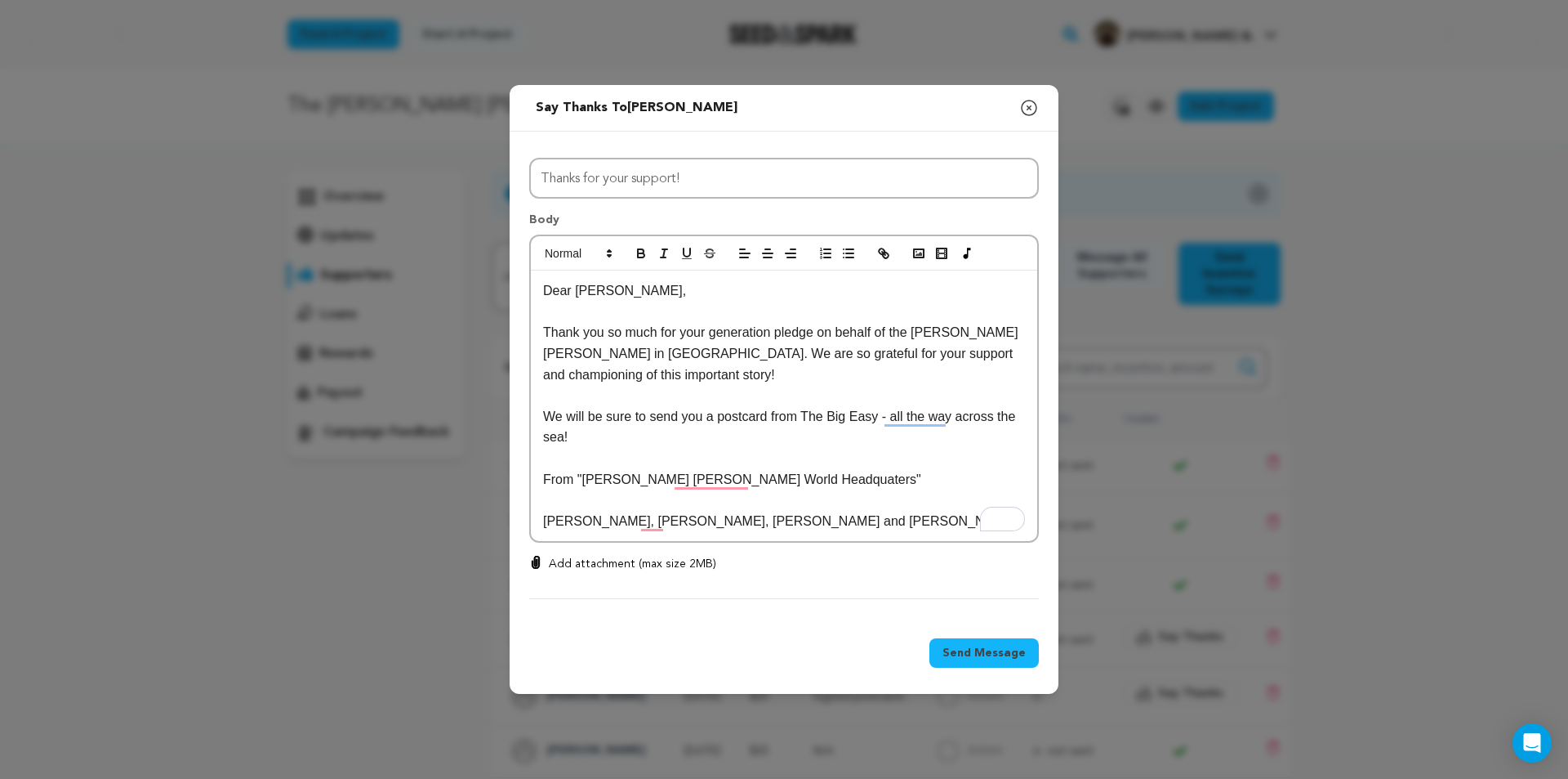
click at [695, 375] on p "Thank you so much for your generation pledge on behalf of the Liza Jane Session…" at bounding box center [784, 353] width 482 height 63
click at [543, 325] on p "Thank you so much for your generation pledge on behalf of the Liza Jane Session…" at bounding box center [784, 353] width 482 height 63
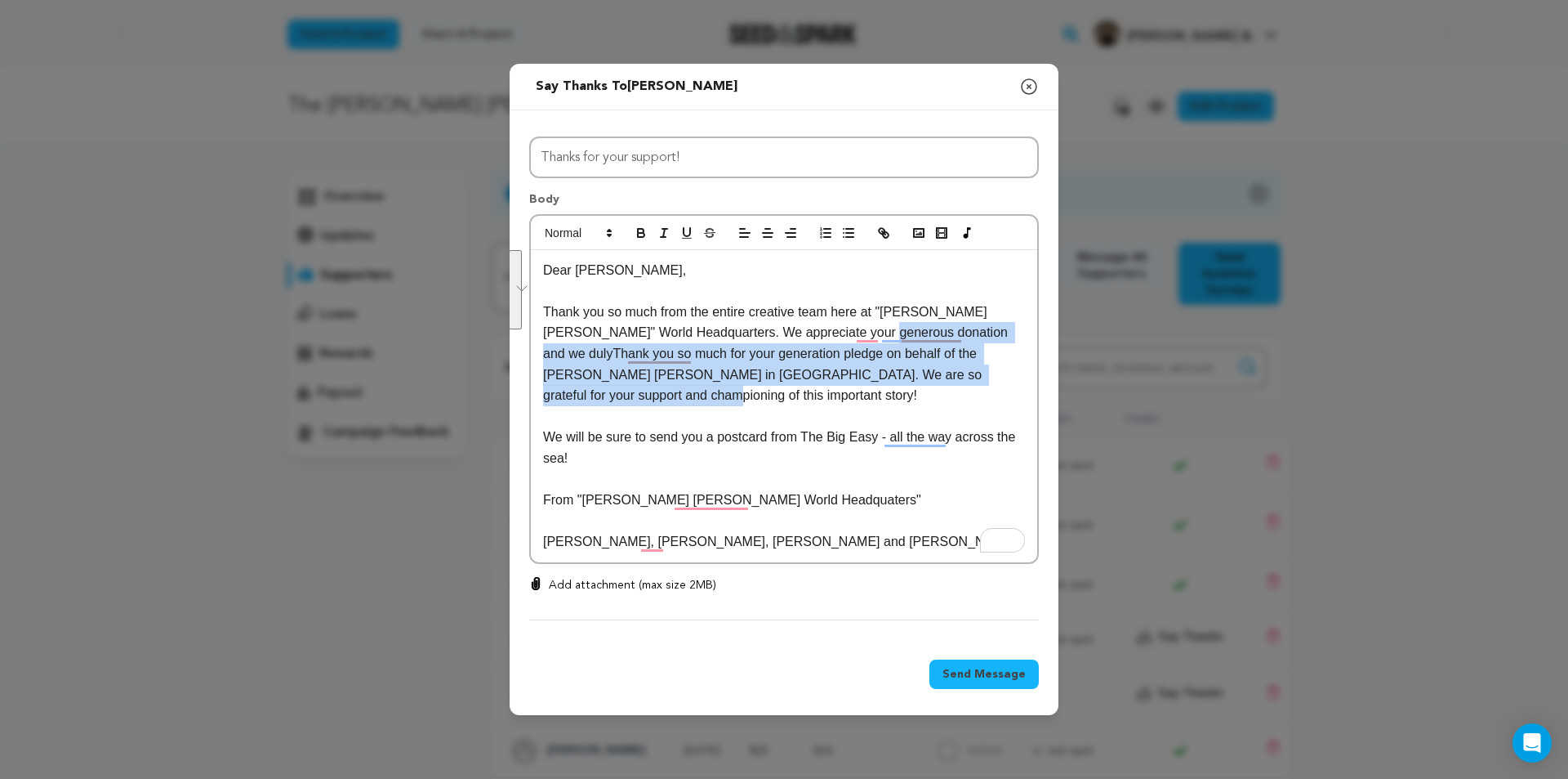
drag, startPoint x: 857, startPoint y: 334, endPoint x: 719, endPoint y: 399, distance: 152.5
click at [719, 399] on p "Thank you so much from the entire creative team here at "Liza Jane" World Headq…" at bounding box center [784, 353] width 482 height 105
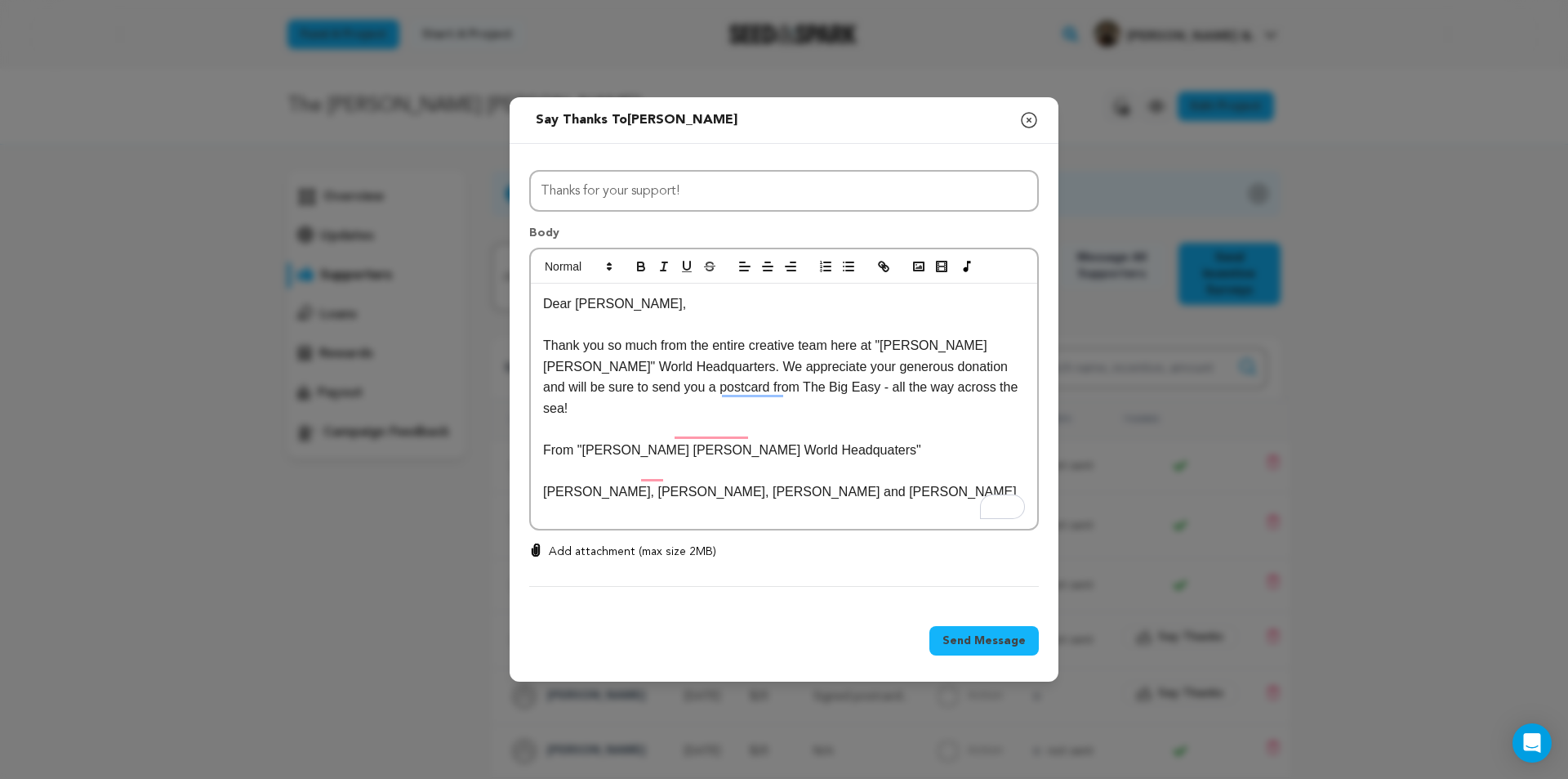
click at [895, 391] on p "Thank you so much from the entire creative team here at "Liza Jane" World Headq…" at bounding box center [784, 376] width 482 height 84
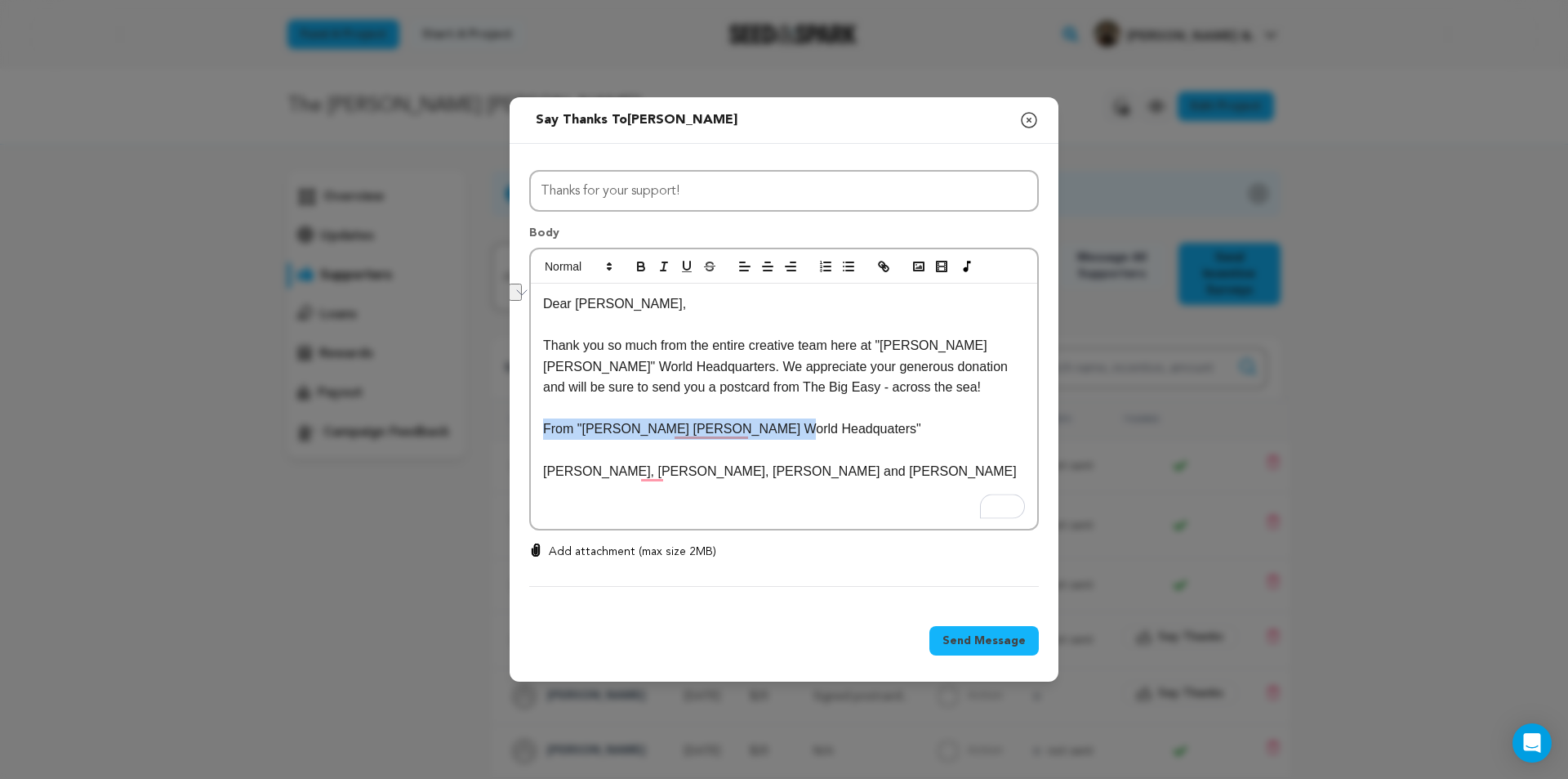
drag, startPoint x: 771, startPoint y: 426, endPoint x: 542, endPoint y: 435, distance: 229.2
click at [541, 434] on div "Dear Meg, Thank you so much from the entire creative team here at "Liza Jane" W…" at bounding box center [784, 406] width 507 height 245
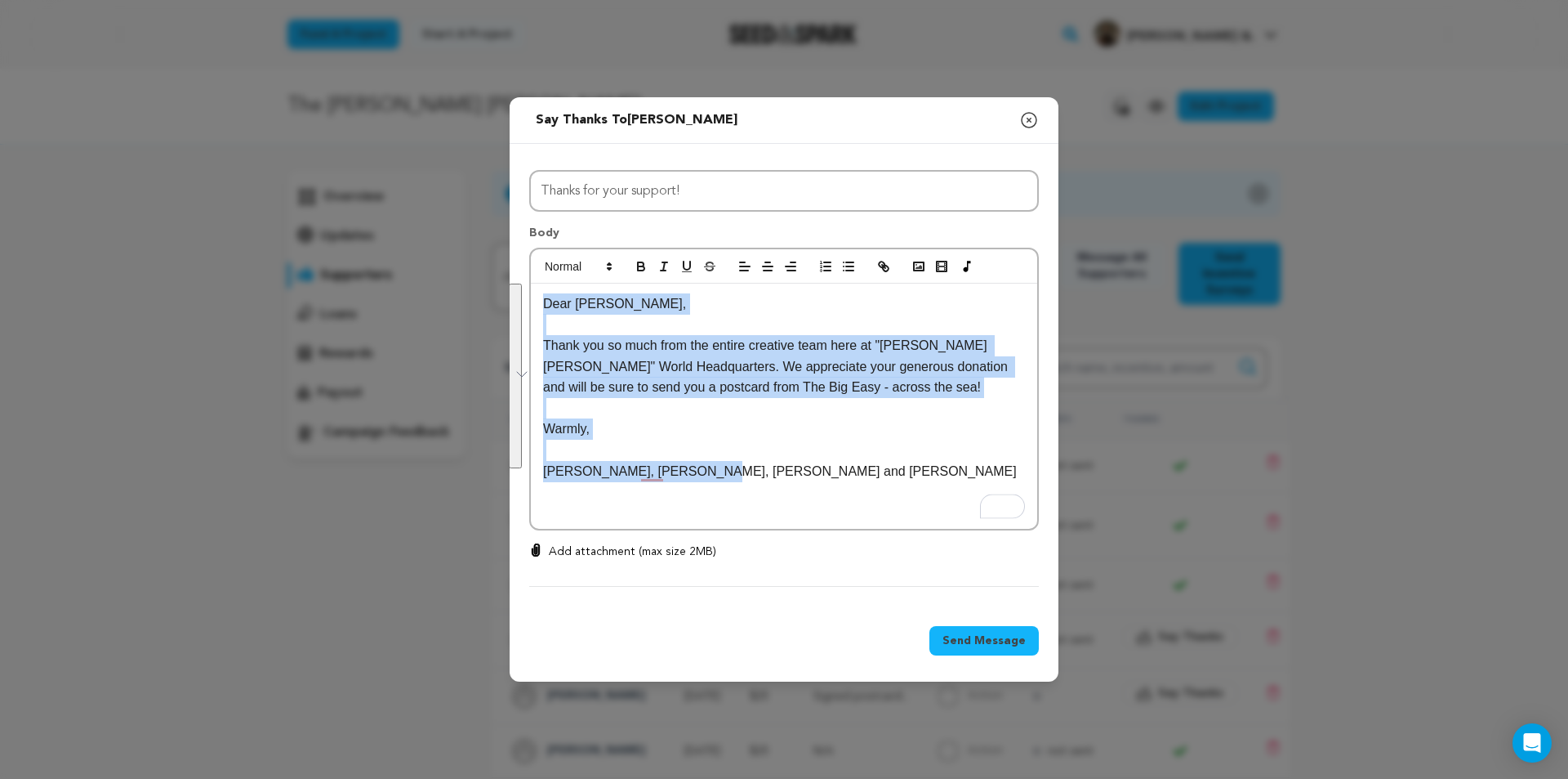
drag, startPoint x: 703, startPoint y: 459, endPoint x: 510, endPoint y: 289, distance: 257.2
click at [510, 289] on div "All Incentives Signed postcard from the cast and crew Poor Gal: The Cultural Hi…" at bounding box center [784, 375] width 549 height 463
copy div "Dear Meg, Thank you so much from the entire creative team here at "Liza Jane" W…"
click at [1013, 645] on span "Send Message" at bounding box center [983, 640] width 84 height 16
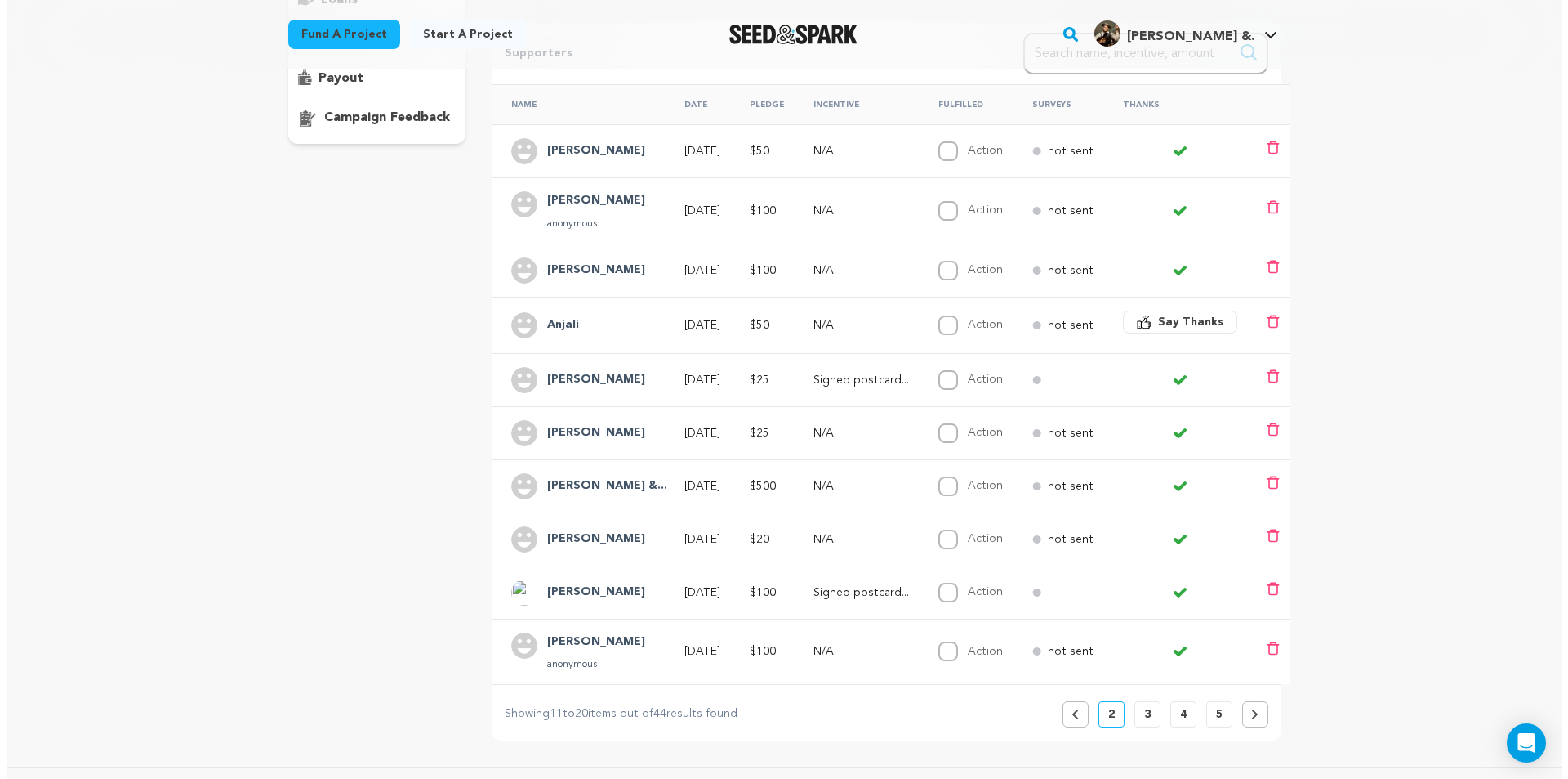
scroll to position [327, 0]
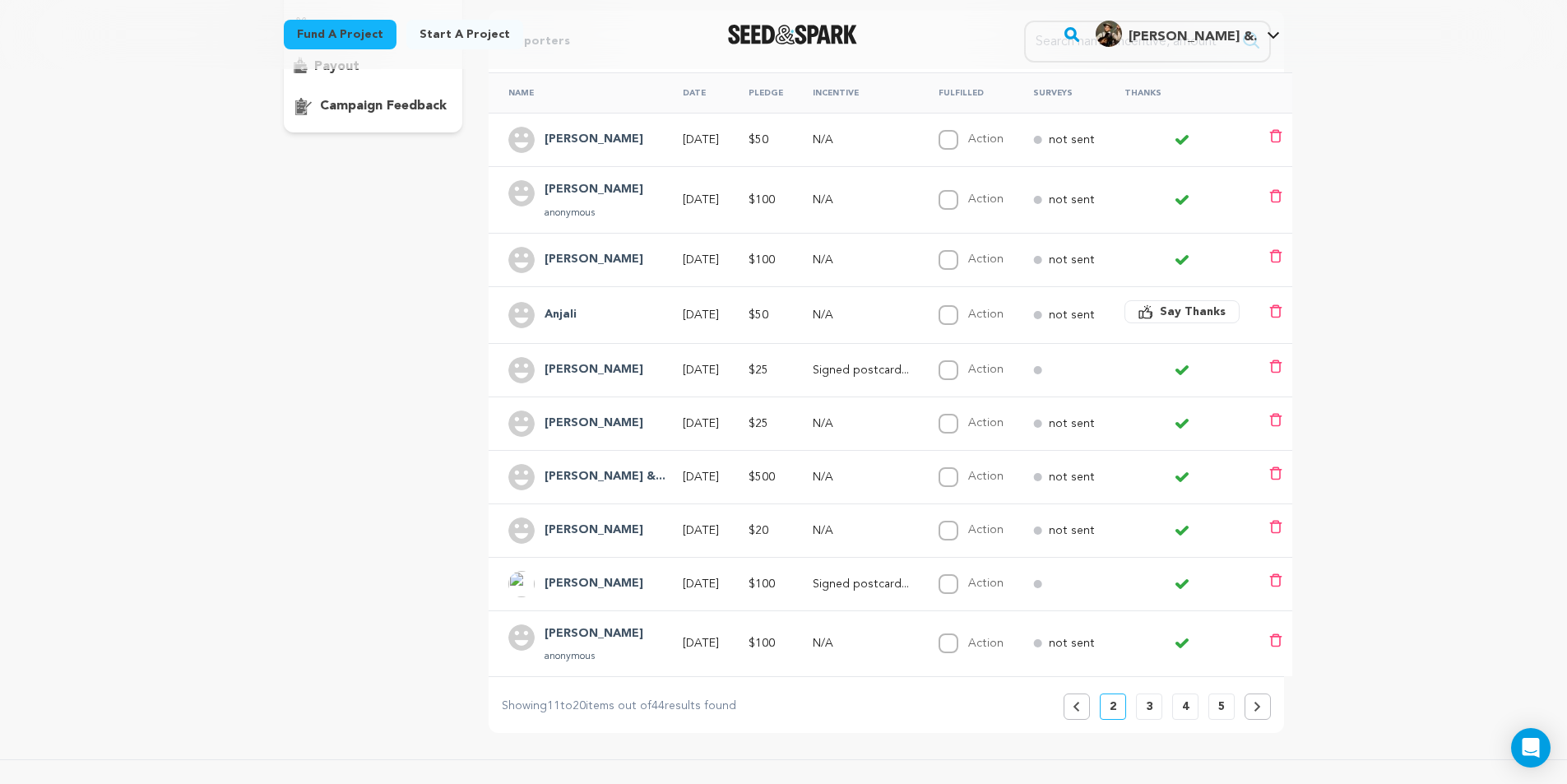
click at [612, 302] on div "Anjali" at bounding box center [581, 315] width 145 height 26
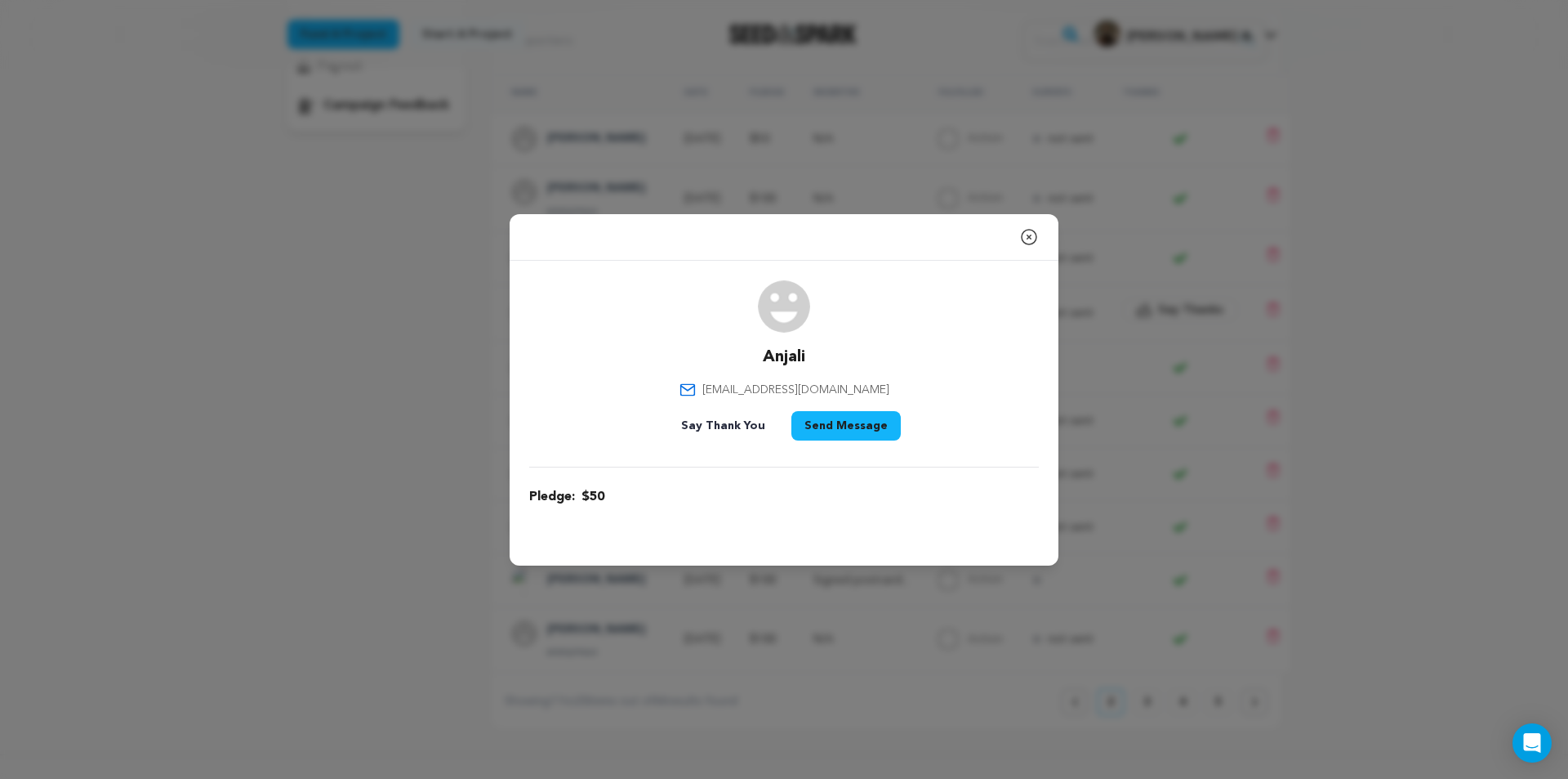
click at [861, 423] on button "Send Message" at bounding box center [846, 425] width 110 height 30
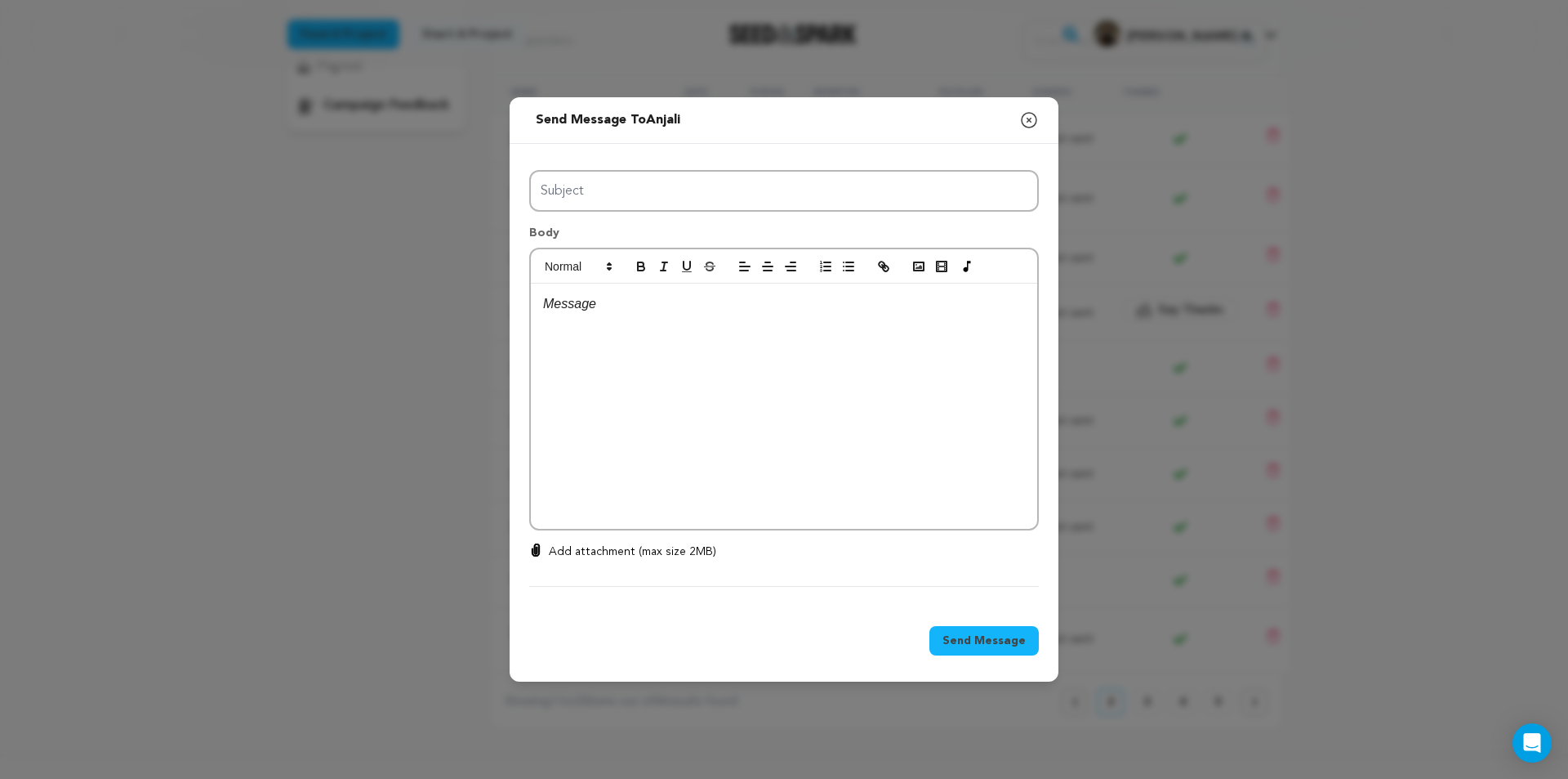
click at [1032, 117] on icon "button" at bounding box center [1029, 120] width 19 height 19
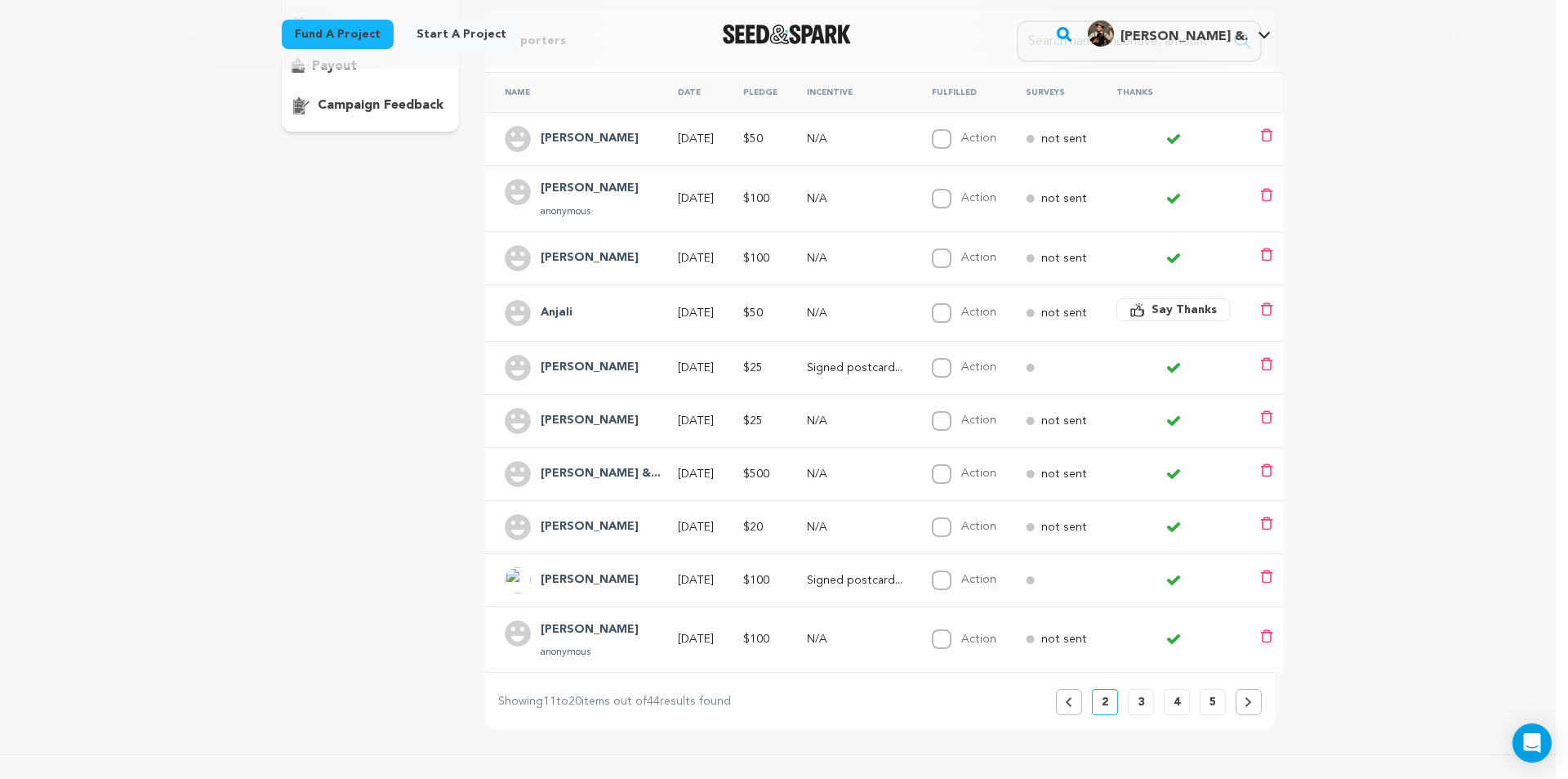
click at [1194, 301] on span "Say Thanks" at bounding box center [1184, 309] width 65 height 16
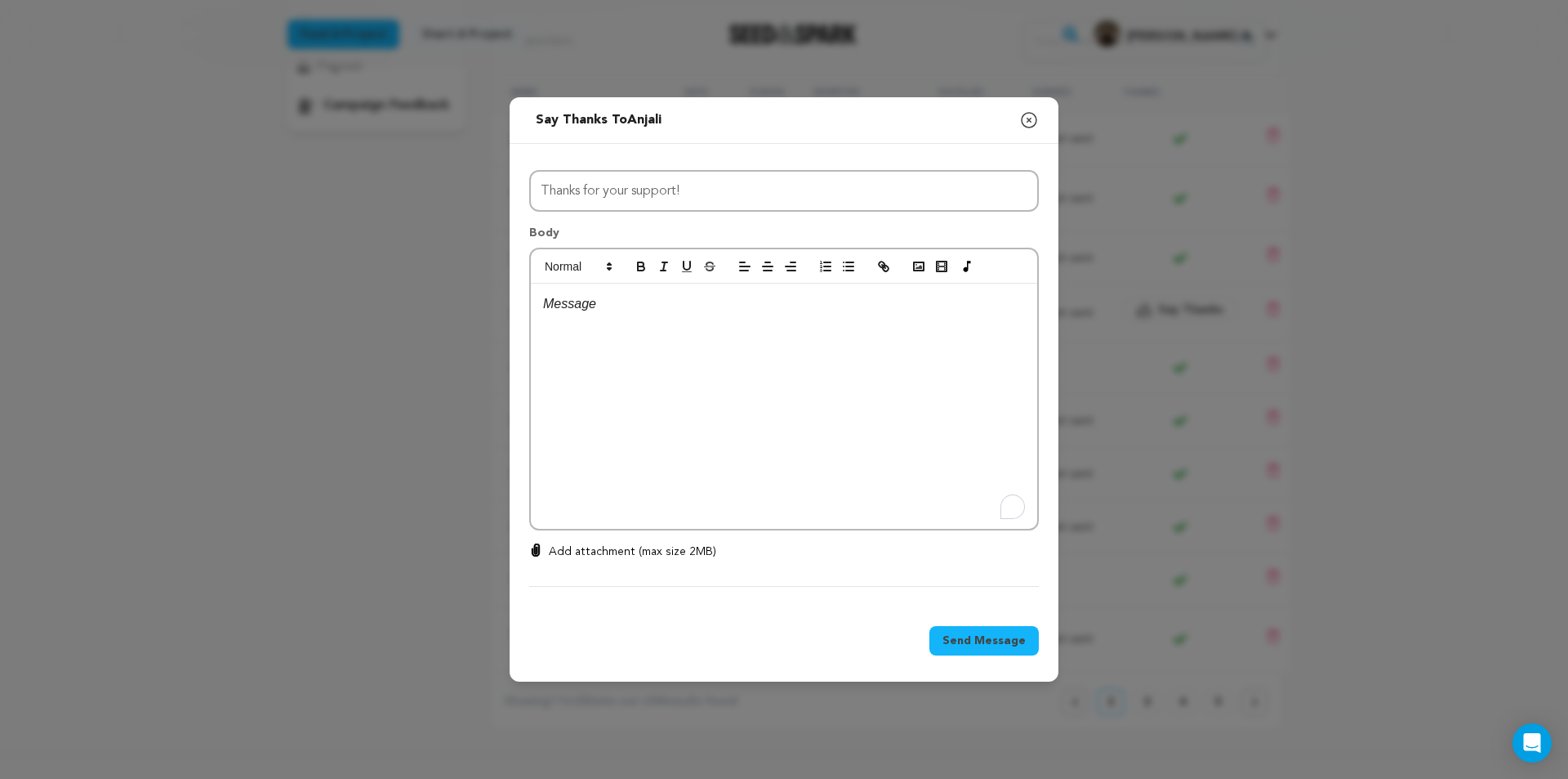
click at [612, 311] on p "To enrich screen reader interactions, please activate Accessibility in Grammarl…" at bounding box center [784, 304] width 482 height 21
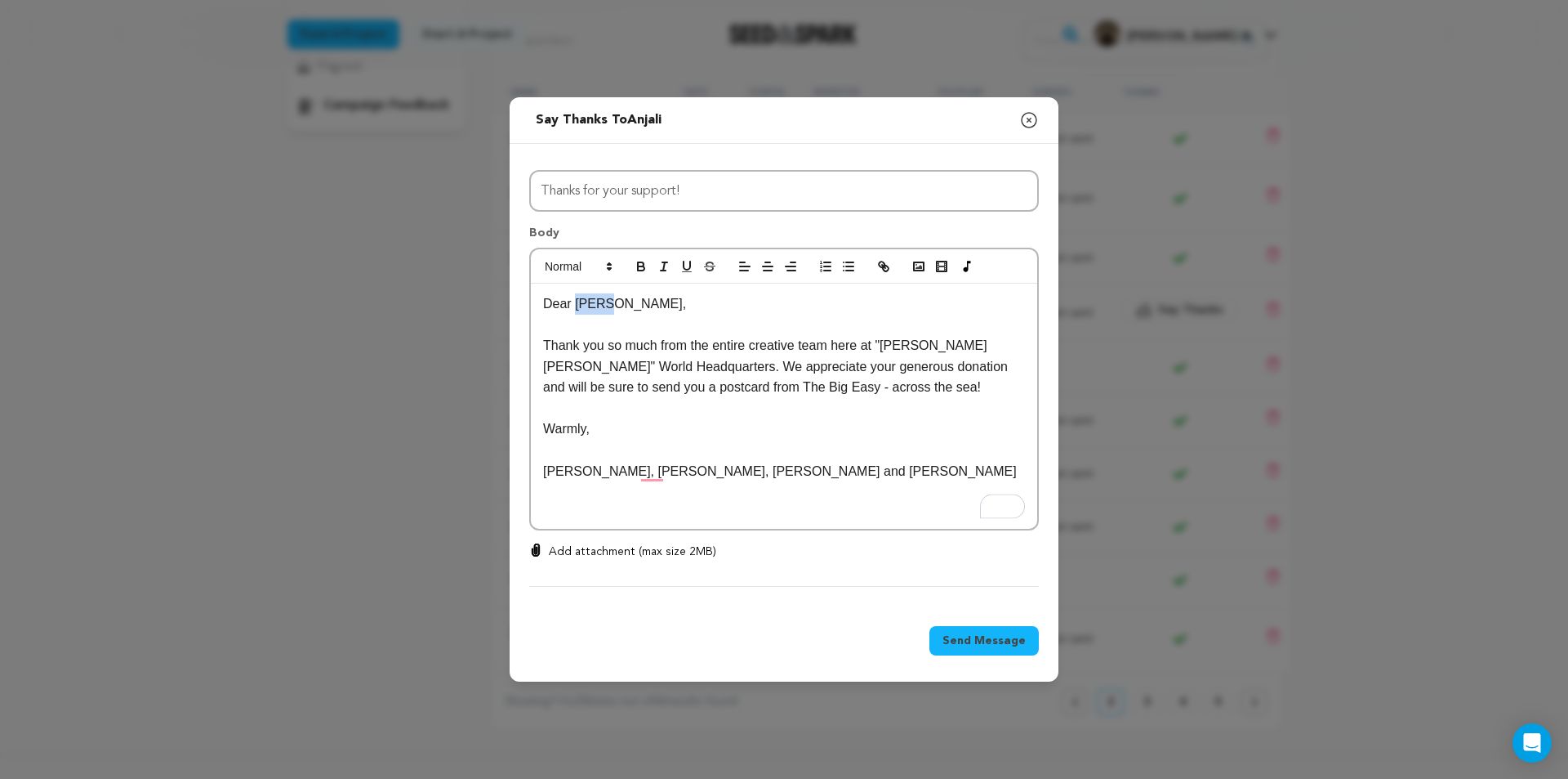
drag, startPoint x: 611, startPoint y: 301, endPoint x: 581, endPoint y: 299, distance: 30.1
click at [577, 297] on p "Dear Meg," at bounding box center [784, 304] width 482 height 21
drag, startPoint x: 815, startPoint y: 389, endPoint x: 709, endPoint y: 390, distance: 106.0
click at [709, 390] on p "Thank you so much from the entire creative team here at "Liza Jane" World Headq…" at bounding box center [784, 365] width 482 height 63
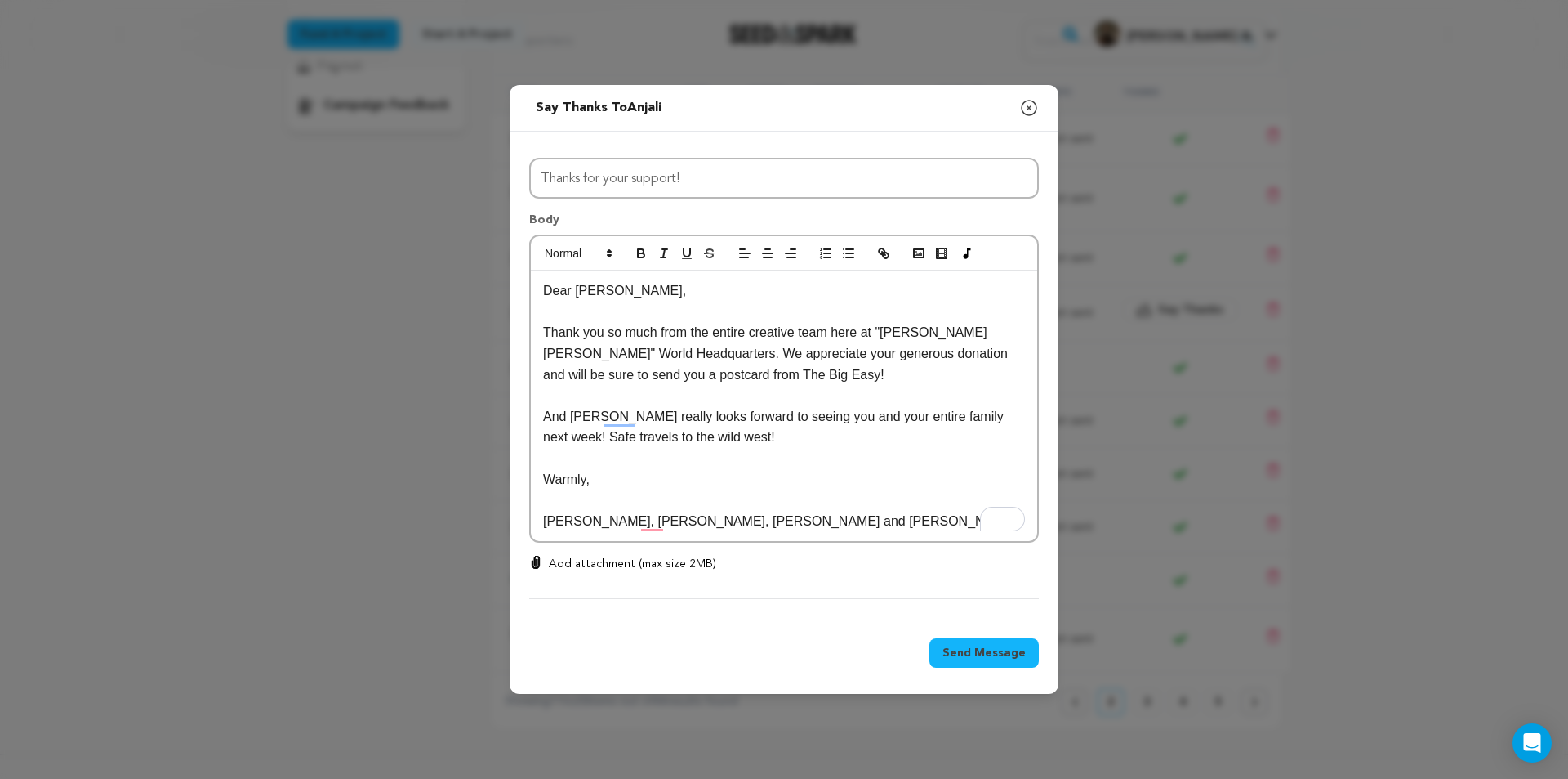
click at [961, 650] on span "Send Message" at bounding box center [983, 652] width 84 height 16
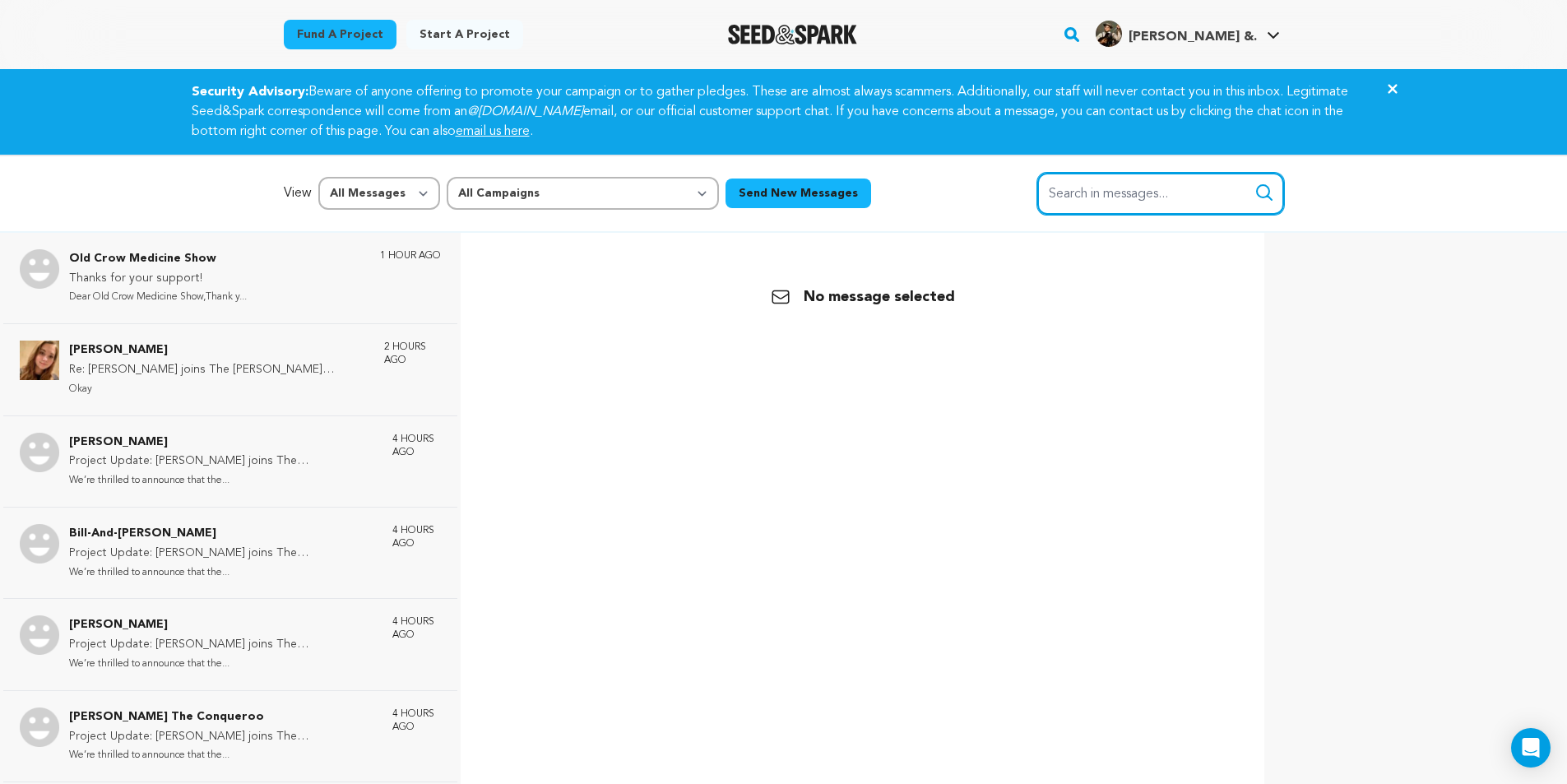
click at [1158, 195] on input "Search in messages..." at bounding box center [1160, 193] width 247 height 42
type input "hthr"
click at [1254, 183] on button "Search" at bounding box center [1264, 193] width 19 height 19
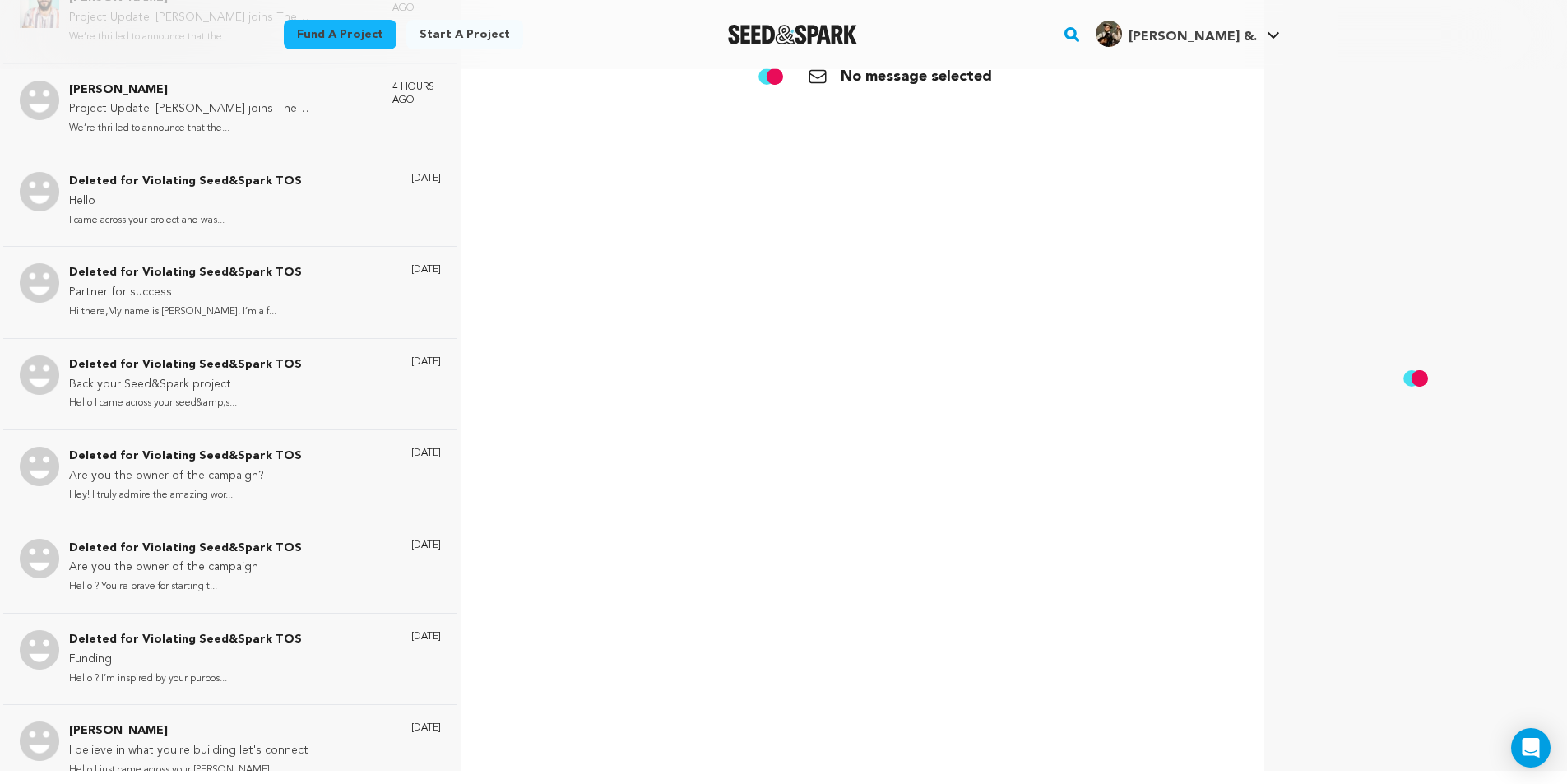
scroll to position [3978, 0]
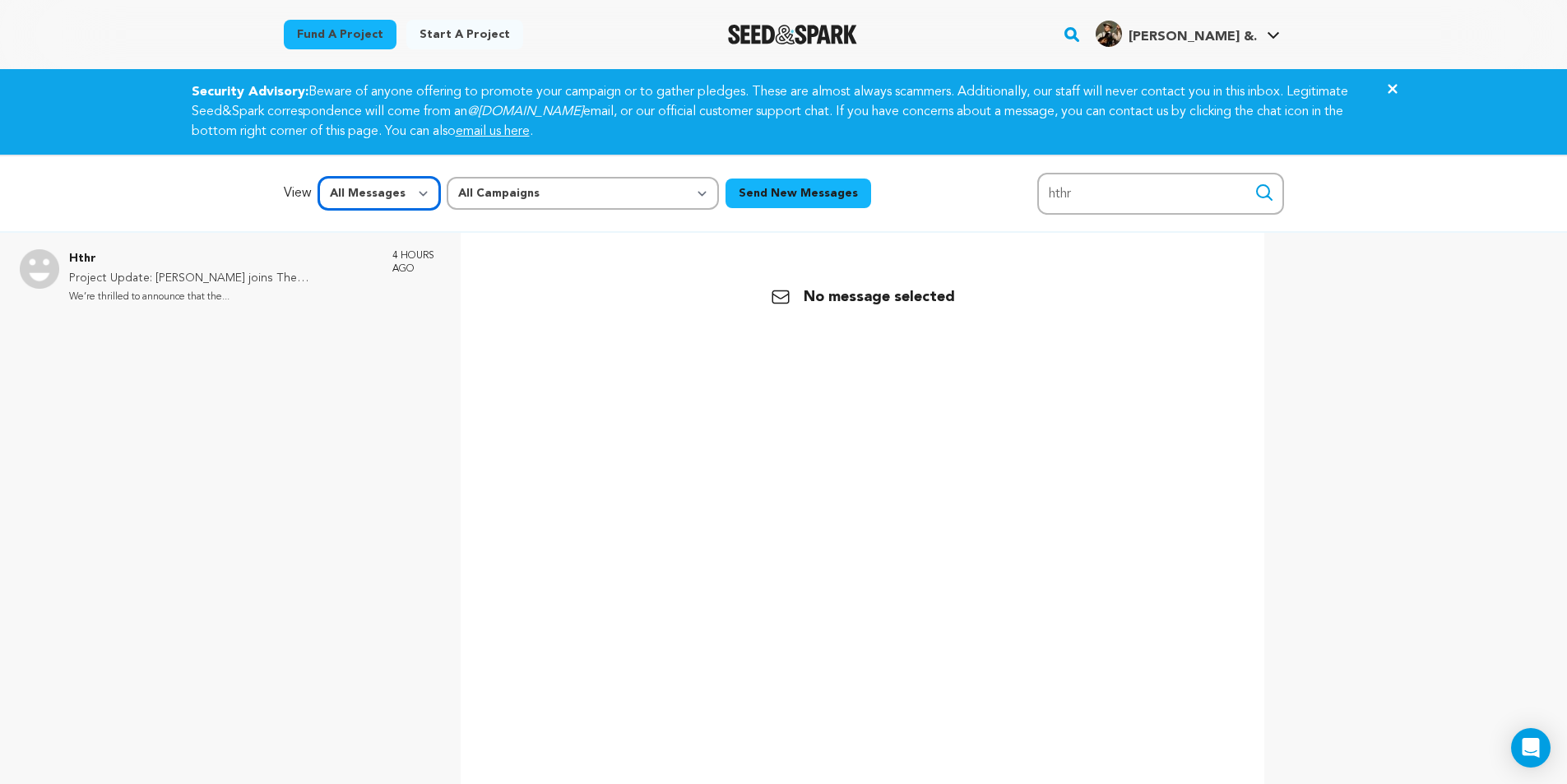
click at [406, 199] on select "All Messages Starred Unread" at bounding box center [380, 194] width 122 height 33
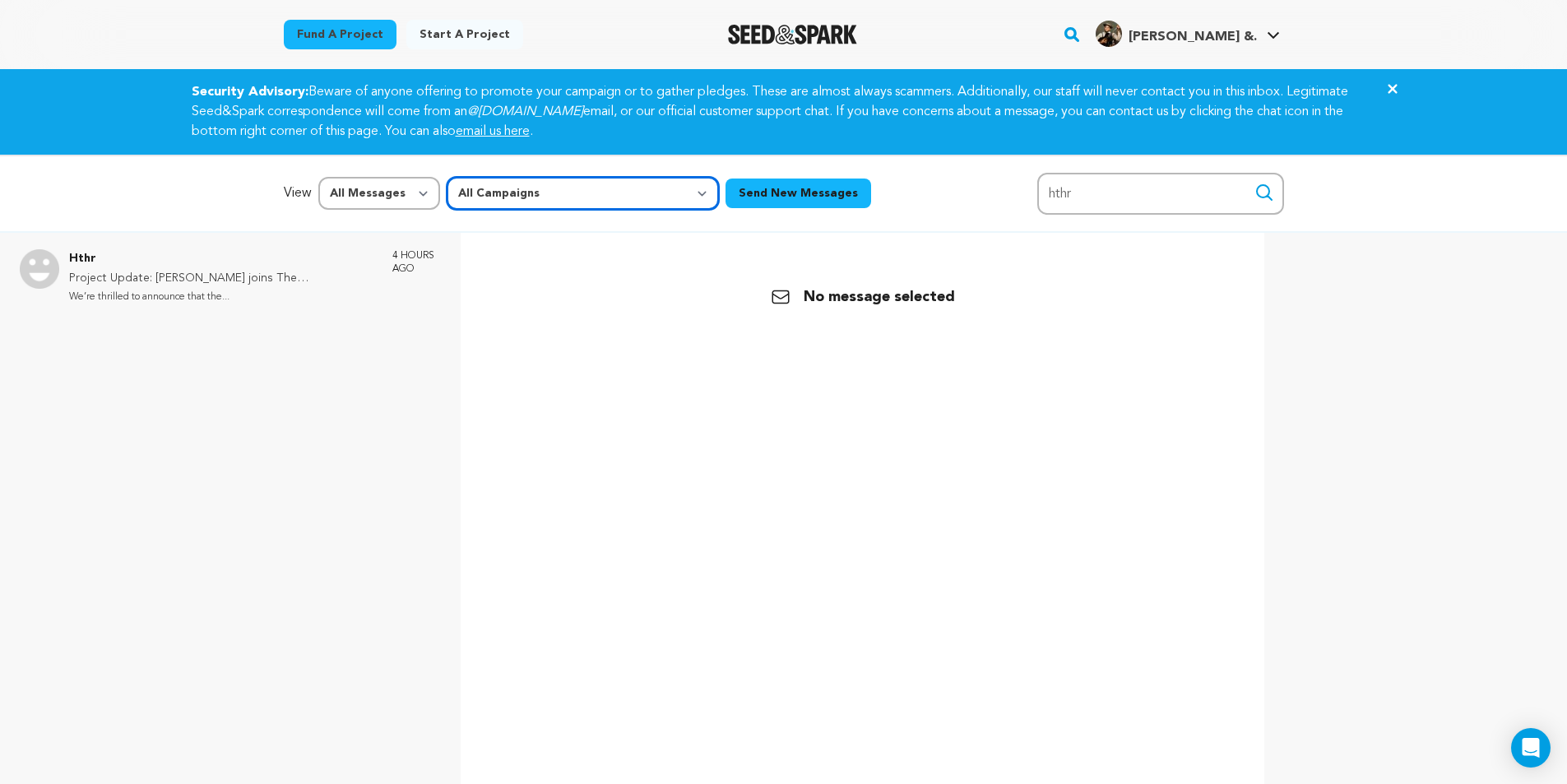
click at [546, 196] on select "All Campaigns The [PERSON_NAME] [PERSON_NAME]" at bounding box center [582, 194] width 272 height 33
select select "17410"
click at [446, 177] on select "All Campaigns The [PERSON_NAME] [PERSON_NAME]" at bounding box center [582, 194] width 272 height 33
drag, startPoint x: 132, startPoint y: 279, endPoint x: 134, endPoint y: 292, distance: 13.2
click at [132, 282] on p "Project Update: [PERSON_NAME] joins The [PERSON_NAME] [PERSON_NAME]!" at bounding box center [222, 279] width 307 height 19
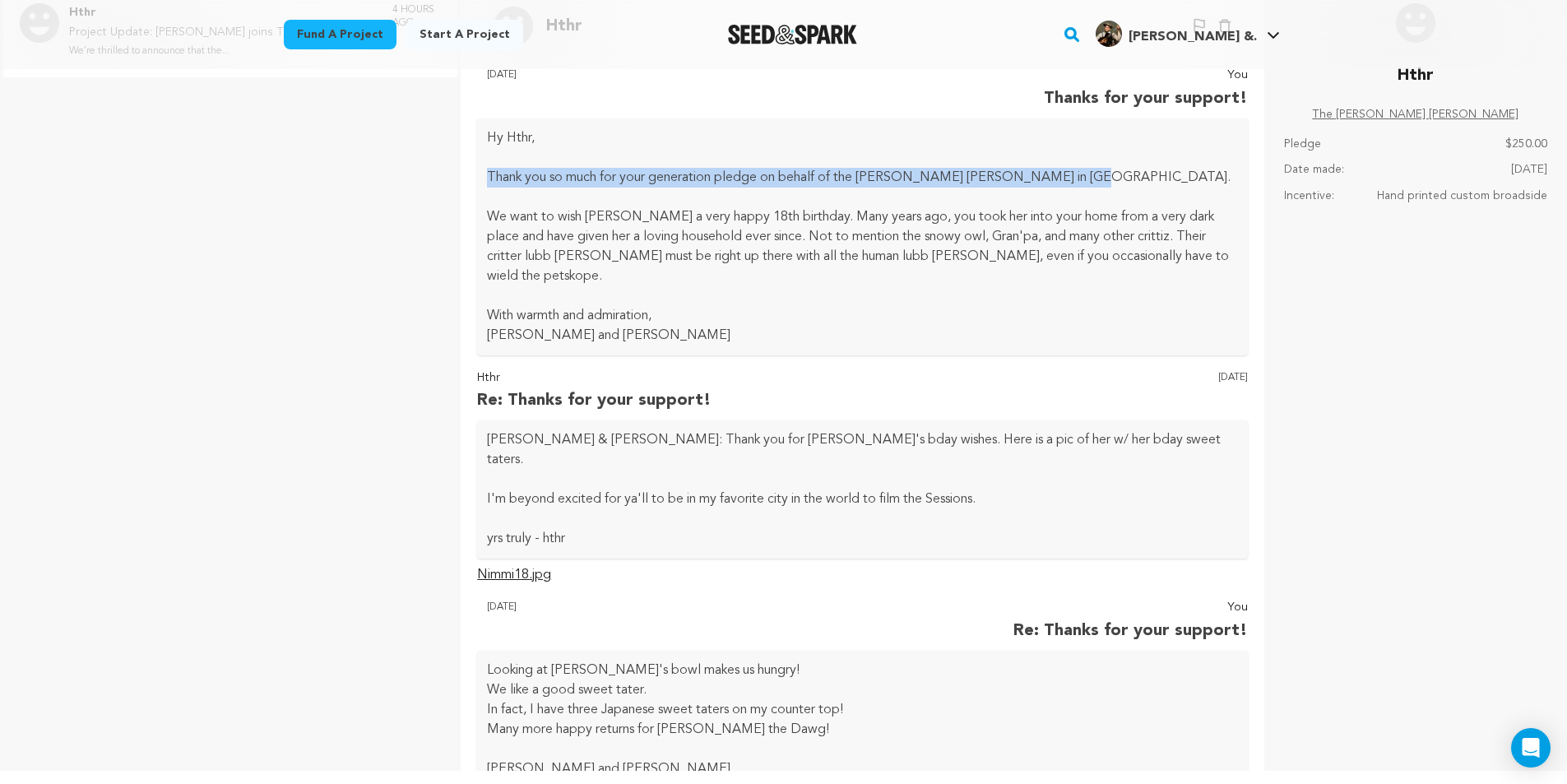
drag, startPoint x: 485, startPoint y: 168, endPoint x: 1094, endPoint y: 178, distance: 609.1
click at [1094, 178] on div "Hy Hthr, Thank you so much for your generation pledge on behalf of the [PERSON_…" at bounding box center [863, 236] width 771 height 237
copy p "Thank you so much for your generation pledge on behalf of the [PERSON_NAME] [PE…"
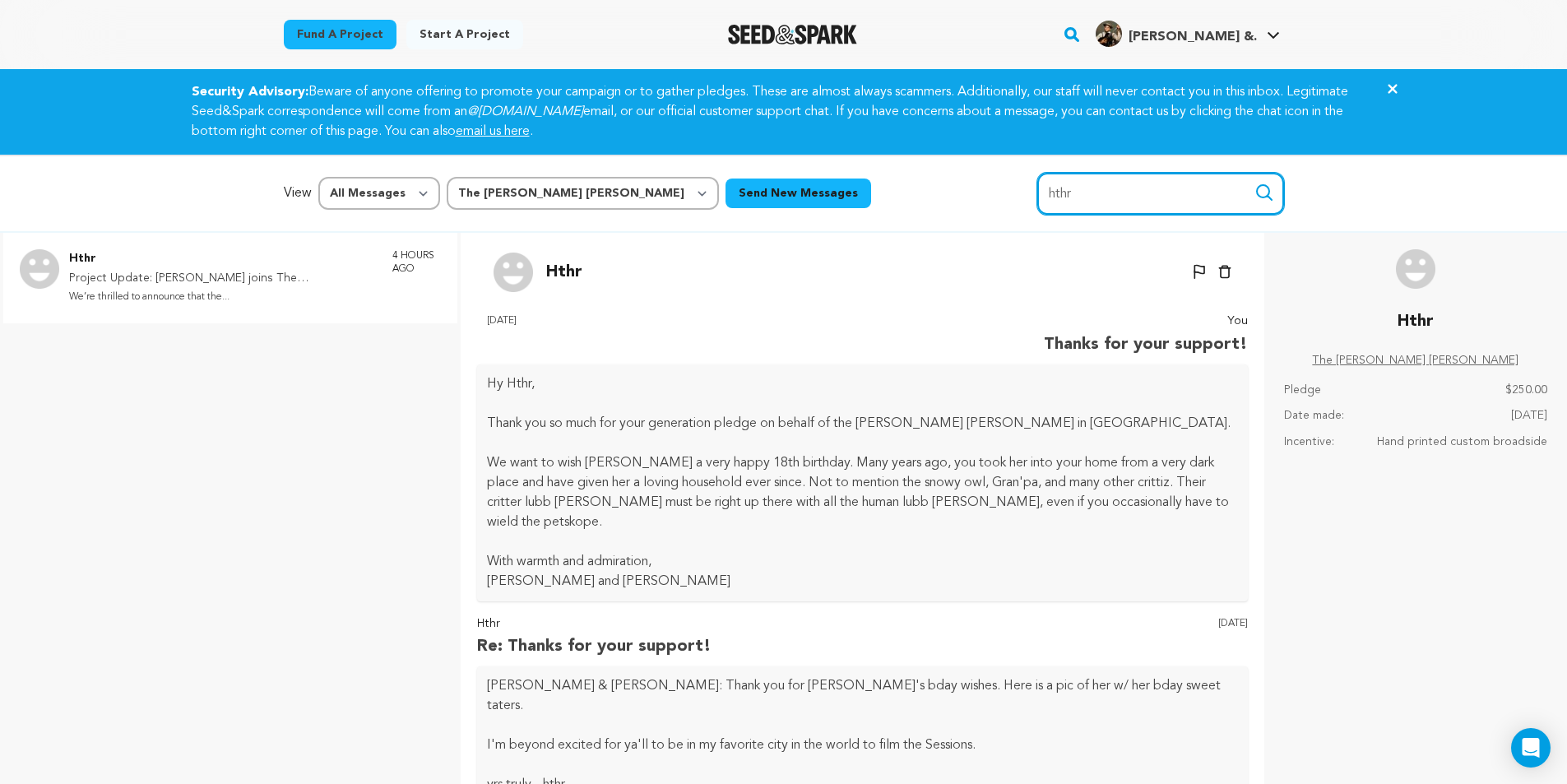
drag, startPoint x: 1117, startPoint y: 194, endPoint x: 943, endPoint y: 177, distance: 174.8
click at [943, 177] on div "View All Messages Starred Unread All Campaigns The [PERSON_NAME] [PERSON_NAME] …" at bounding box center [784, 193] width 1000 height 42
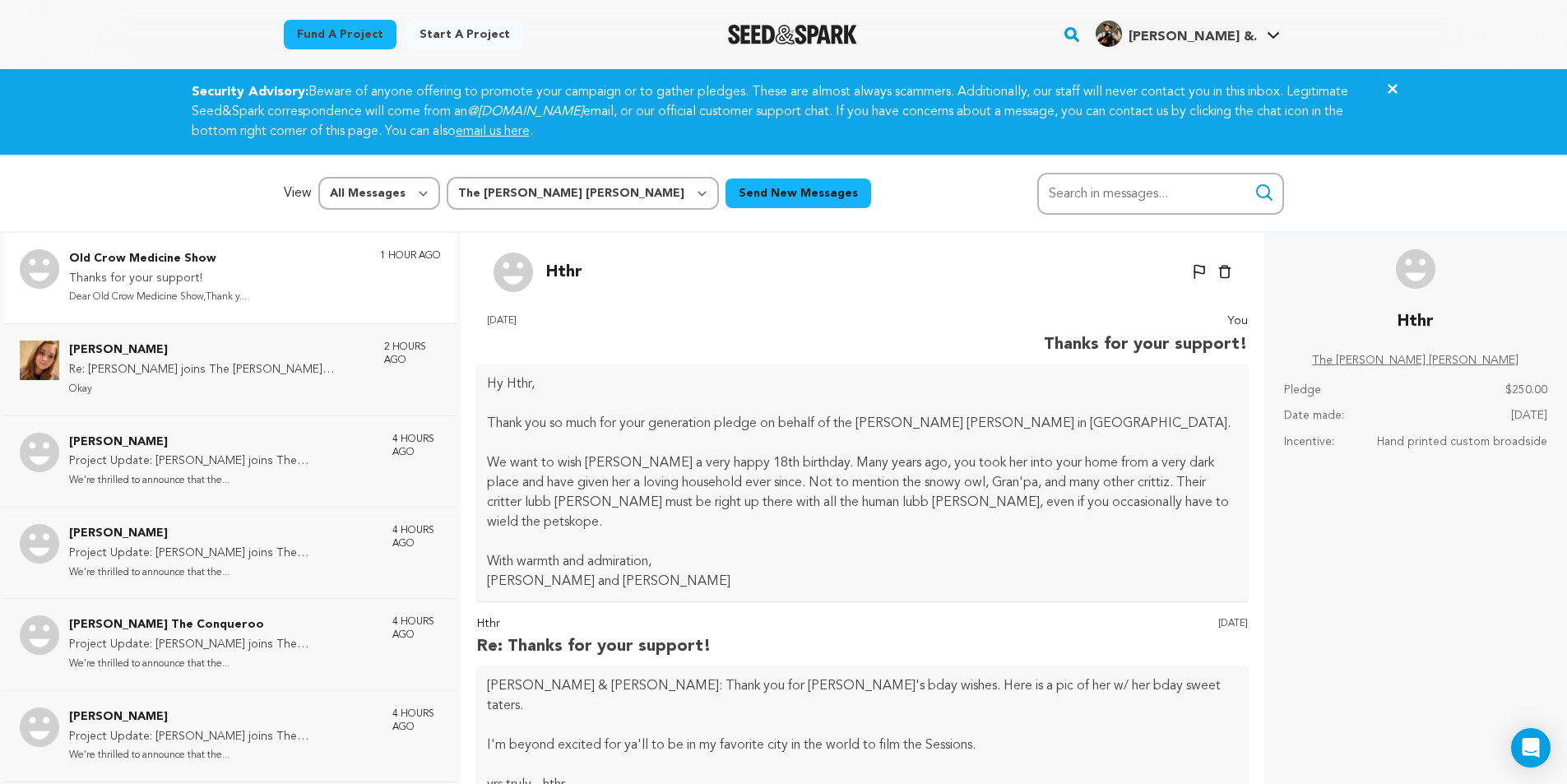
click at [227, 285] on p "Thanks for your support!" at bounding box center [157, 279] width 177 height 19
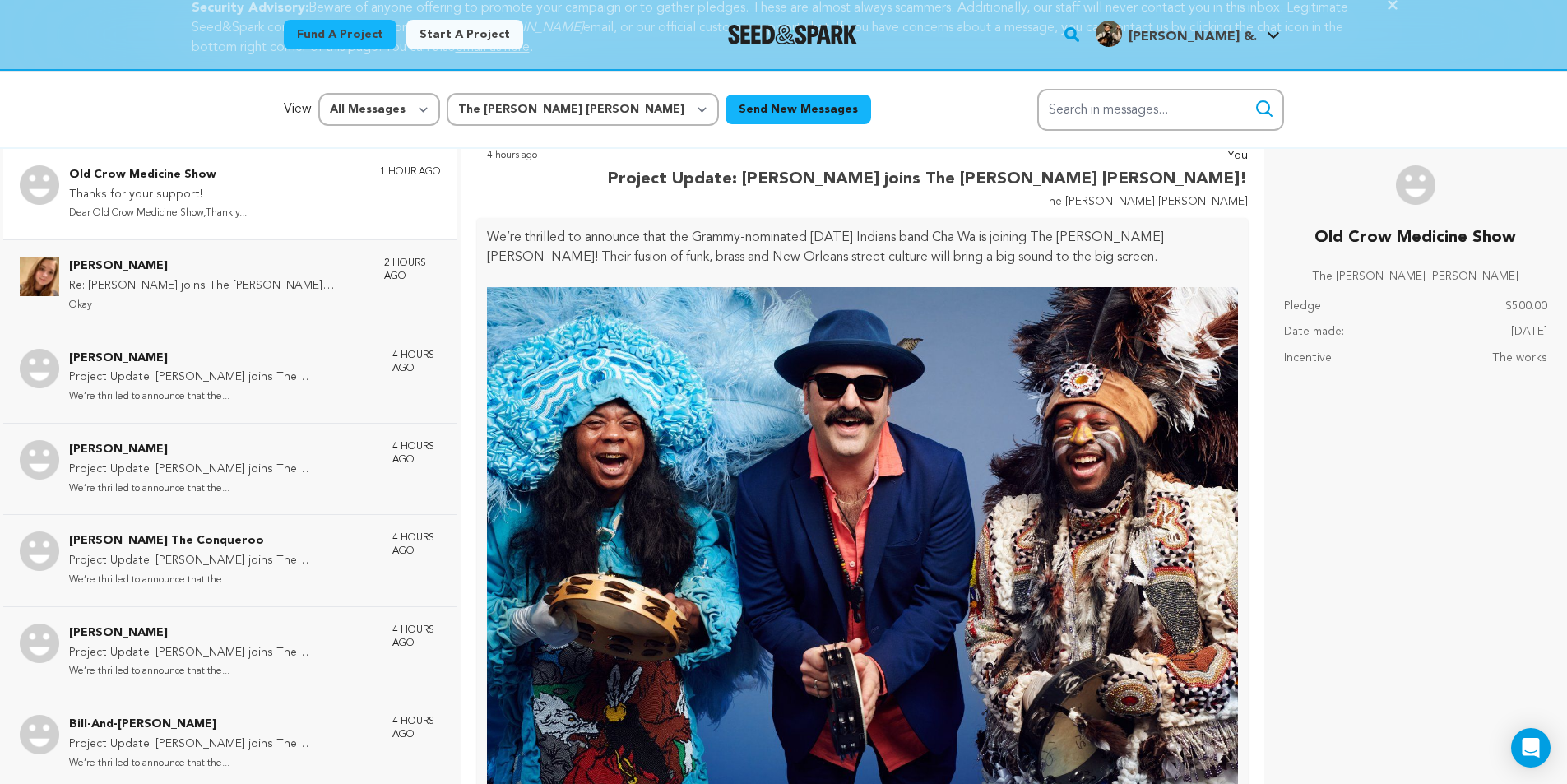
scroll to position [614, 0]
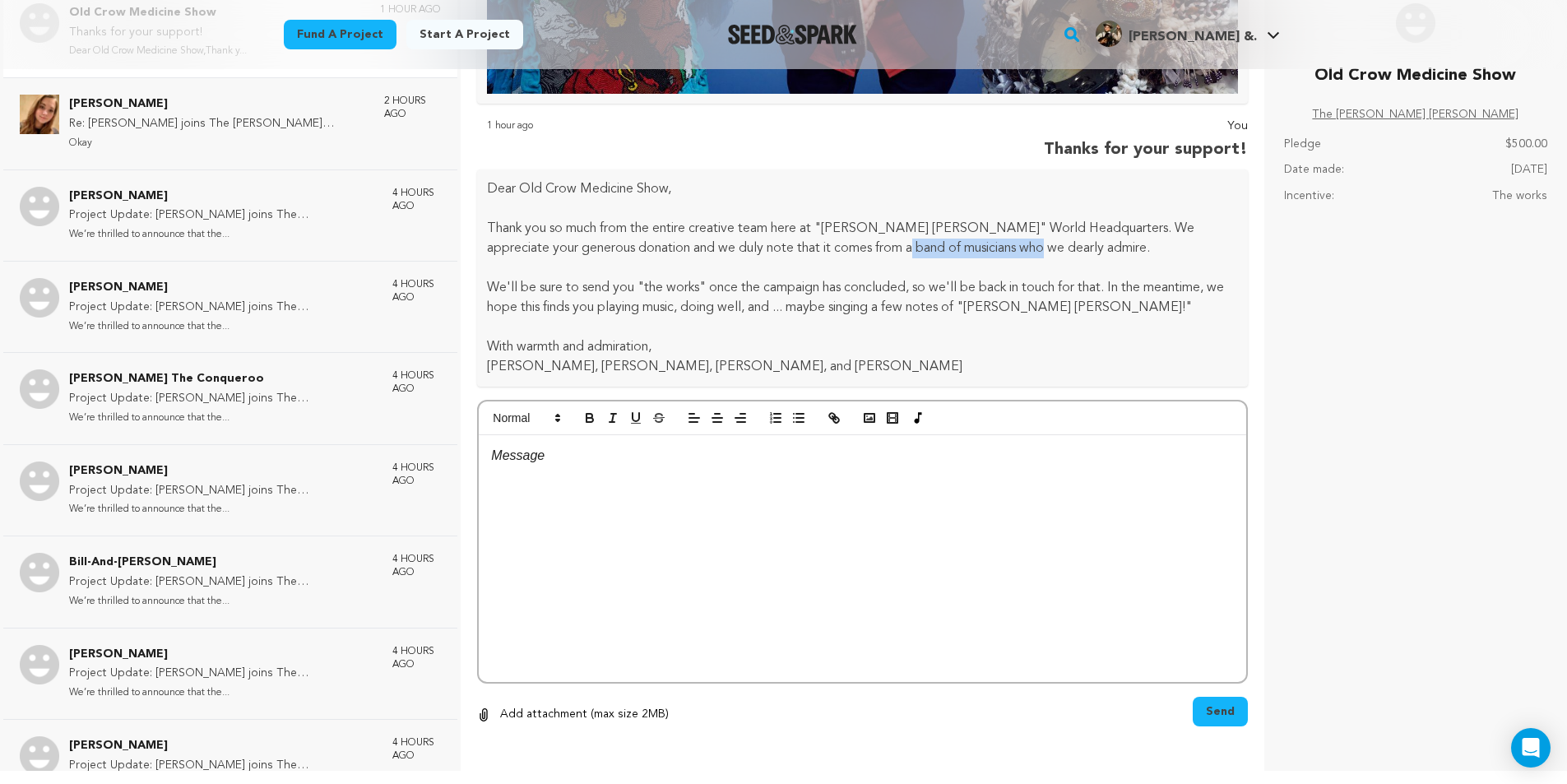
drag, startPoint x: 1056, startPoint y: 239, endPoint x: 784, endPoint y: 237, distance: 272.0
click at [869, 237] on p "Thank you so much from the entire creative team here at "[PERSON_NAME] [PERSON_…" at bounding box center [863, 238] width 752 height 40
click at [592, 241] on p "Thank you so much from the entire creative team here at "[PERSON_NAME] [PERSON_…" at bounding box center [863, 238] width 752 height 40
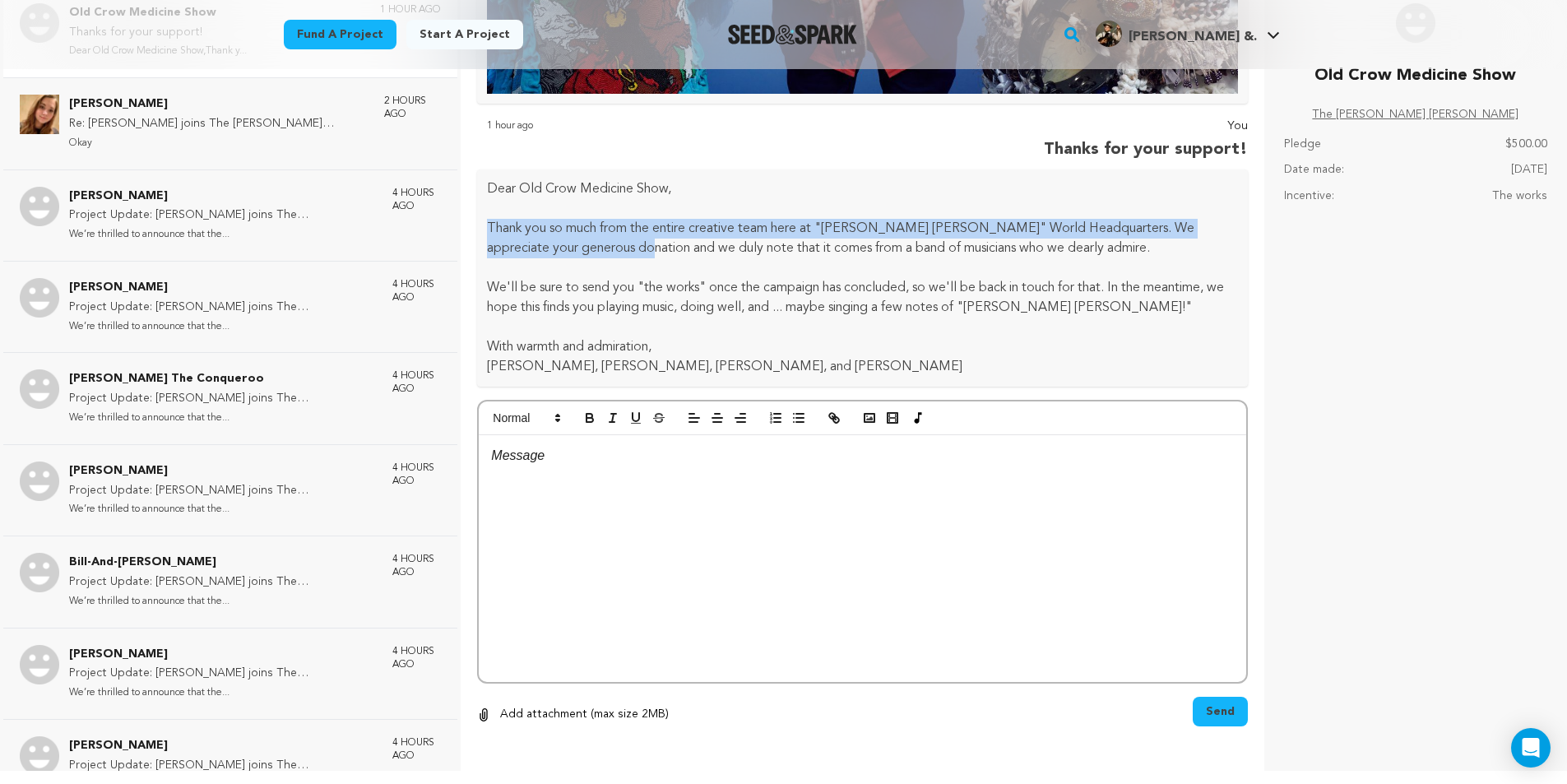
drag, startPoint x: 614, startPoint y: 239, endPoint x: 486, endPoint y: 222, distance: 129.1
click at [486, 222] on div "Dear Old Crow Medicine Show, Thank you so much from the entire creative team he…" at bounding box center [863, 278] width 771 height 217
copy p "Thank you so much from the entire creative team here at "[PERSON_NAME] [PERSON_…"
